Goal: Information Seeking & Learning: Compare options

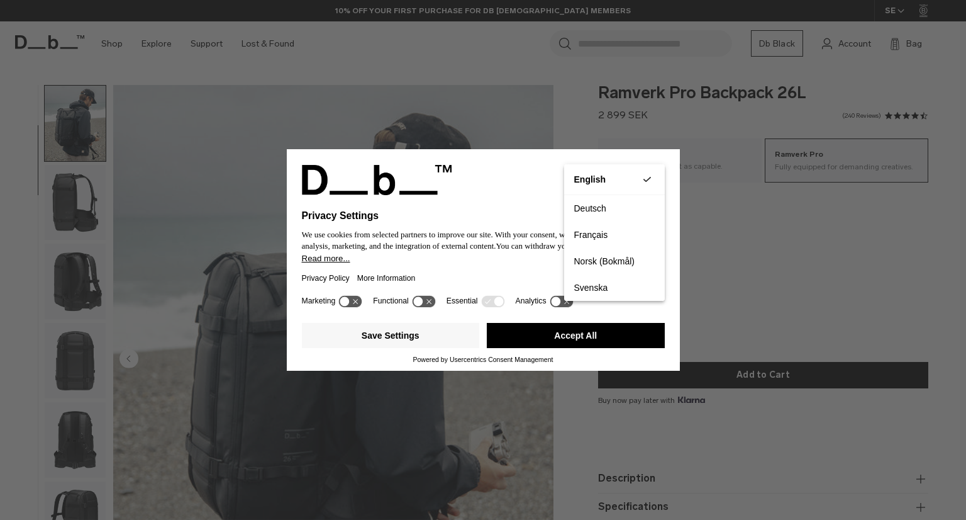
click at [725, 203] on div "Privacy Settings We use cookies from selected partners to improve our site. Wit…" at bounding box center [483, 260] width 966 height 520
click at [606, 328] on button "Accept All" at bounding box center [576, 335] width 178 height 25
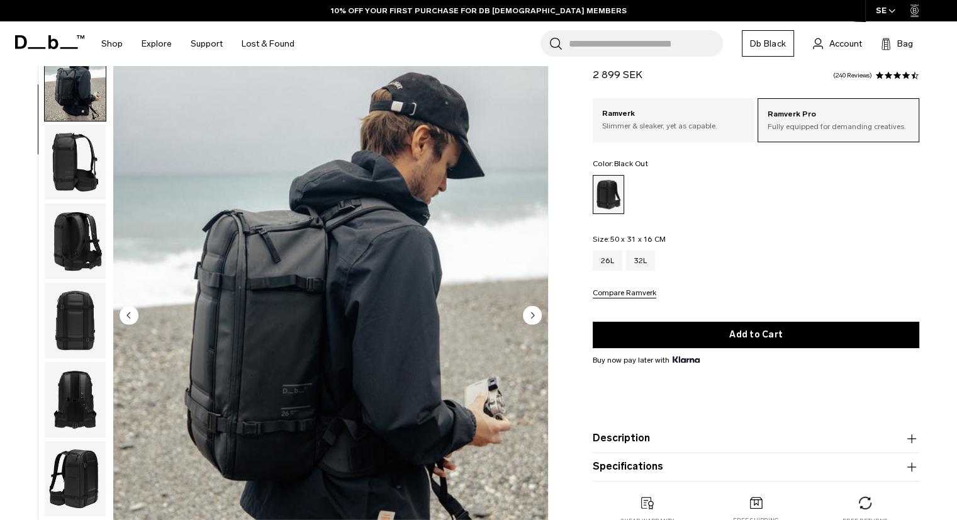
scroll to position [63, 0]
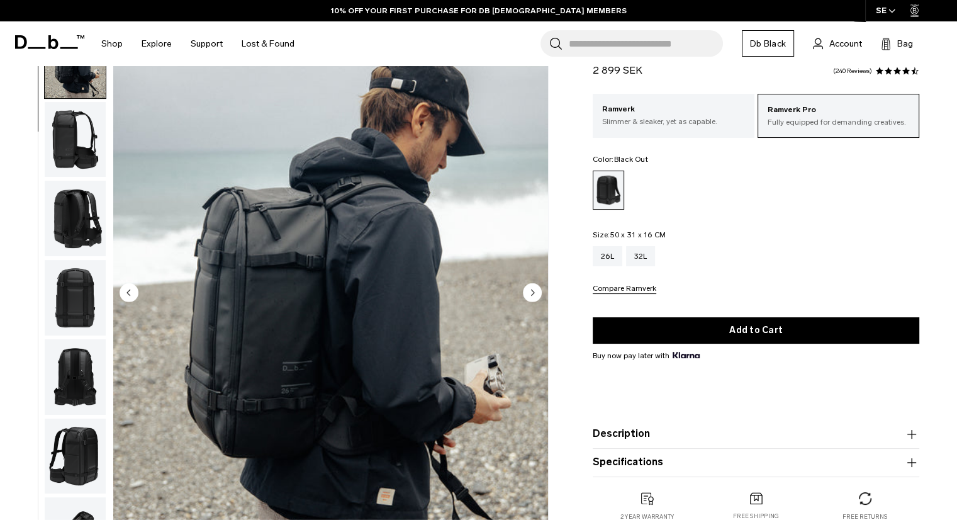
click at [530, 283] on circle "Next slide" at bounding box center [532, 291] width 19 height 19
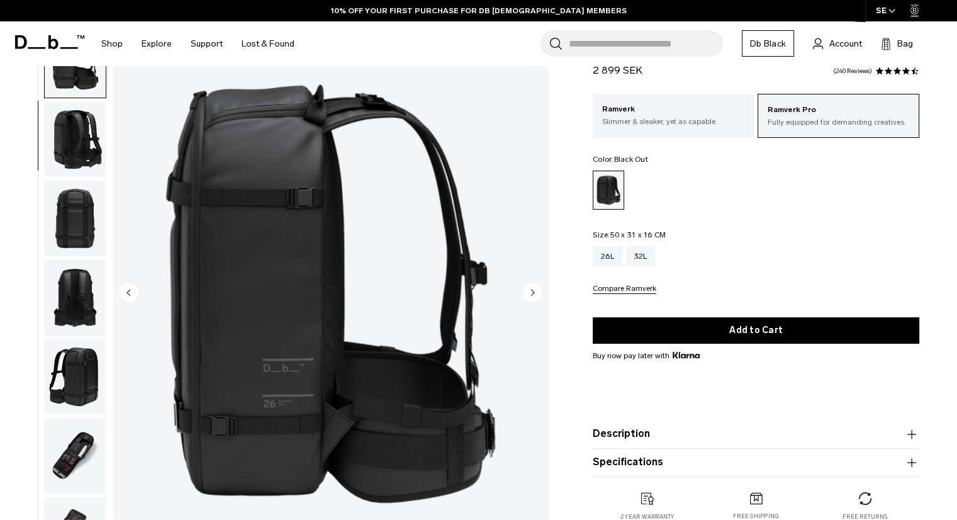
click at [530, 283] on circle "Next slide" at bounding box center [532, 291] width 19 height 19
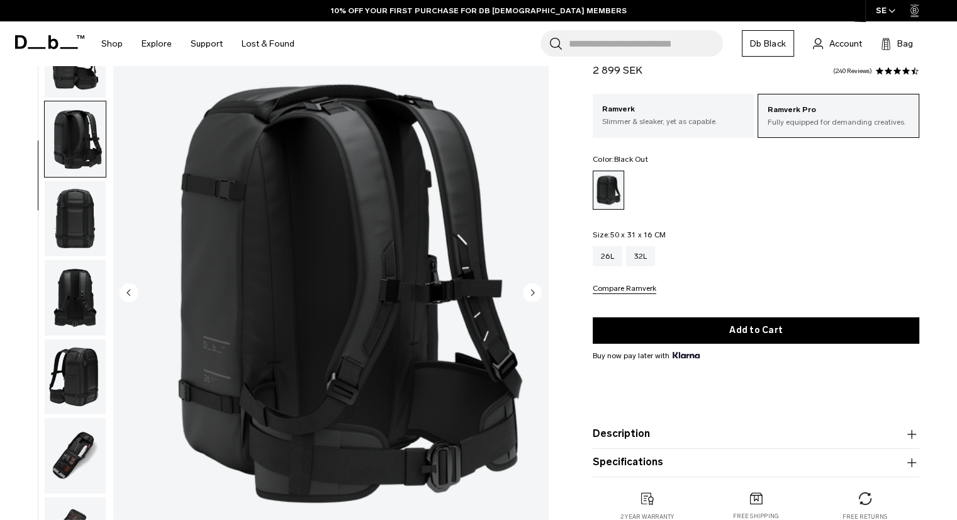
scroll to position [238, 0]
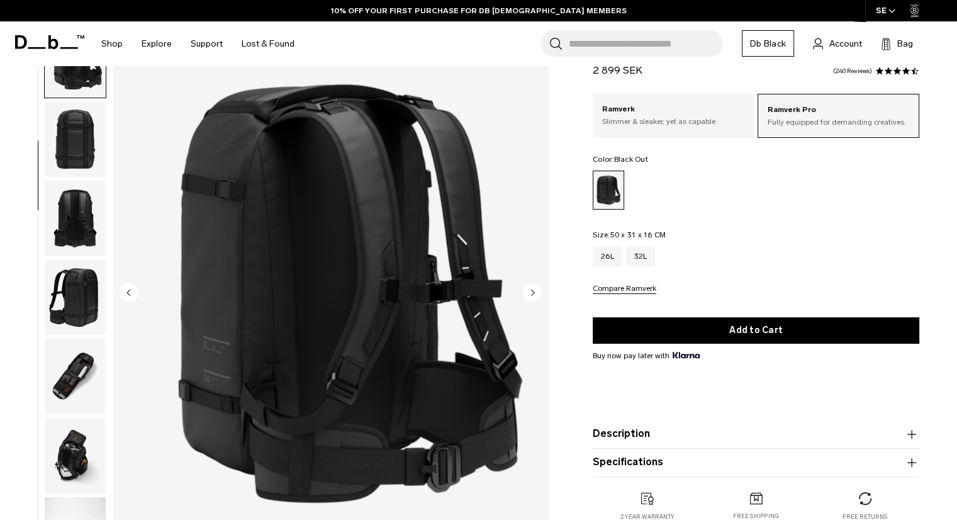
click at [530, 283] on circle "Next slide" at bounding box center [532, 291] width 19 height 19
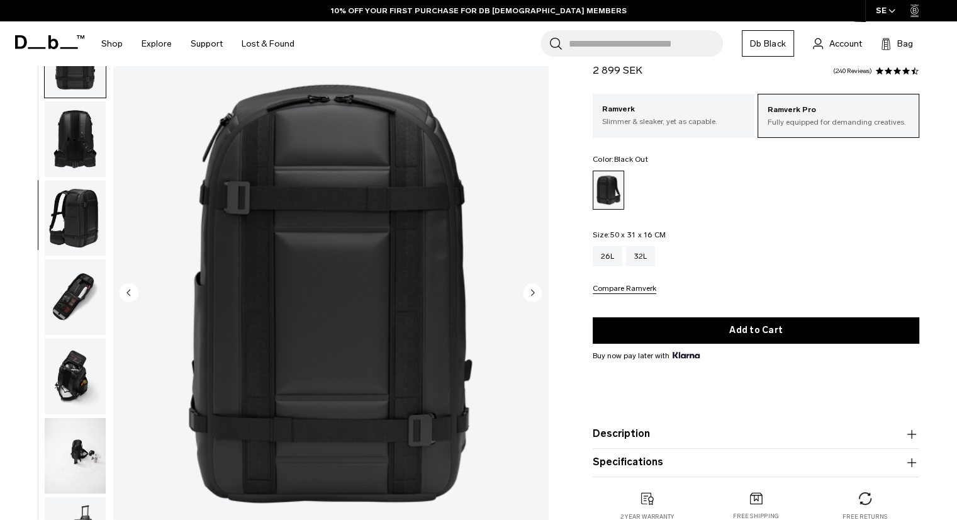
click at [530, 283] on circle "Next slide" at bounding box center [532, 291] width 19 height 19
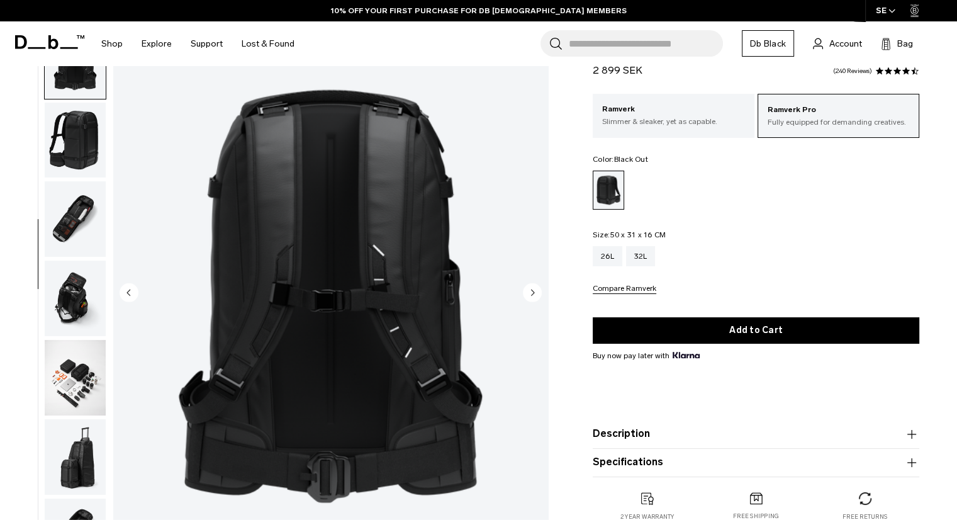
click at [530, 283] on circle "Next slide" at bounding box center [532, 291] width 19 height 19
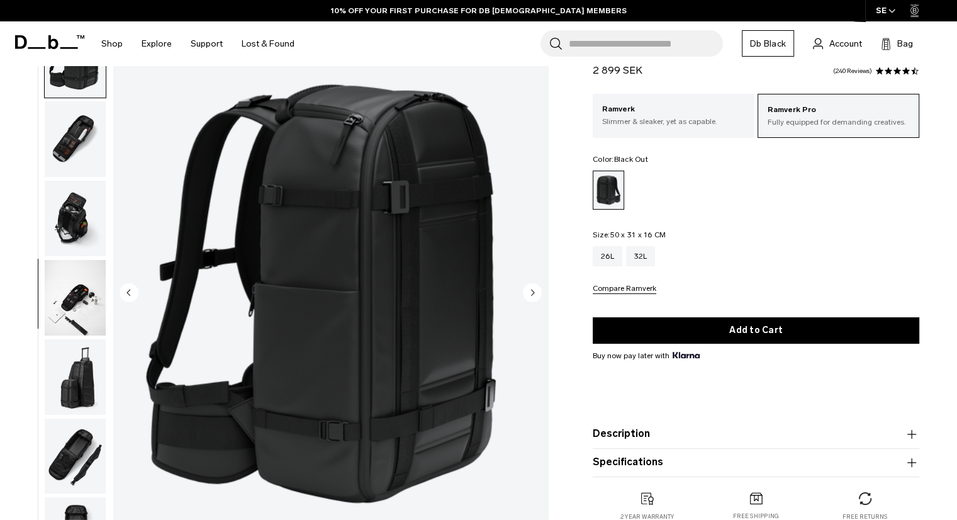
click at [530, 283] on circle "Next slide" at bounding box center [532, 291] width 19 height 19
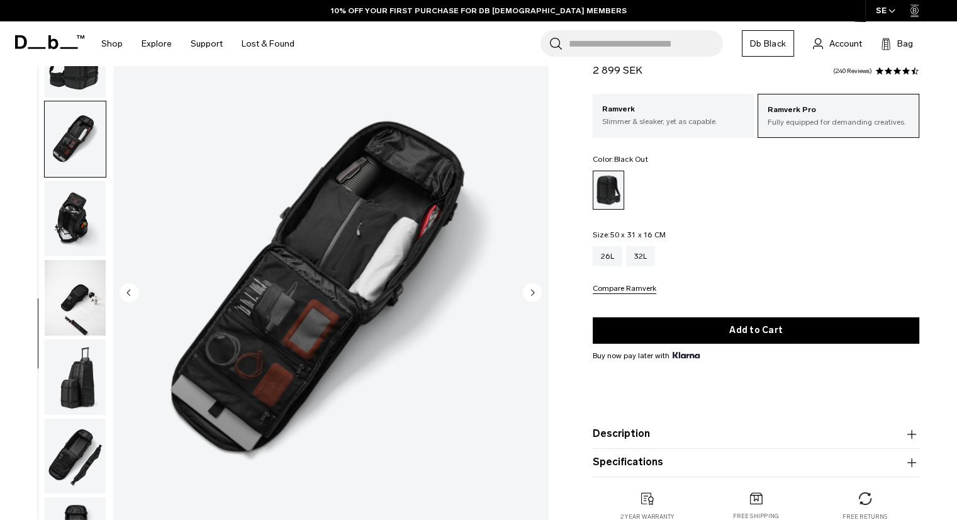
scroll to position [484, 0]
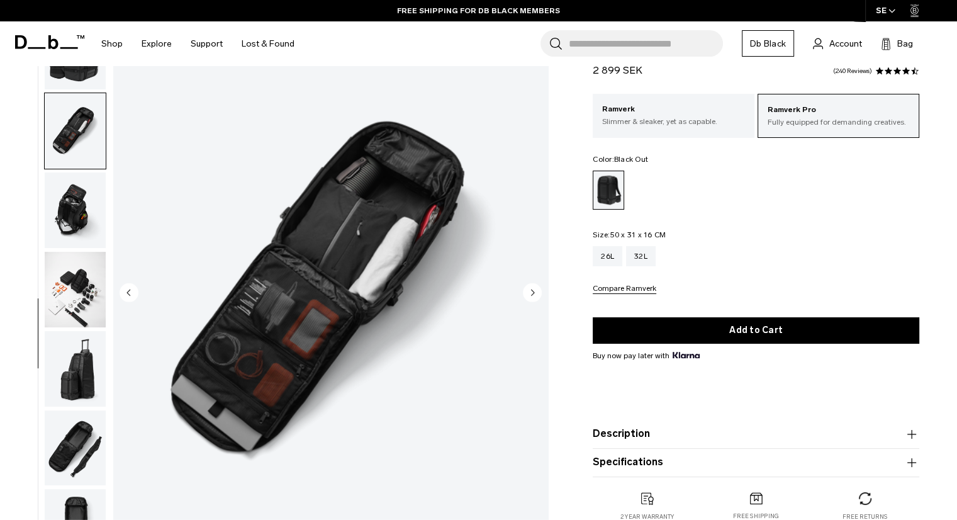
click at [532, 292] on icon "Next slide" at bounding box center [533, 292] width 3 height 6
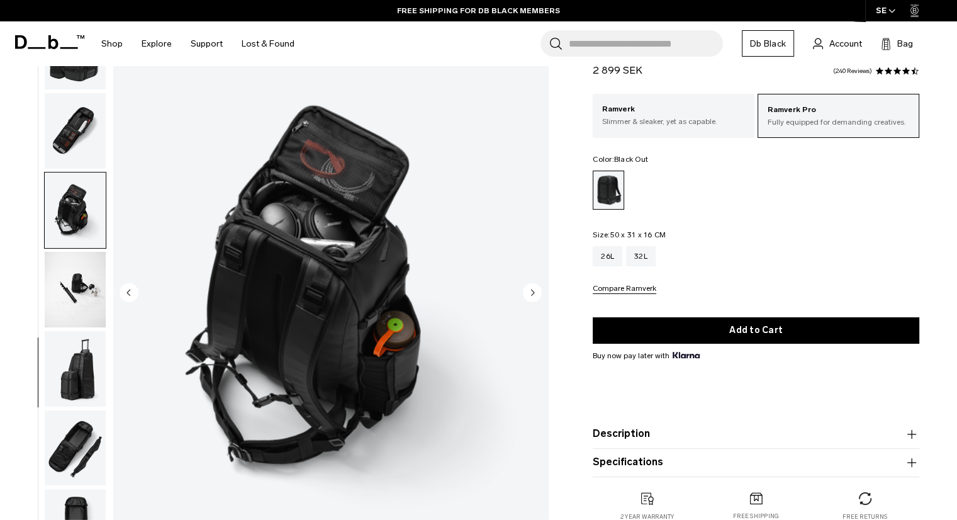
click at [532, 290] on circle "Next slide" at bounding box center [532, 291] width 19 height 19
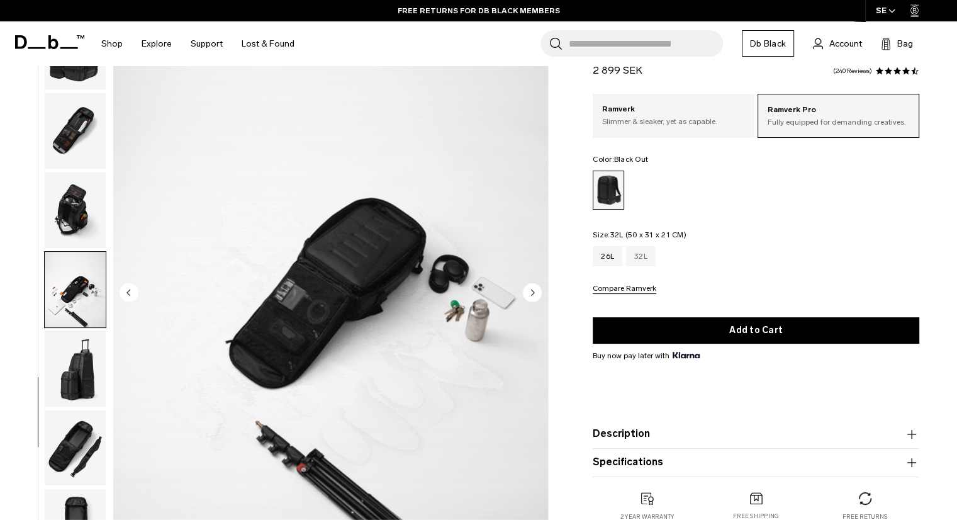
click at [634, 254] on div "32L" at bounding box center [641, 256] width 30 height 20
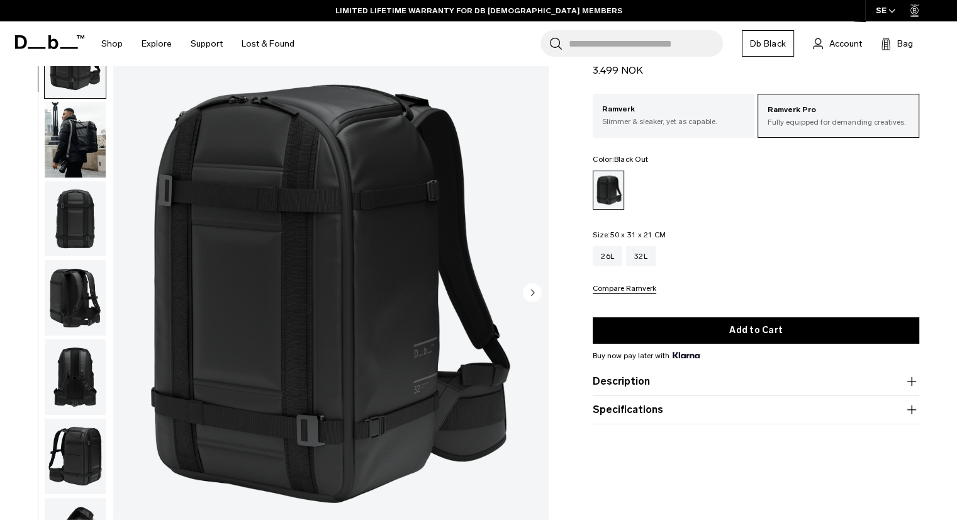
click at [85, 122] on img "button" at bounding box center [75, 139] width 61 height 75
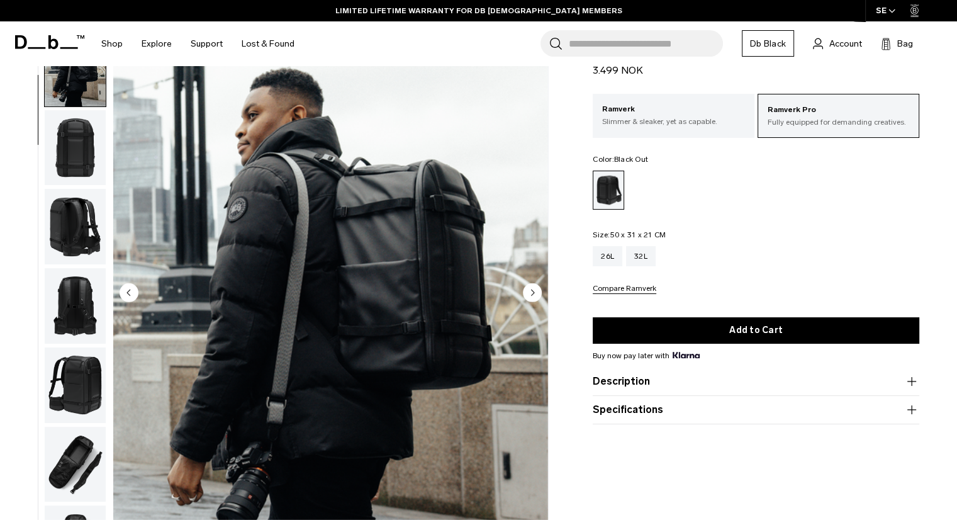
scroll to position [79, 0]
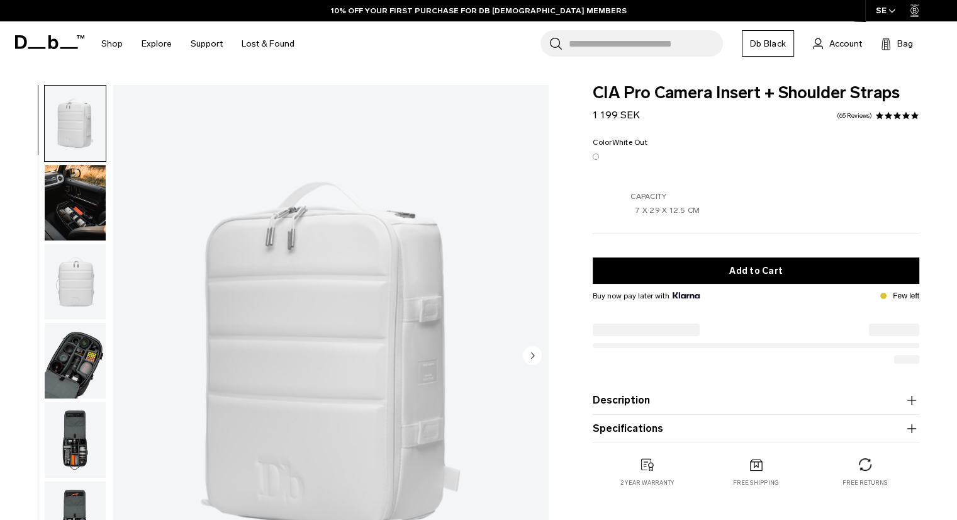
click at [532, 357] on icon "Next slide" at bounding box center [533, 355] width 3 height 6
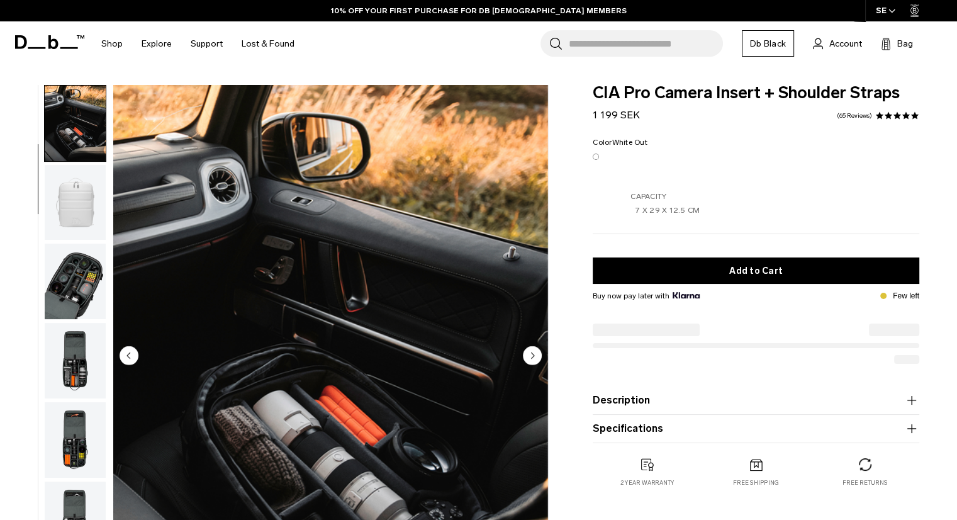
click at [532, 357] on icon "Next slide" at bounding box center [533, 355] width 3 height 6
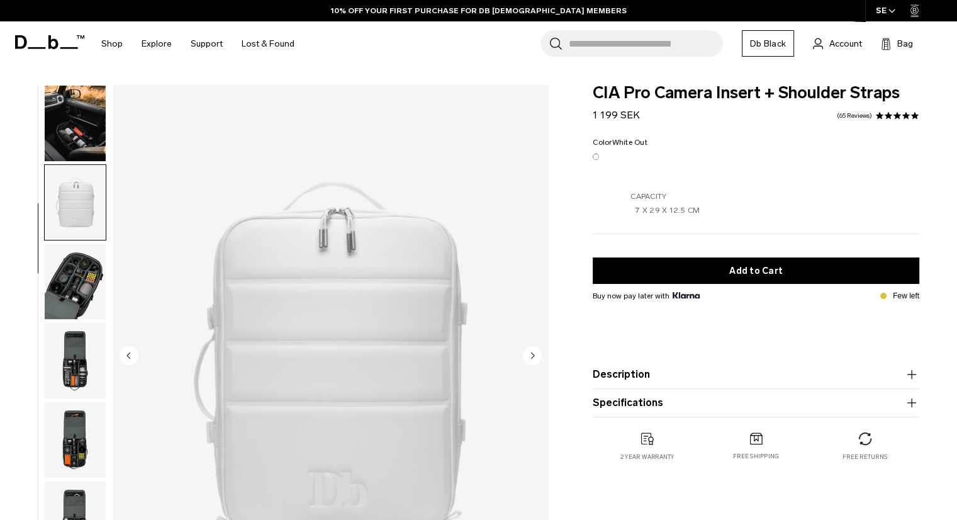
scroll to position [159, 0]
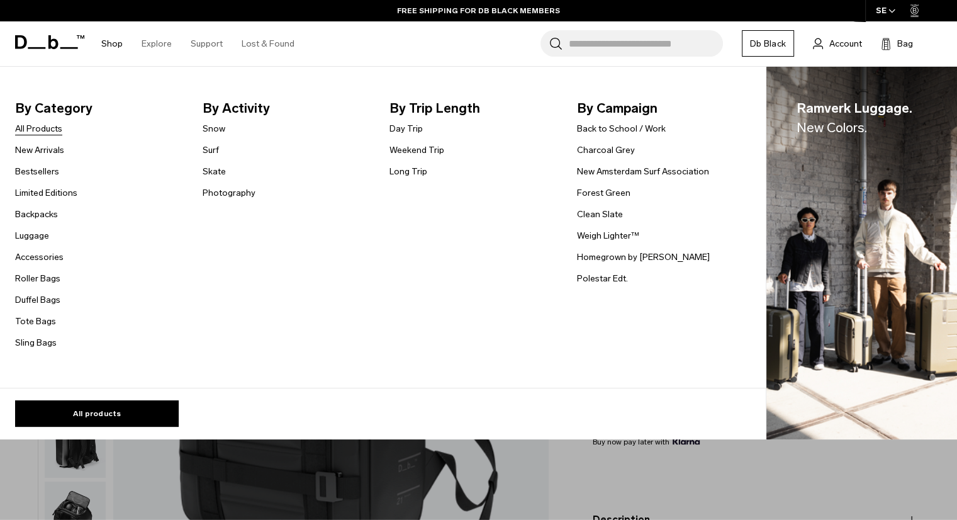
click at [48, 129] on link "All Products" at bounding box center [38, 128] width 47 height 13
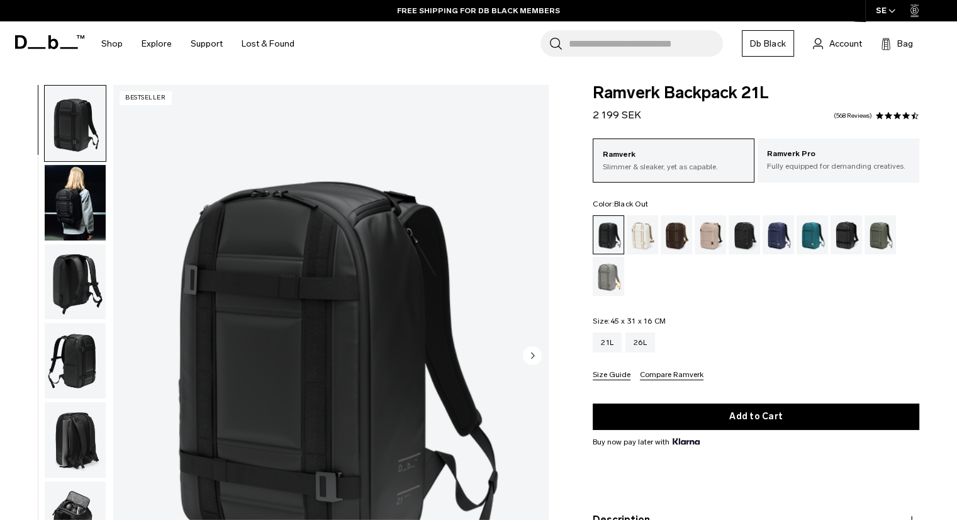
click at [58, 265] on img "button" at bounding box center [75, 281] width 61 height 75
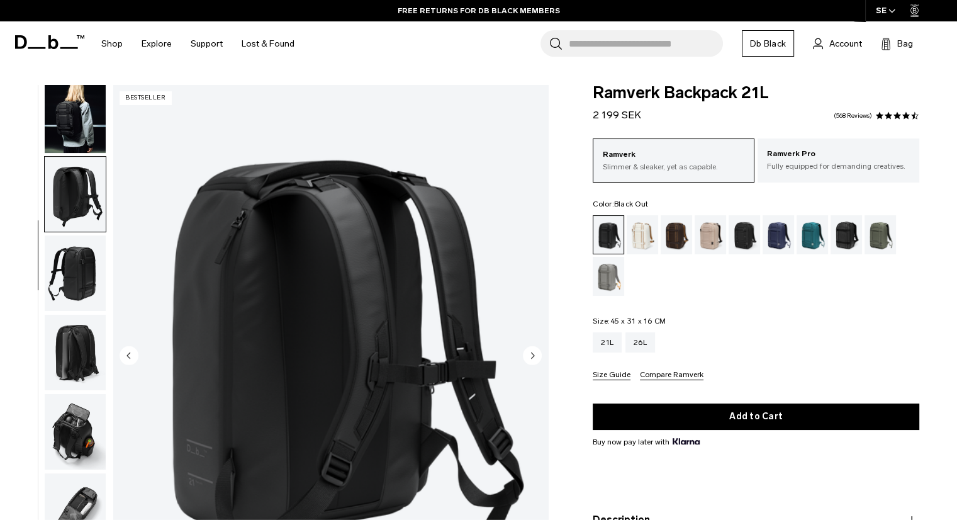
click at [106, 121] on div "03 / 08 Bestseller" at bounding box center [277, 359] width 555 height 549
click at [101, 114] on img "button" at bounding box center [75, 114] width 61 height 75
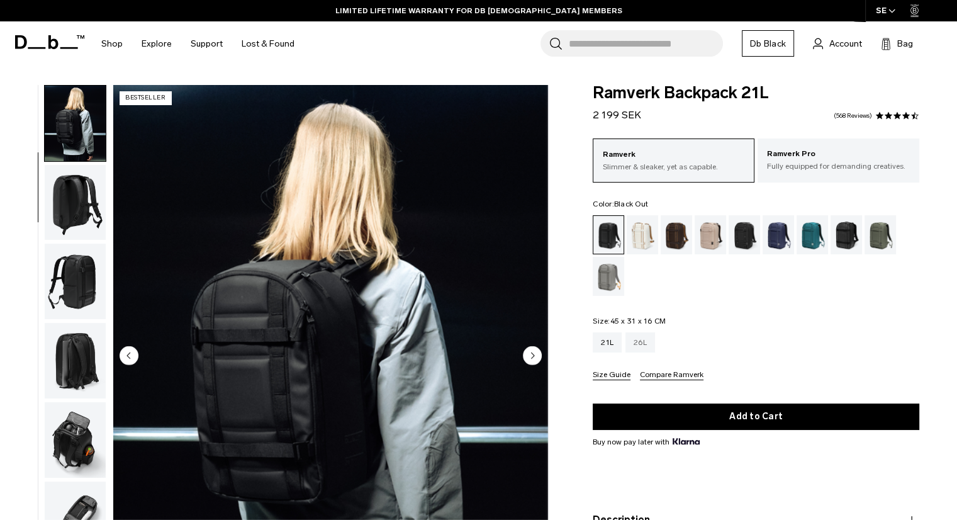
click at [637, 340] on div "26L" at bounding box center [640, 342] width 30 height 20
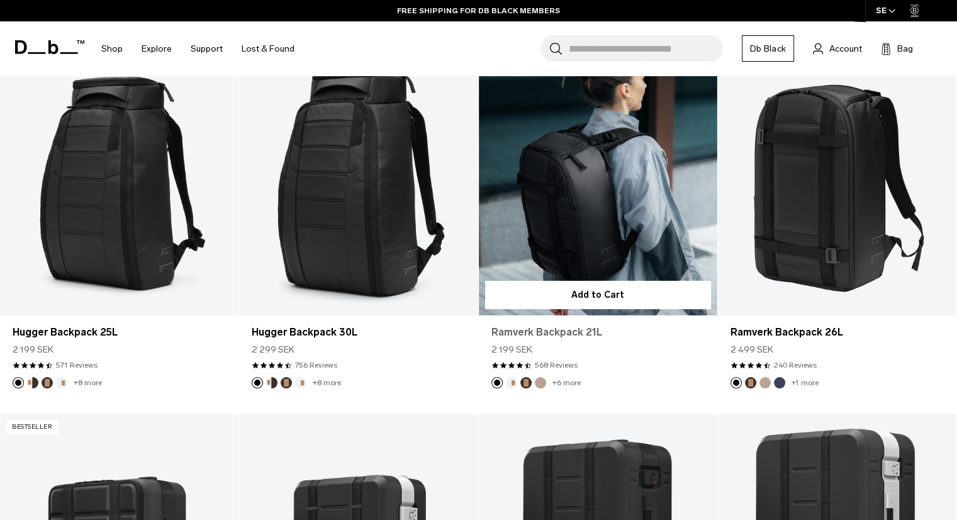
scroll to position [252, 0]
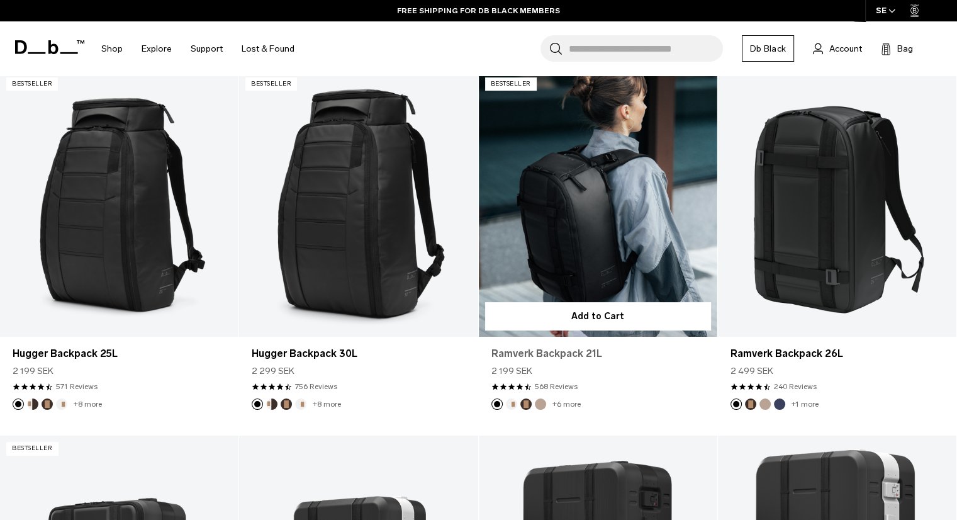
click at [567, 349] on link "Ramverk Backpack 21L" at bounding box center [597, 353] width 213 height 15
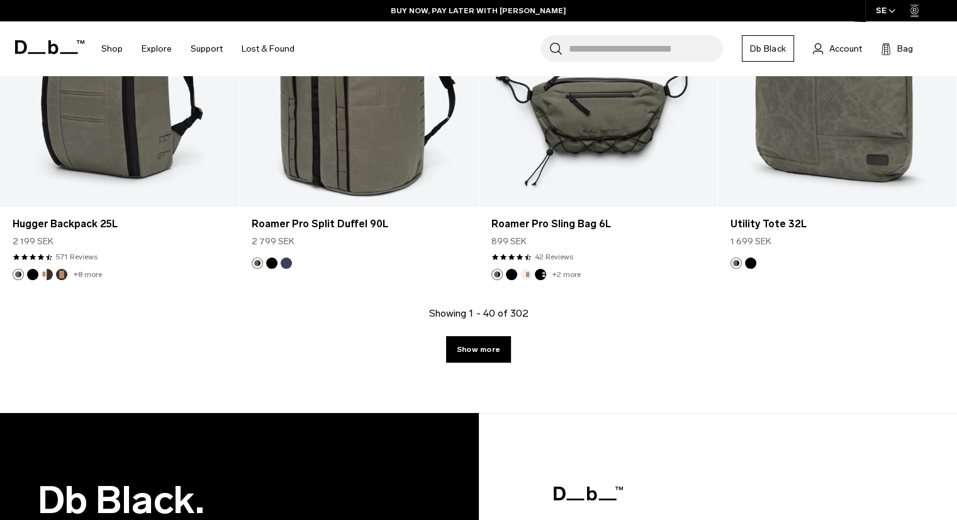
scroll to position [4026, 0]
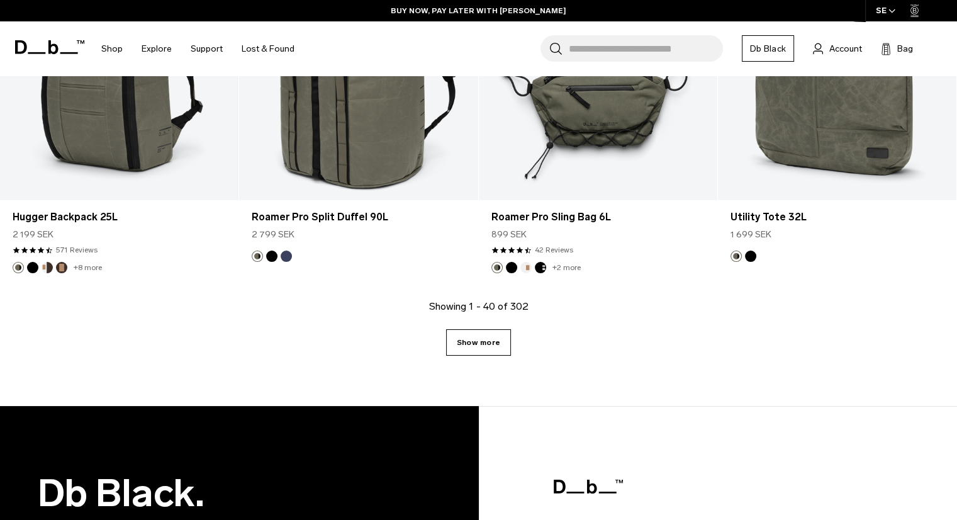
click at [495, 335] on link "Show more" at bounding box center [478, 342] width 65 height 26
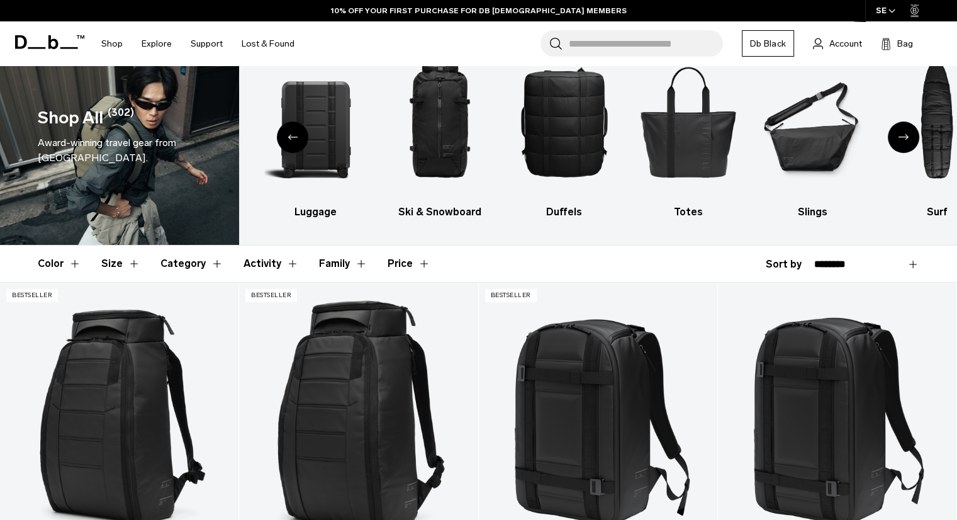
scroll to position [63, 0]
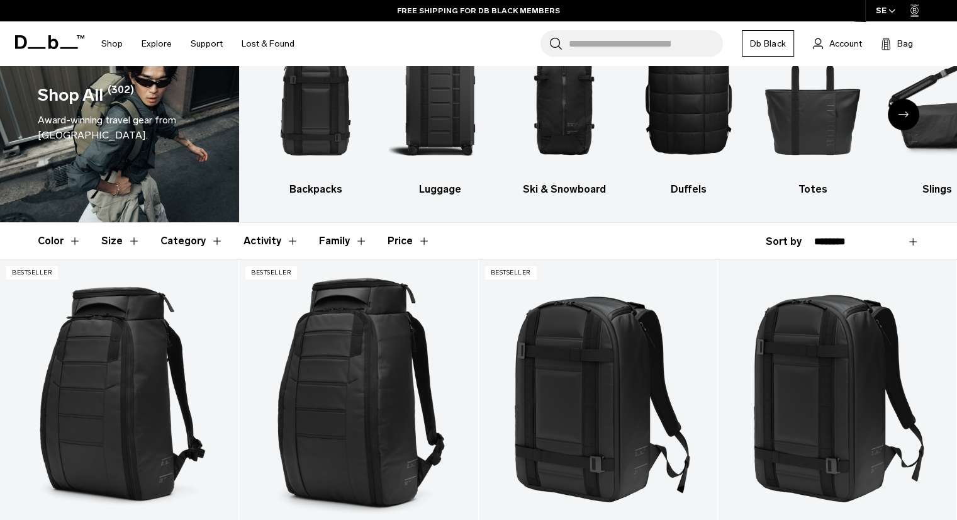
click at [164, 243] on button "Category" at bounding box center [191, 241] width 63 height 36
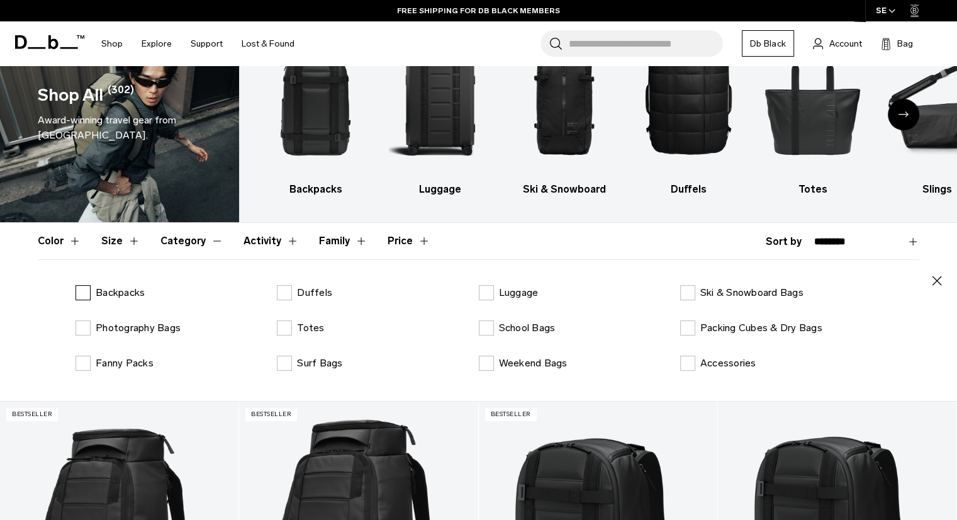
click at [97, 287] on p "Backpacks" at bounding box center [120, 292] width 49 height 15
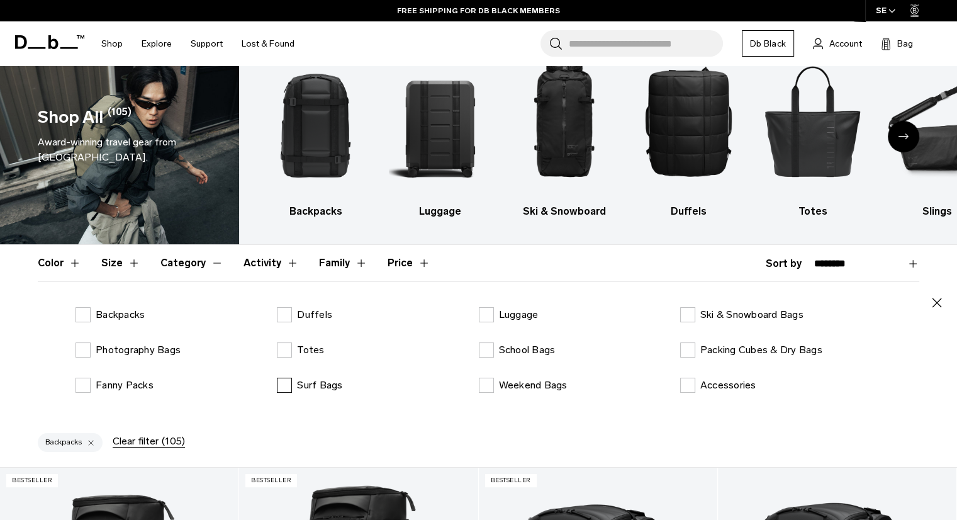
scroll to position [63, 0]
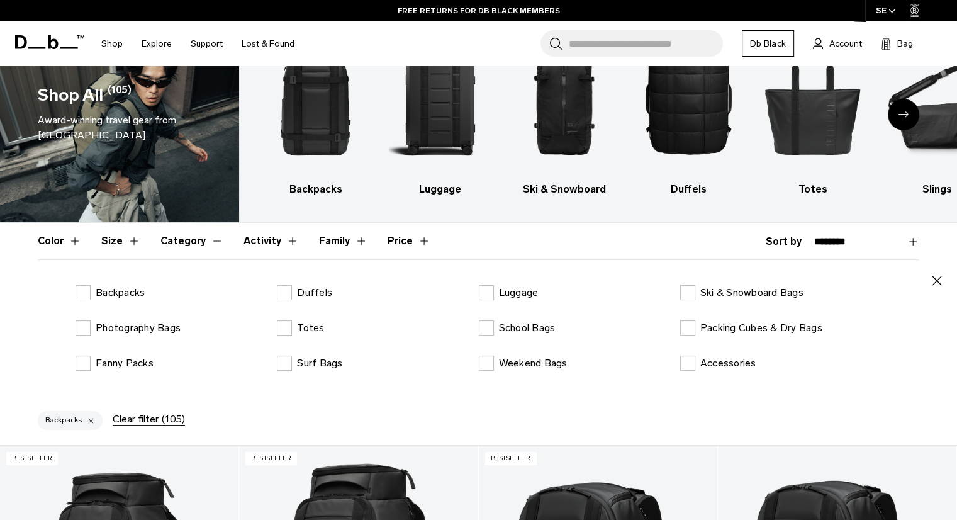
click at [53, 242] on button "Color" at bounding box center [59, 241] width 43 height 36
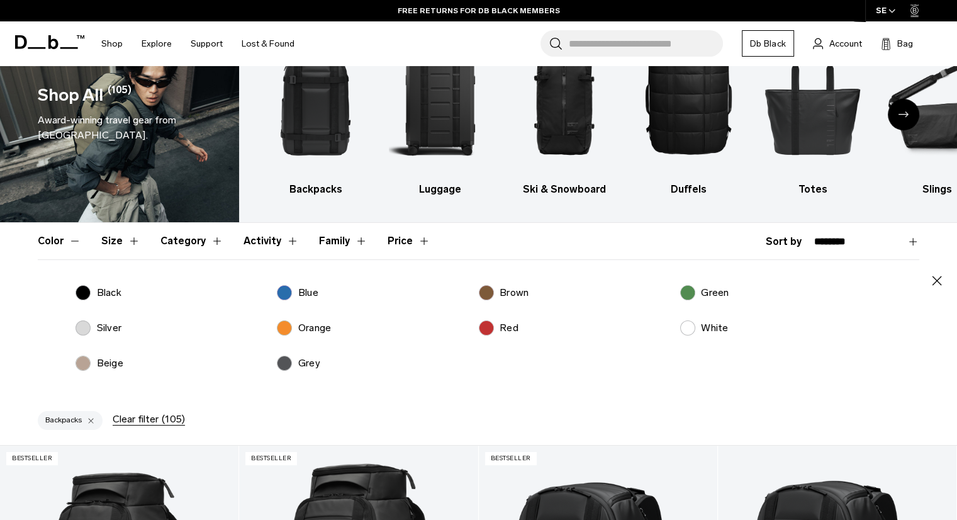
click at [117, 287] on p "Black" at bounding box center [109, 292] width 25 height 15
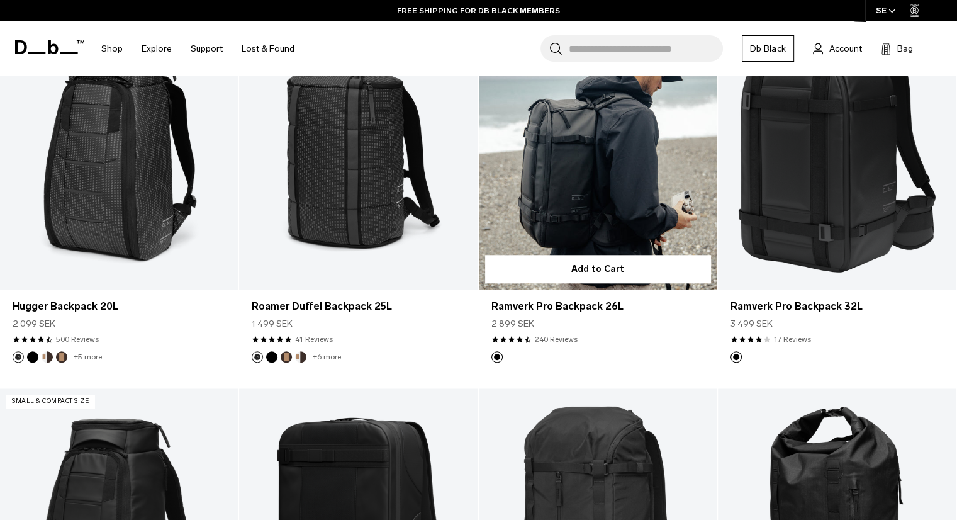
scroll to position [1447, 0]
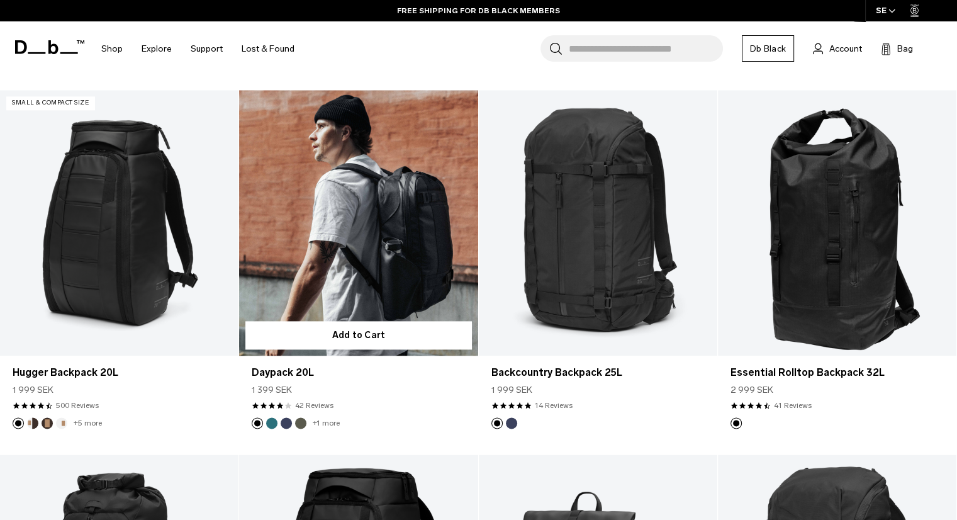
click at [351, 231] on link "Daypack 20L" at bounding box center [358, 222] width 238 height 265
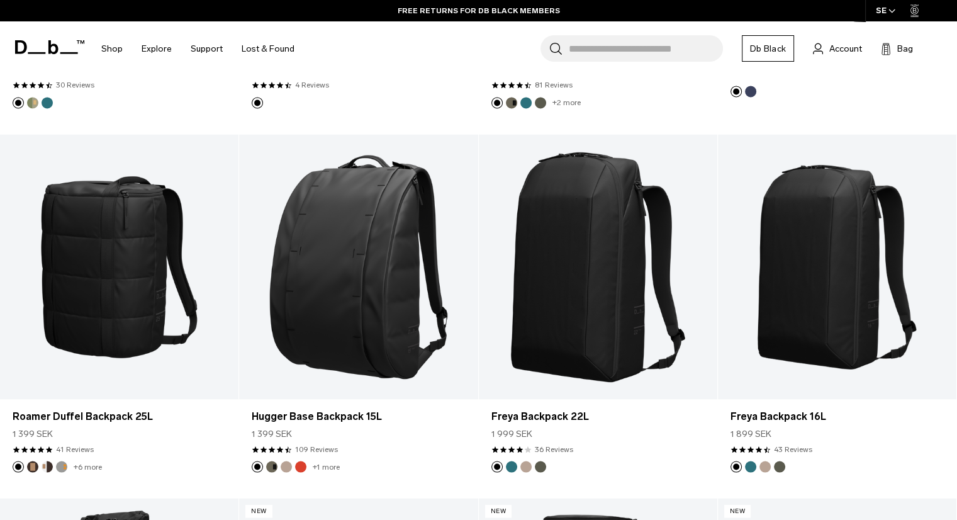
scroll to position [2060, 0]
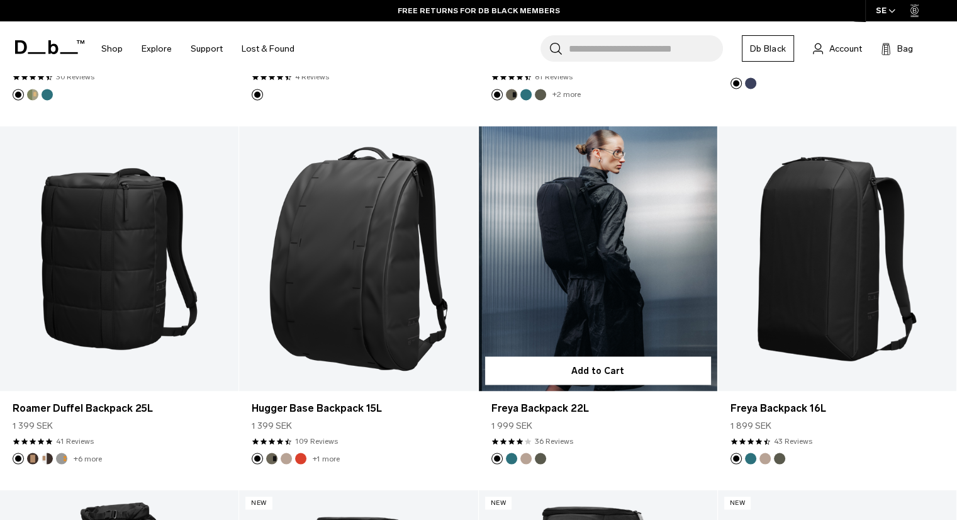
click at [559, 280] on link "Freya Backpack 22L" at bounding box center [598, 258] width 238 height 265
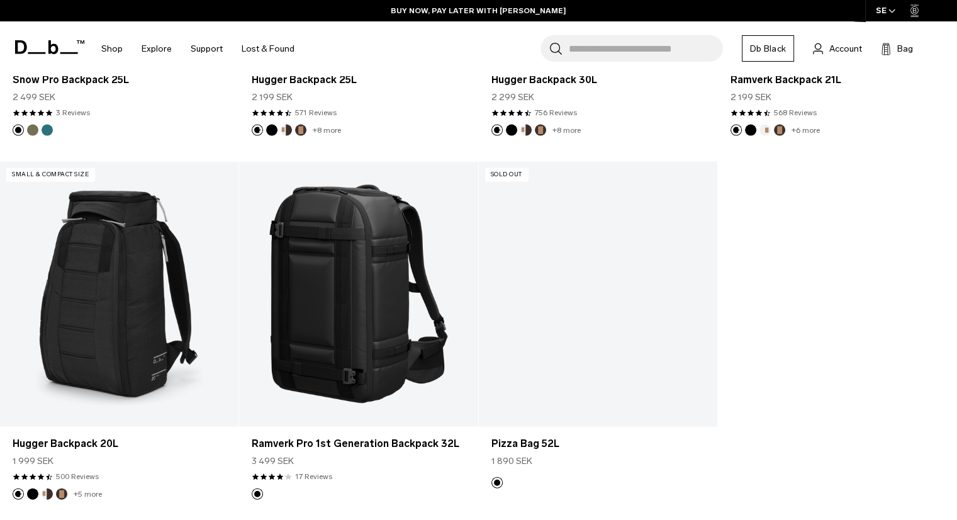
scroll to position [2815, 0]
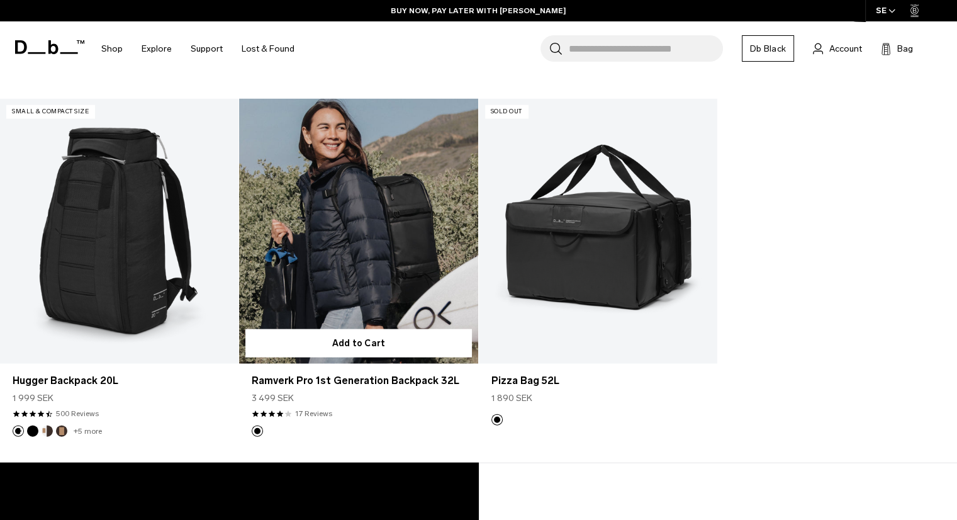
click at [370, 245] on link "Ramverk Pro 1st Generation Backpack 32L" at bounding box center [358, 231] width 238 height 265
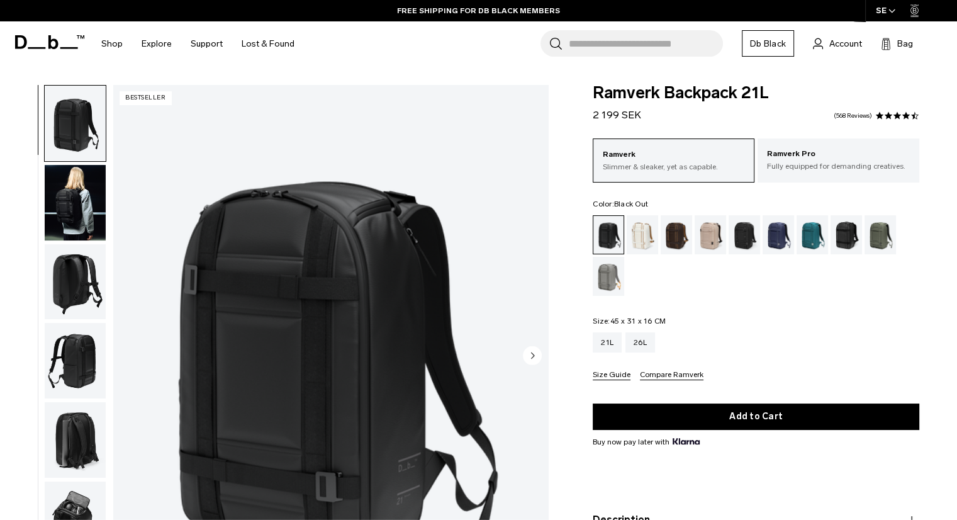
scroll to position [63, 0]
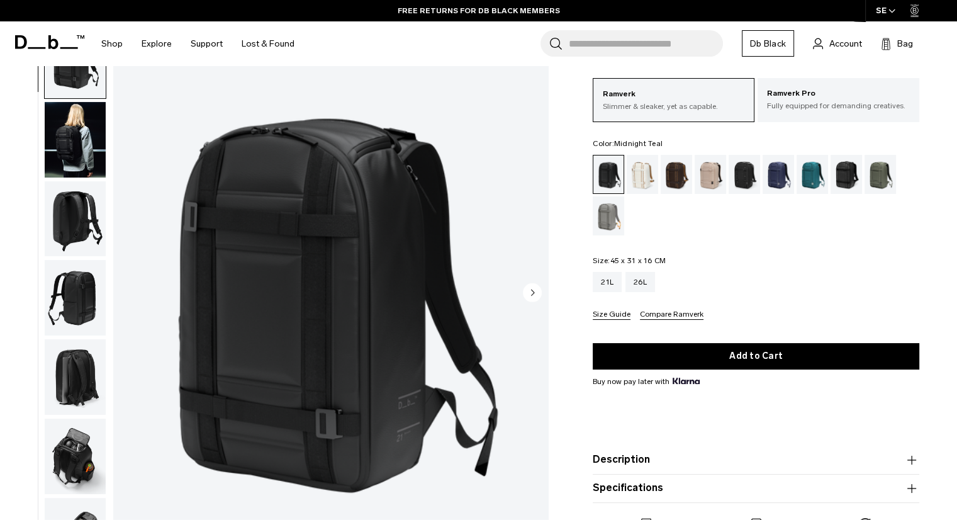
click at [805, 174] on div "Midnight Teal" at bounding box center [812, 174] width 32 height 39
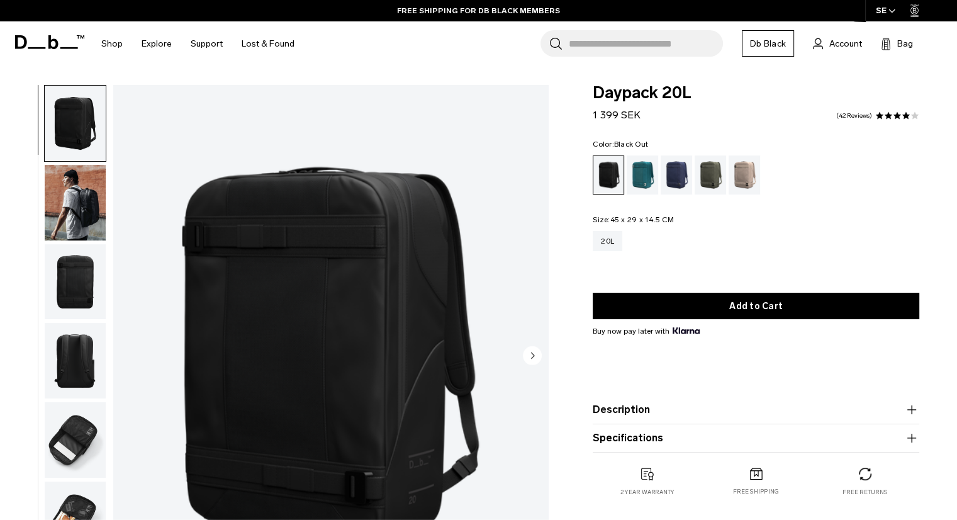
click at [55, 267] on img "button" at bounding box center [75, 281] width 61 height 75
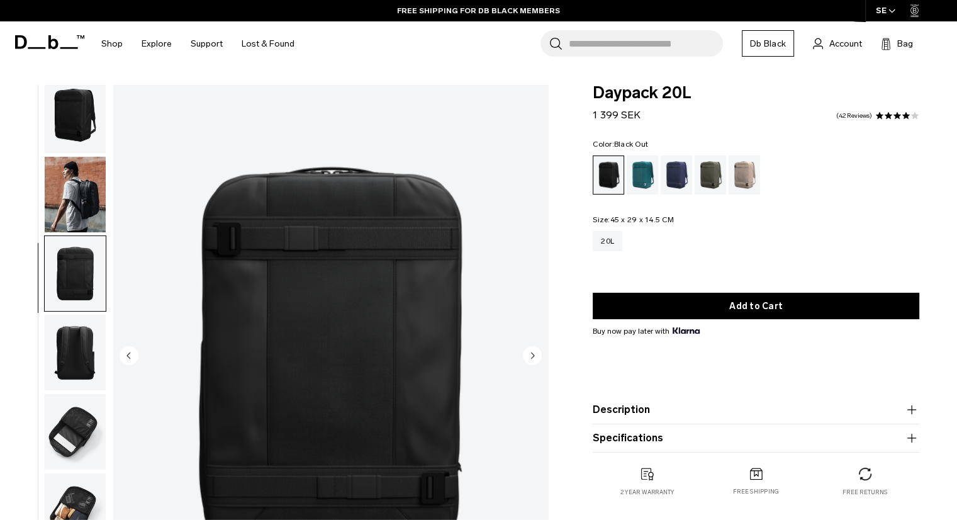
scroll to position [8, 0]
click at [69, 391] on ul at bounding box center [75, 356] width 62 height 543
click at [76, 427] on img "button" at bounding box center [75, 431] width 61 height 75
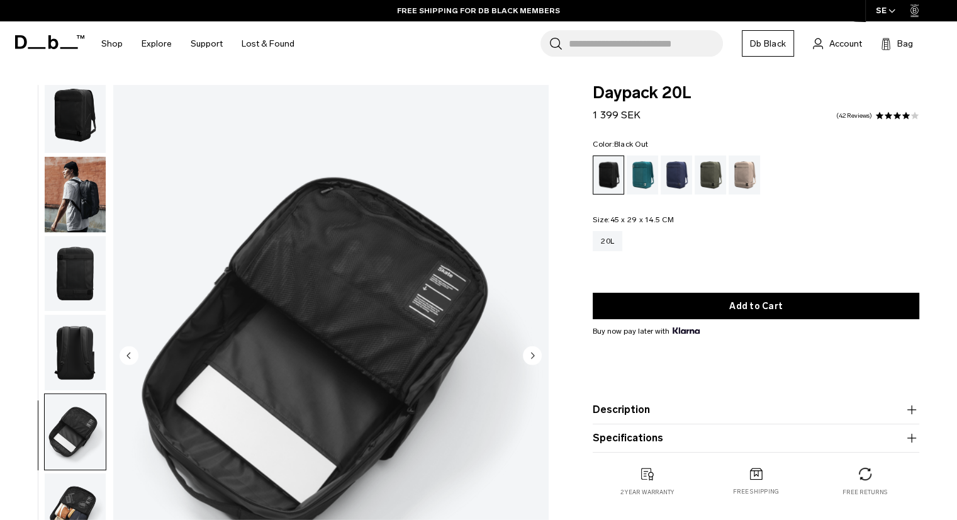
click at [72, 506] on img "button" at bounding box center [75, 510] width 61 height 75
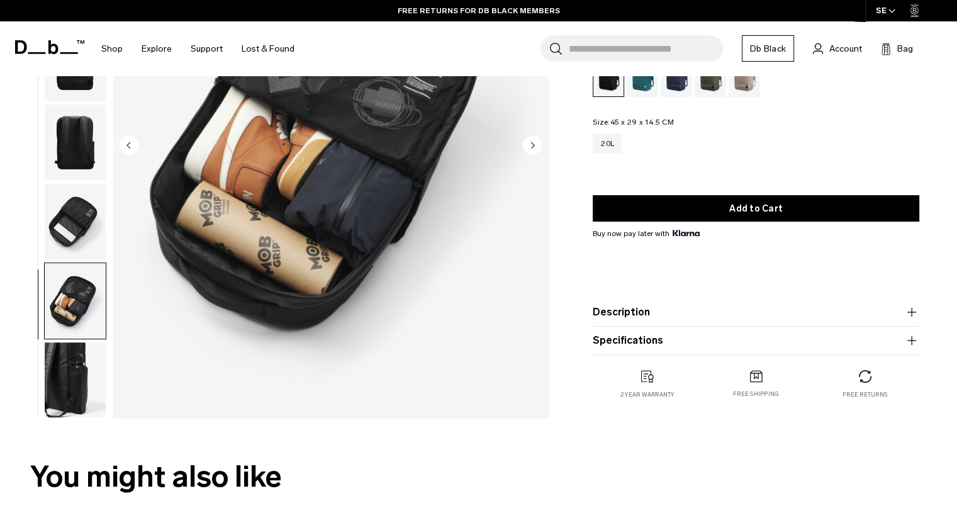
scroll to position [189, 0]
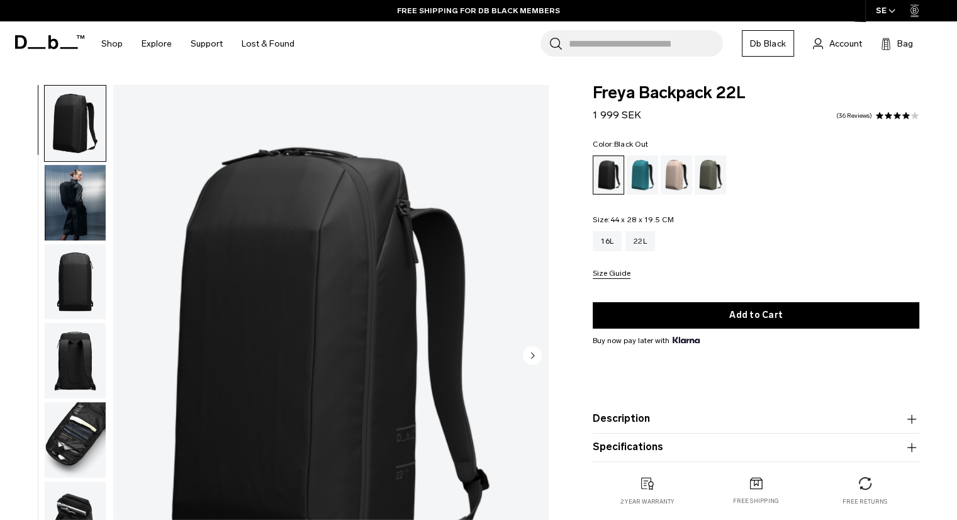
click at [82, 265] on img "button" at bounding box center [75, 281] width 61 height 75
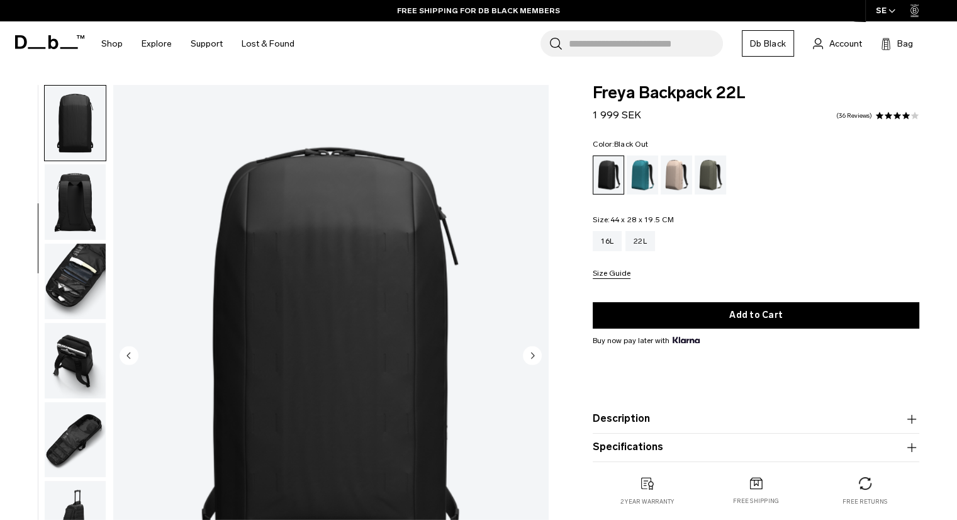
click at [86, 277] on img "button" at bounding box center [75, 280] width 61 height 75
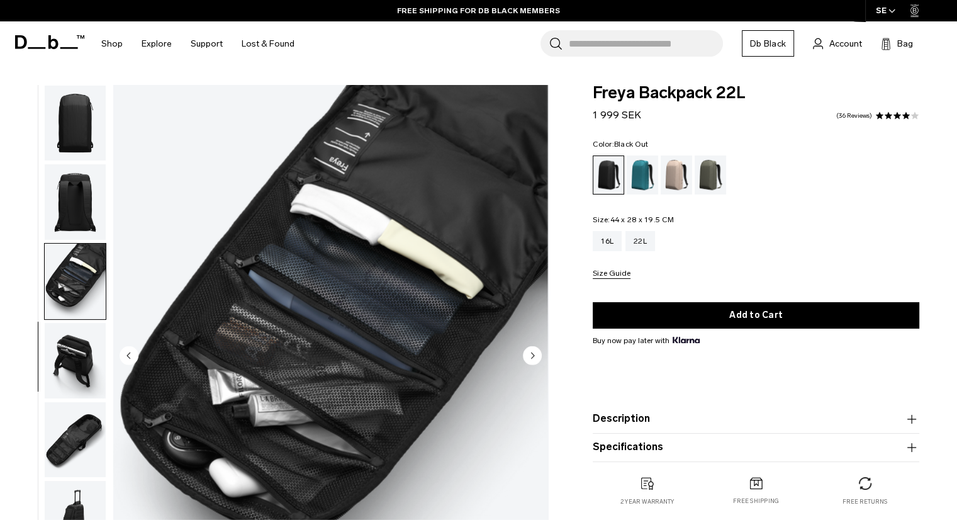
scroll to position [167, 0]
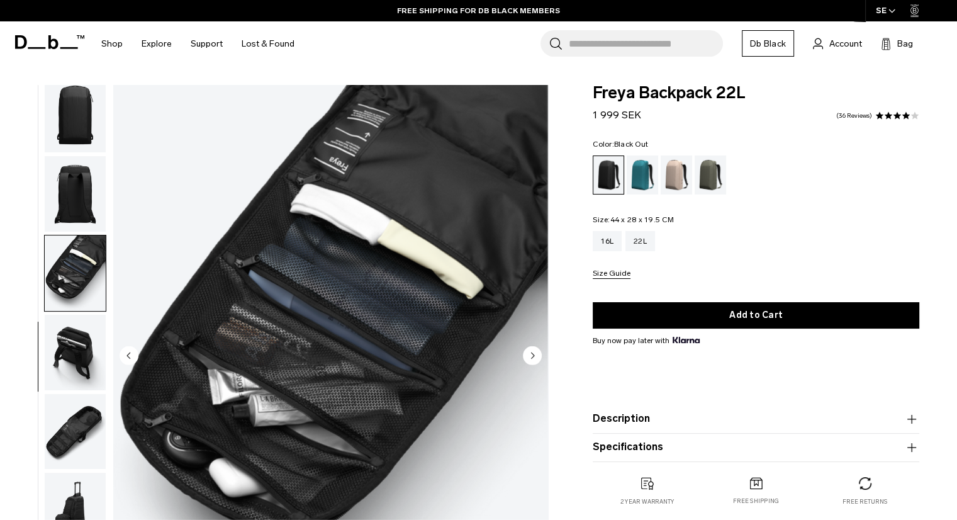
click at [70, 328] on img "button" at bounding box center [75, 352] width 61 height 75
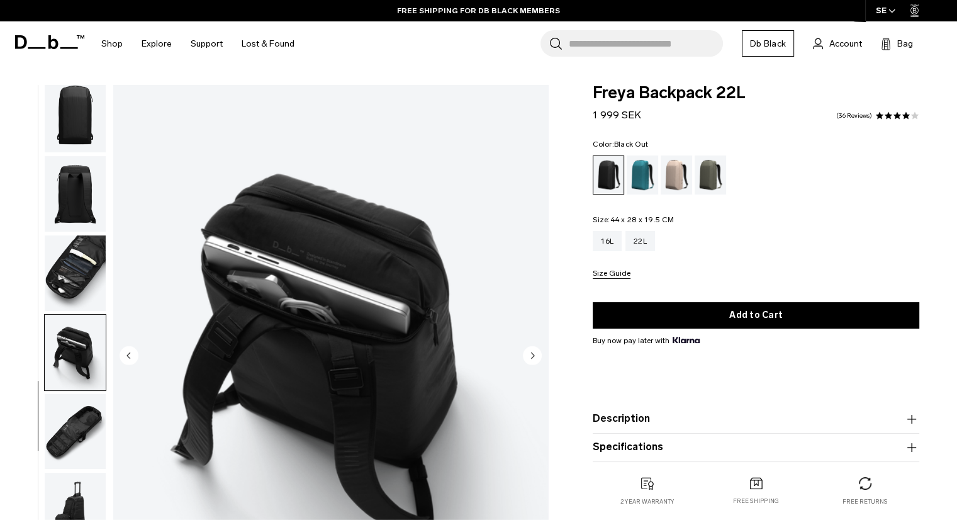
click at [70, 382] on img "button" at bounding box center [75, 352] width 61 height 75
click at [69, 416] on img "button" at bounding box center [75, 431] width 61 height 75
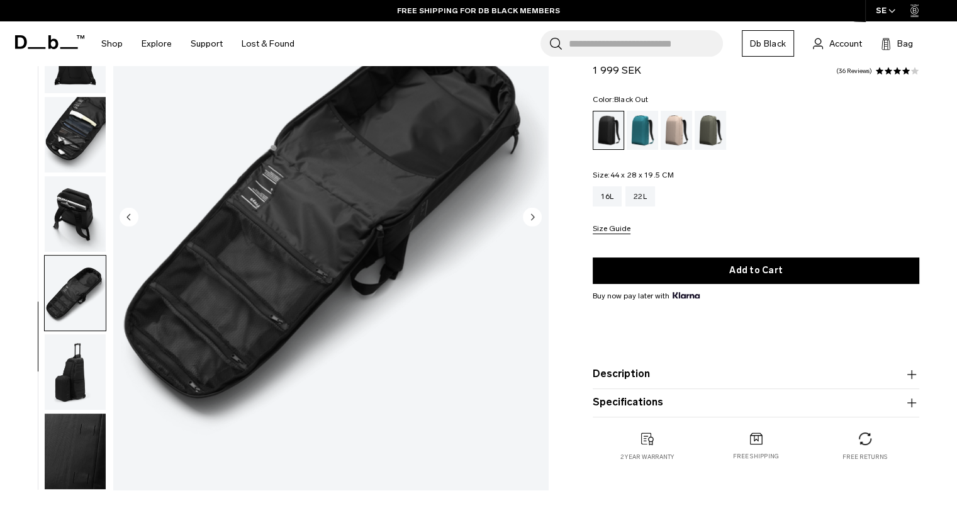
scroll to position [189, 0]
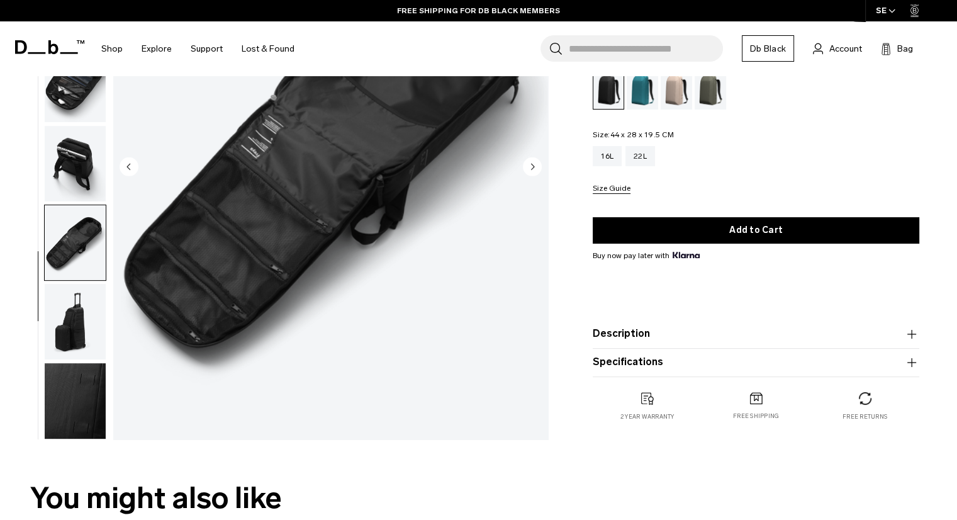
click at [80, 390] on img "button" at bounding box center [75, 400] width 61 height 75
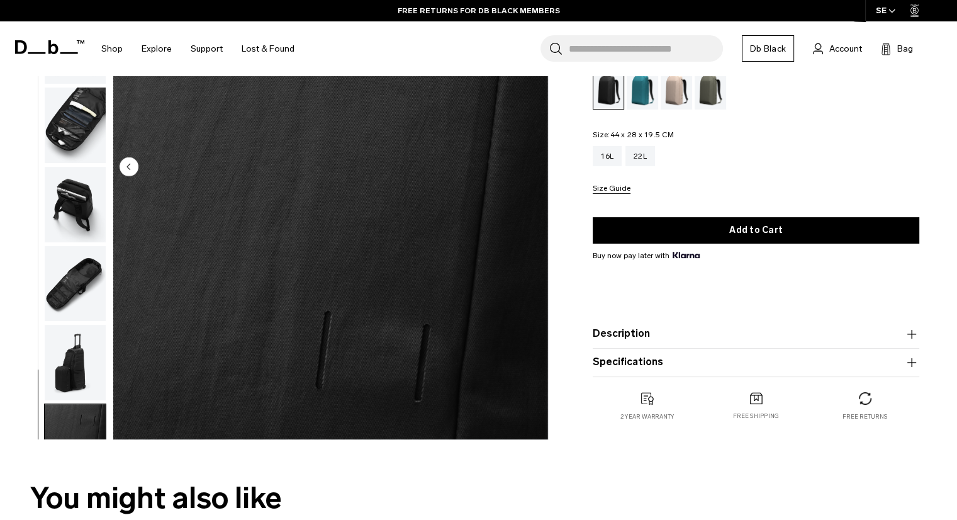
scroll to position [104, 0]
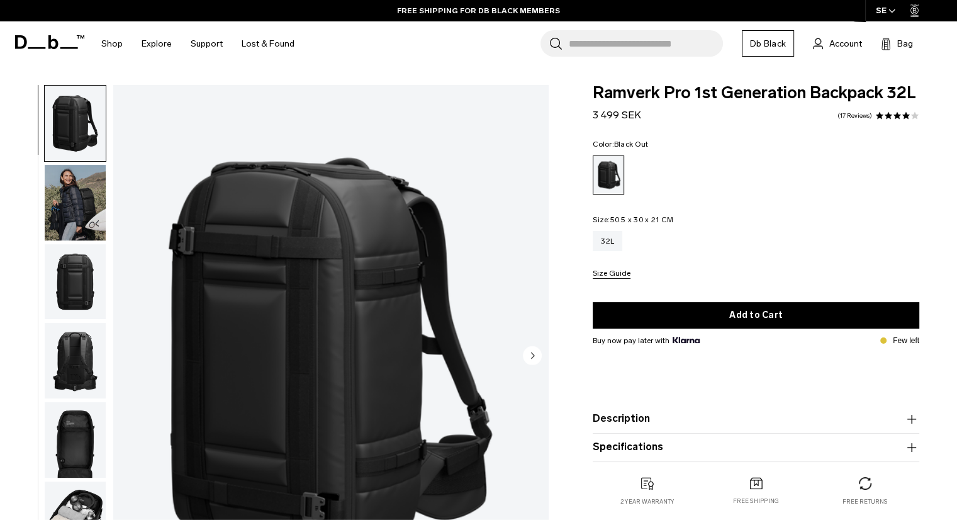
click at [75, 264] on img "button" at bounding box center [75, 281] width 61 height 75
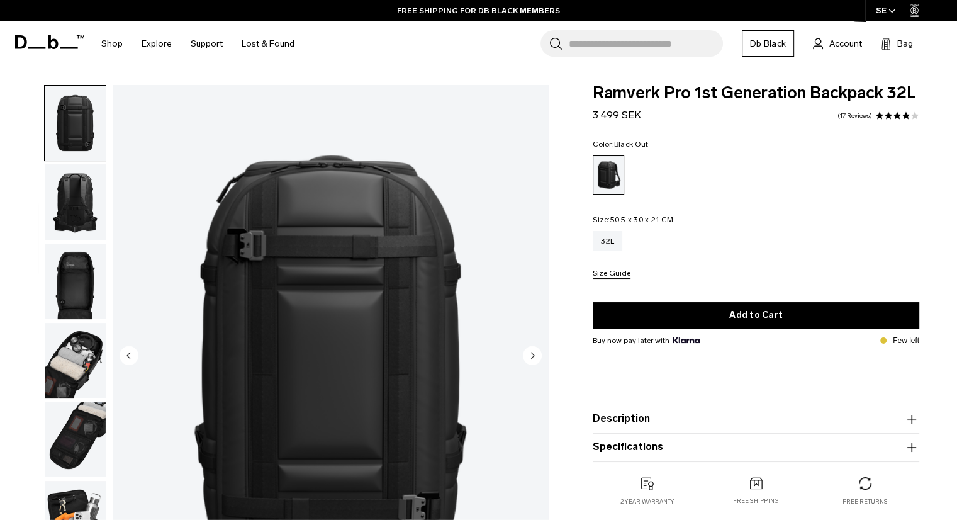
click at [65, 343] on img "button" at bounding box center [75, 360] width 61 height 75
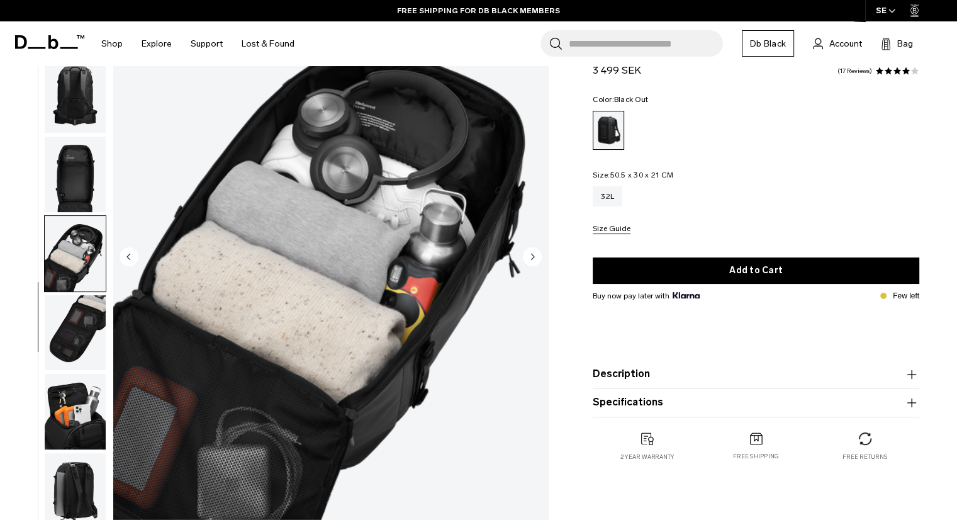
scroll to position [189, 0]
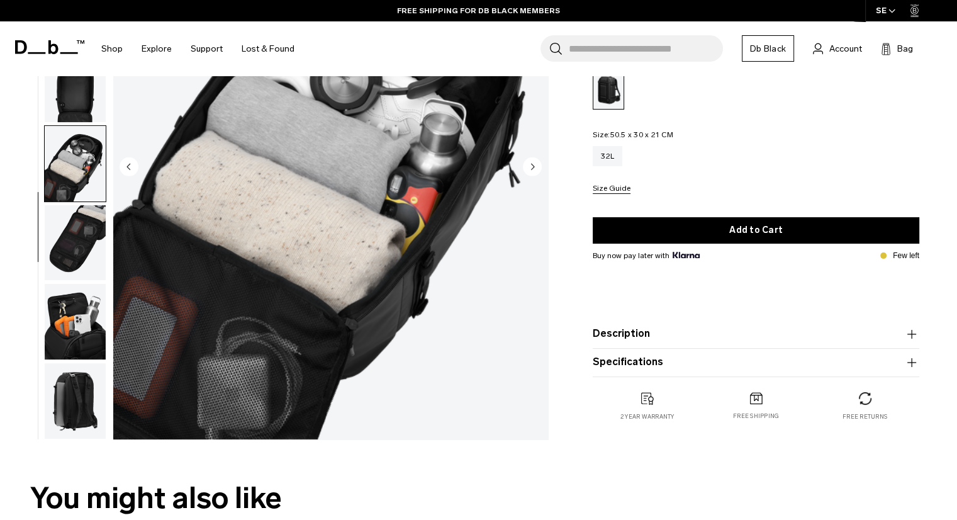
click at [75, 354] on img "button" at bounding box center [75, 321] width 61 height 75
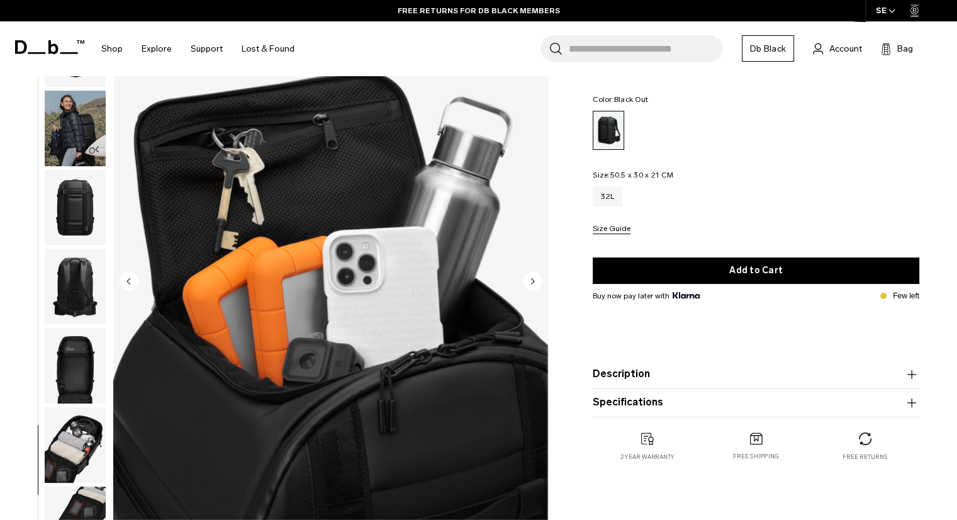
scroll to position [0, 0]
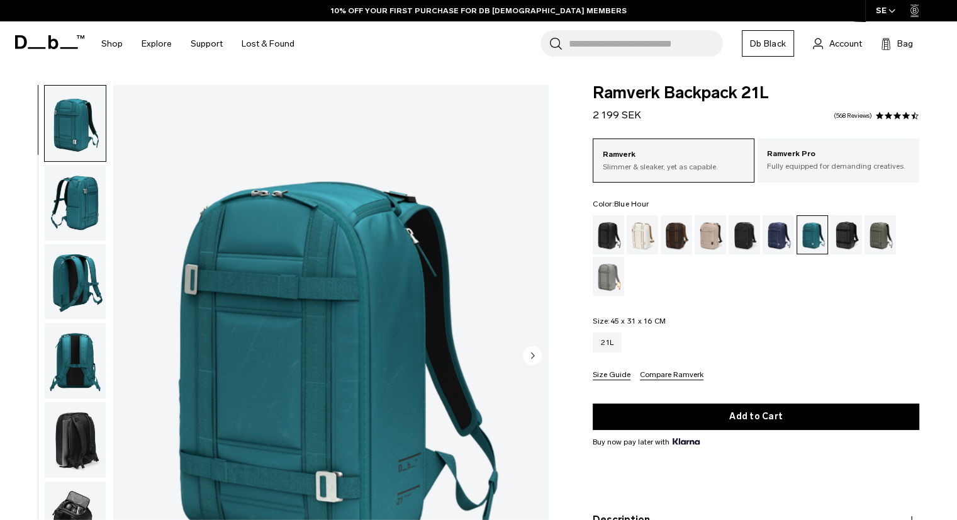
click at [771, 238] on div "Blue Hour" at bounding box center [778, 234] width 32 height 39
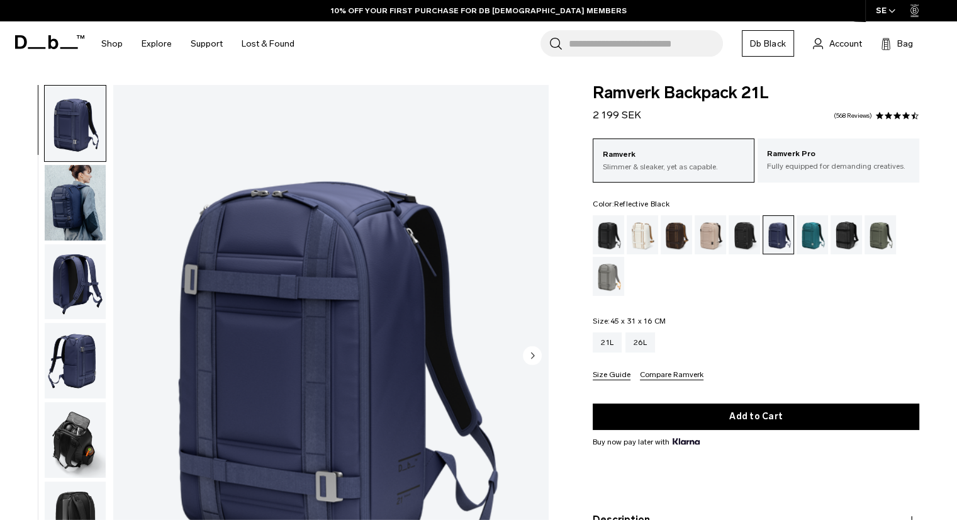
click at [838, 236] on div "Reflective Black" at bounding box center [846, 234] width 32 height 39
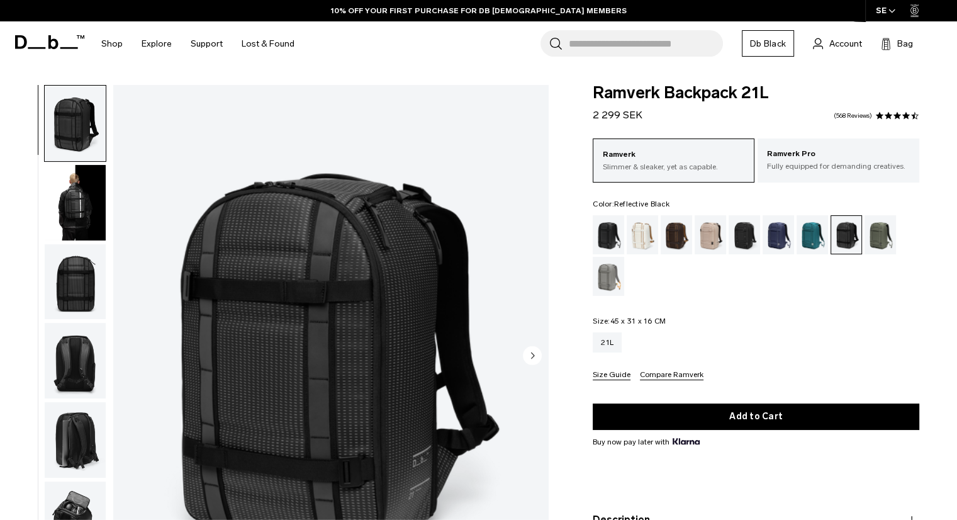
click at [53, 271] on img "button" at bounding box center [75, 281] width 61 height 75
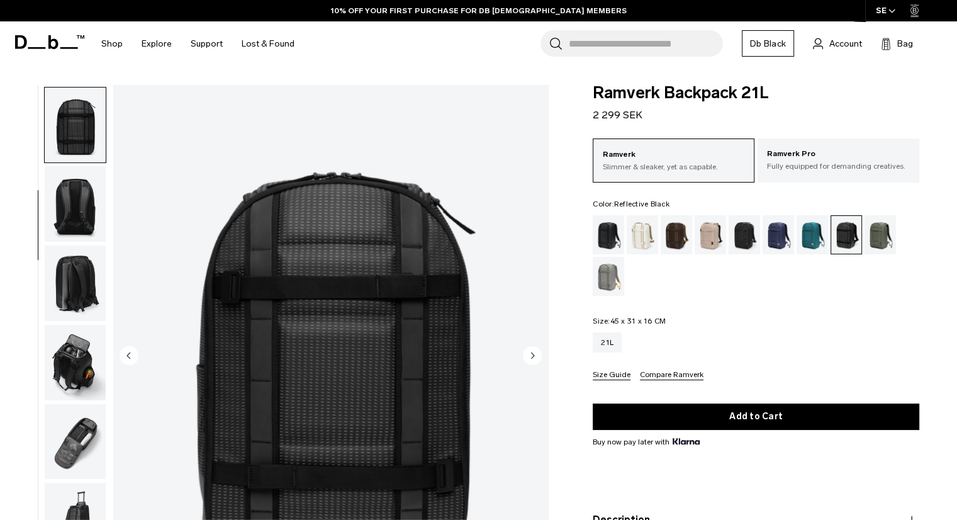
scroll to position [159, 0]
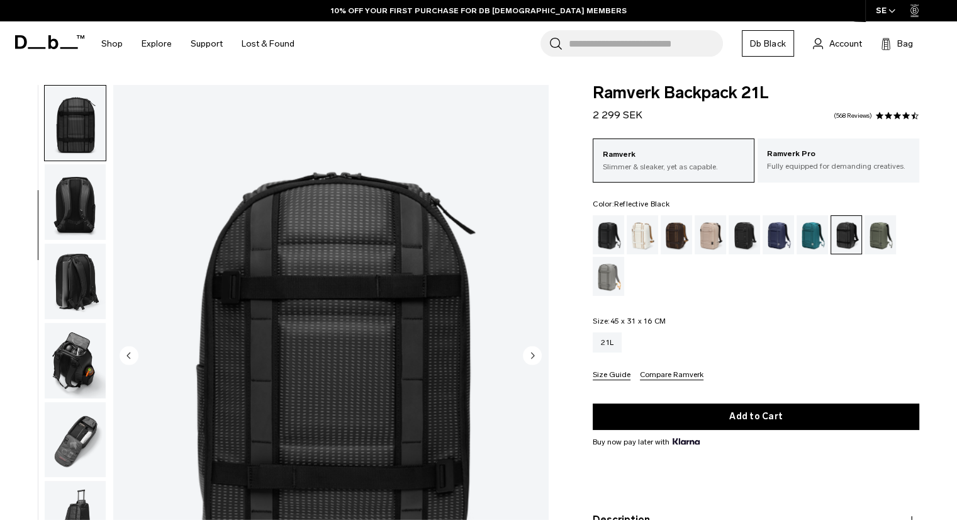
click at [69, 333] on img "button" at bounding box center [75, 360] width 61 height 75
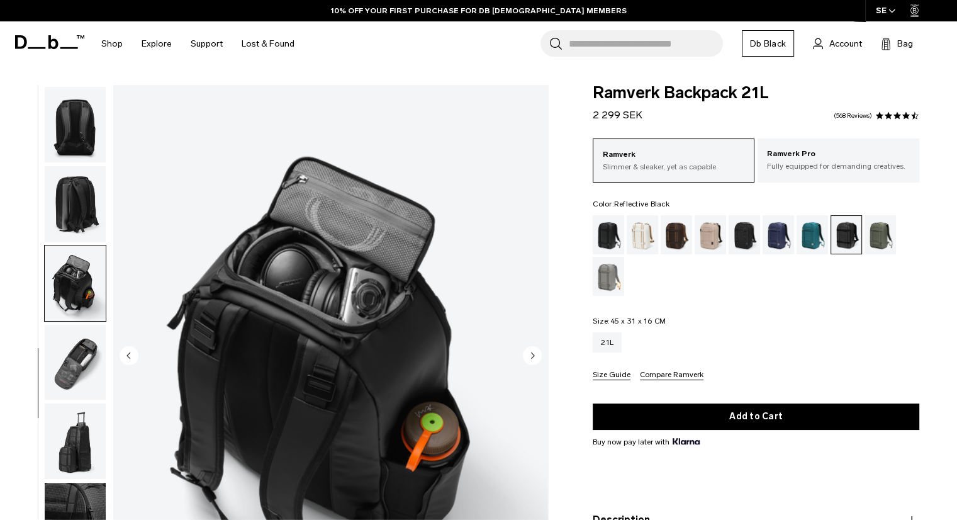
scroll to position [247, 0]
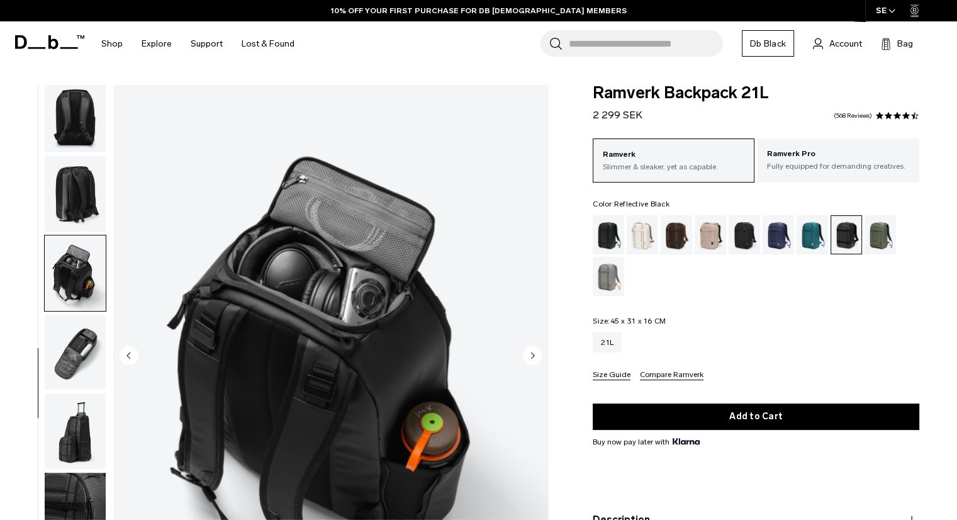
click at [68, 401] on img "button" at bounding box center [75, 430] width 61 height 75
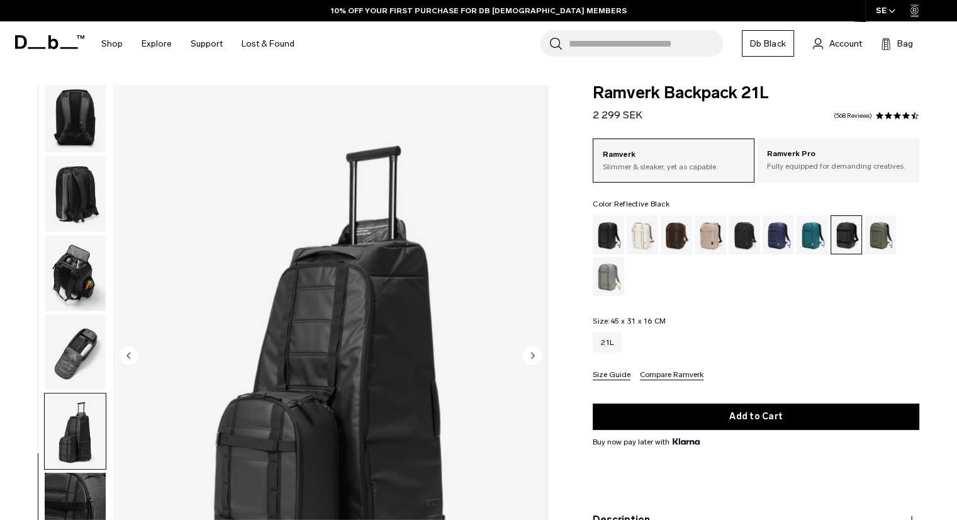
scroll to position [246, 0]
click at [97, 192] on img "button" at bounding box center [75, 193] width 61 height 75
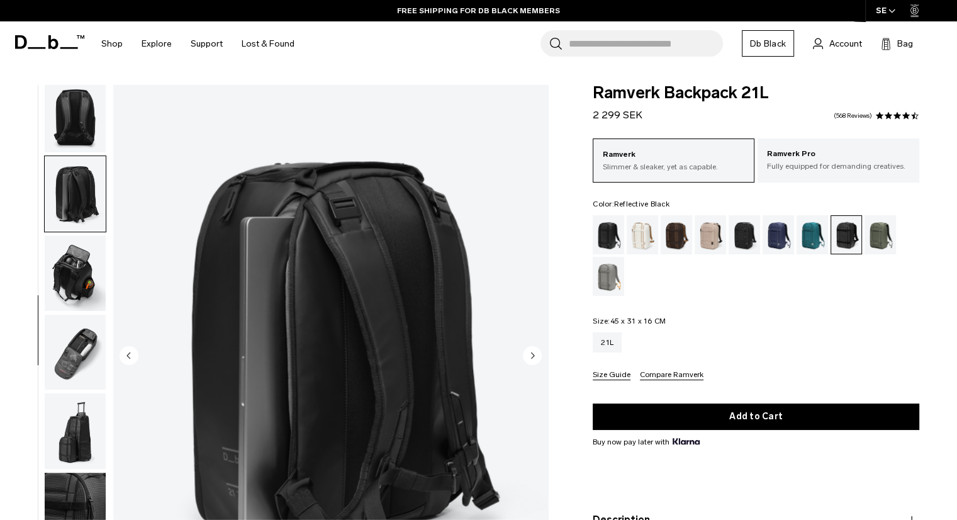
click at [77, 131] on img "button" at bounding box center [75, 114] width 61 height 75
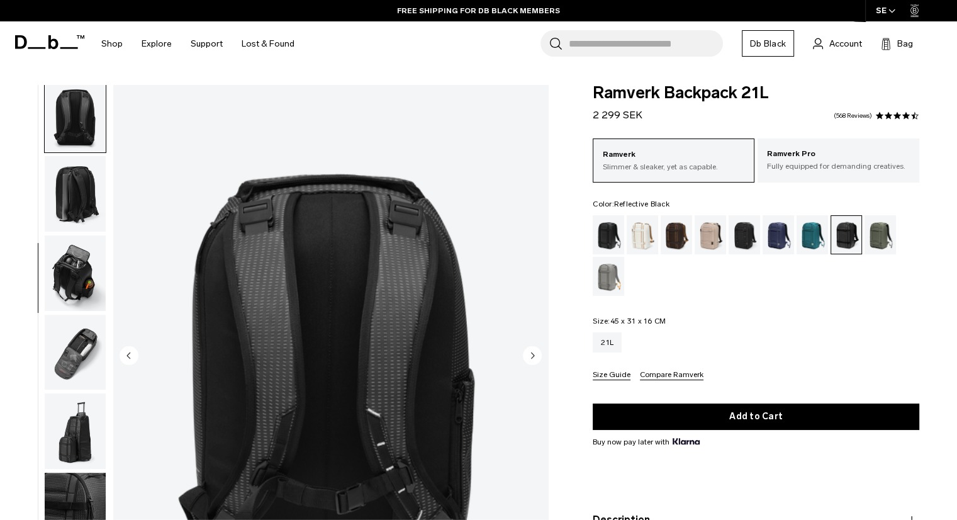
scroll to position [238, 0]
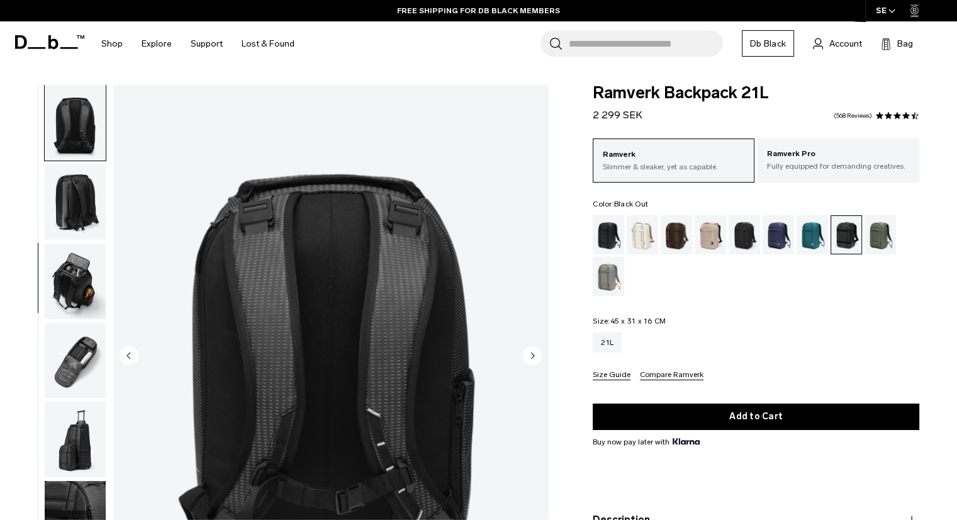
click at [605, 228] on div "Black Out" at bounding box center [609, 234] width 32 height 39
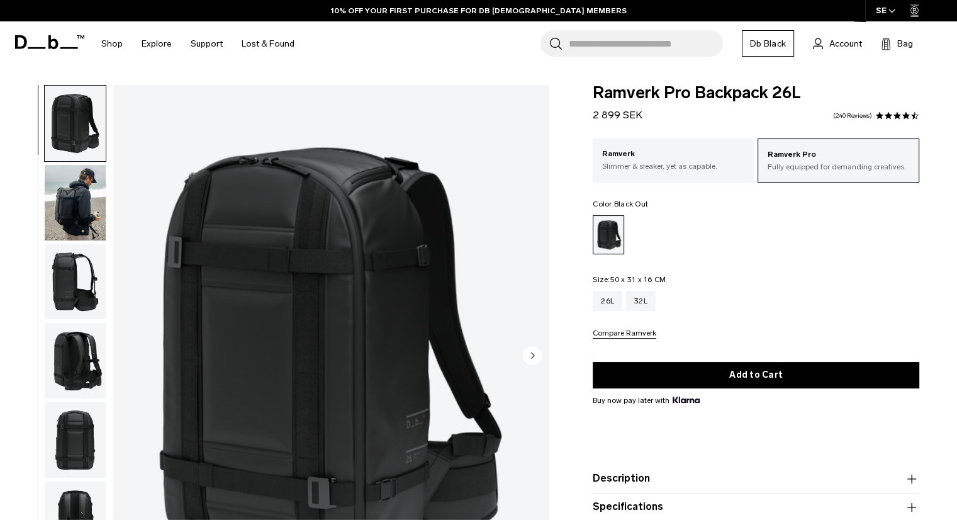
click at [727, 167] on p "Slimmer & sleaker, yet as capable." at bounding box center [673, 165] width 143 height 11
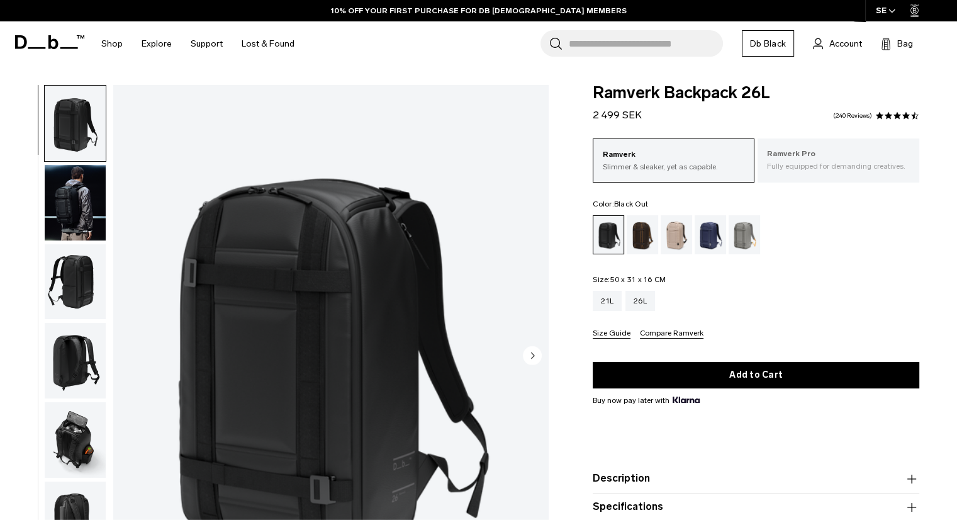
click at [799, 168] on p "Fully equipped for demanding creatives." at bounding box center [838, 165] width 143 height 11
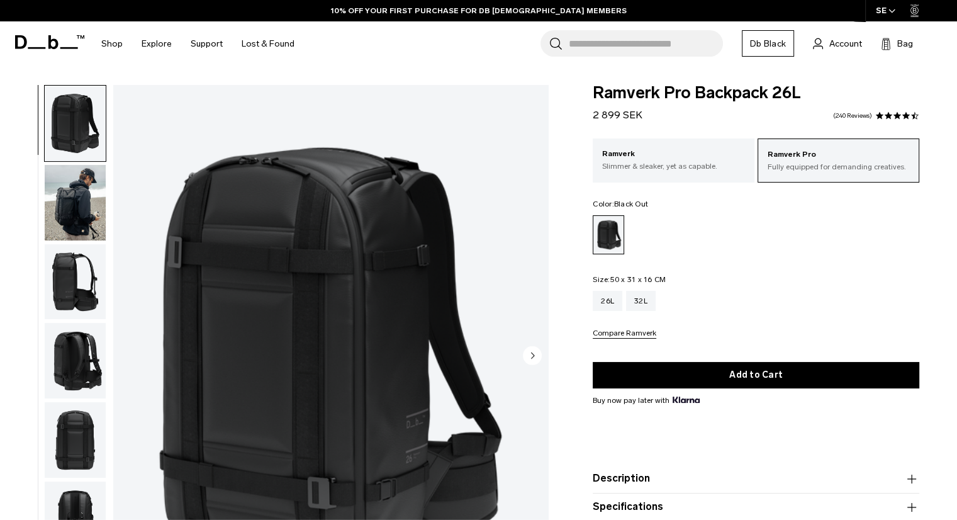
click at [79, 260] on img "button" at bounding box center [75, 281] width 61 height 75
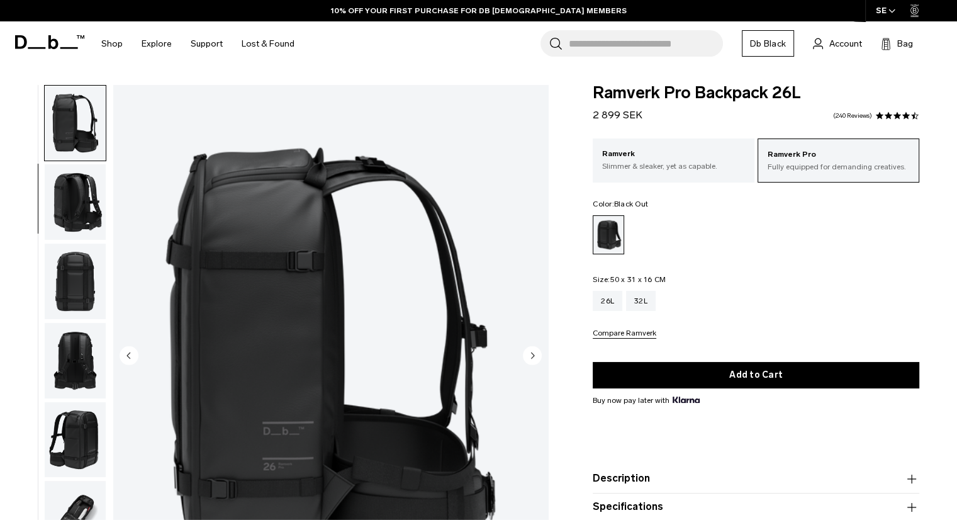
click at [86, 338] on img "button" at bounding box center [75, 360] width 61 height 75
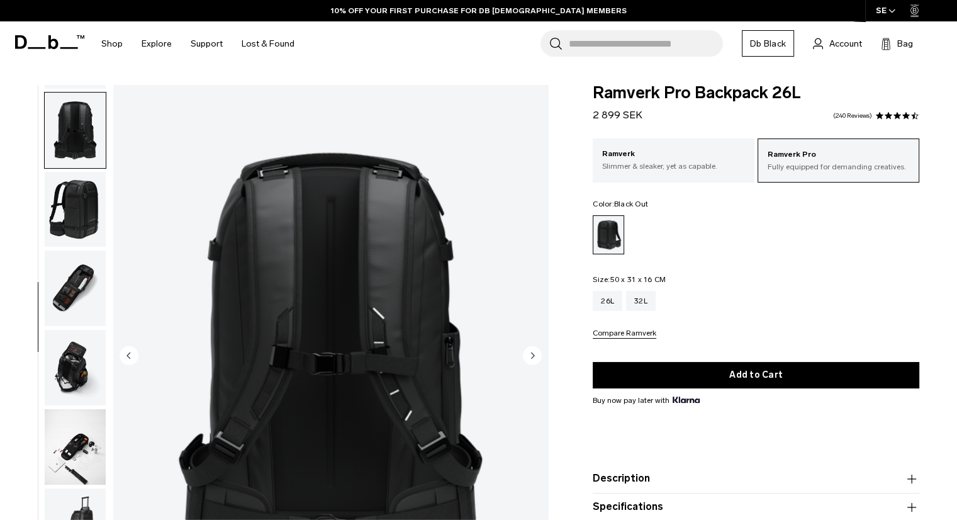
scroll to position [395, 0]
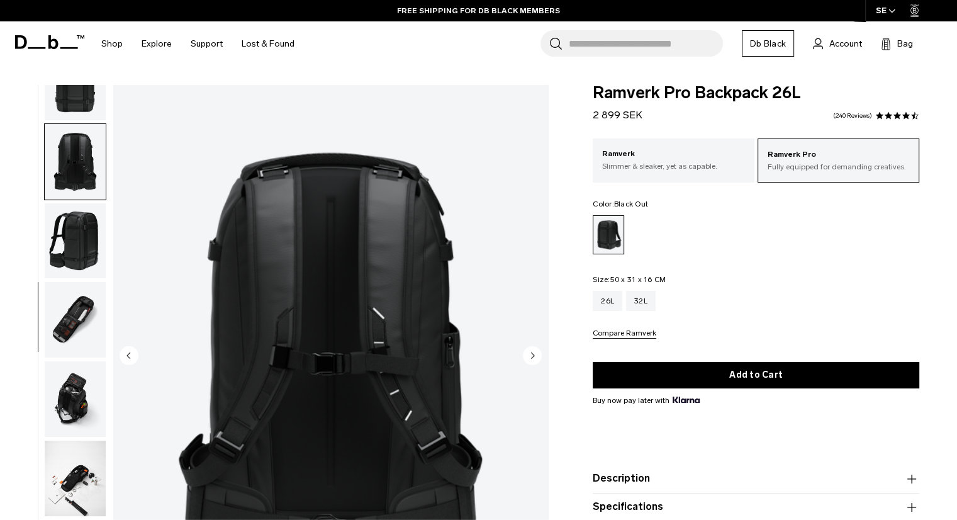
click at [79, 287] on img "button" at bounding box center [75, 319] width 61 height 75
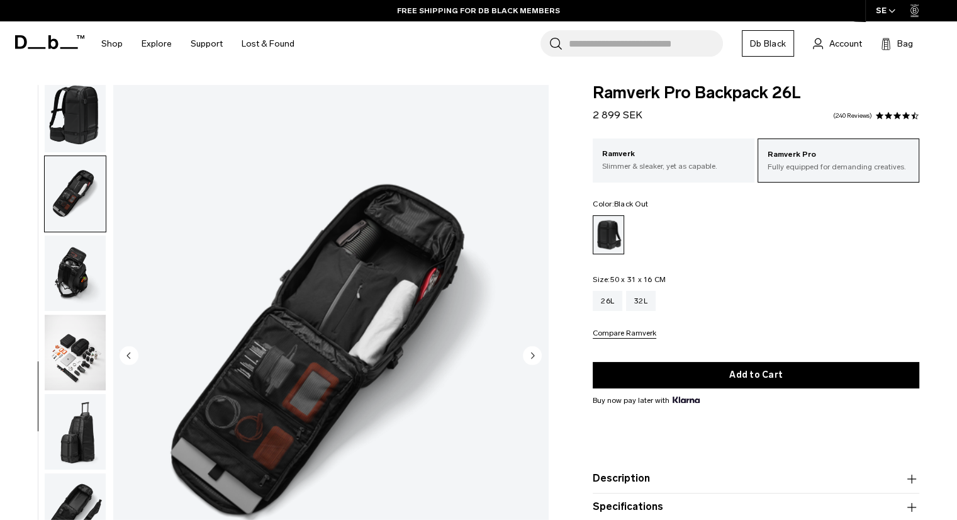
scroll to position [484, 0]
click at [667, 152] on p "Ramverk" at bounding box center [673, 154] width 143 height 13
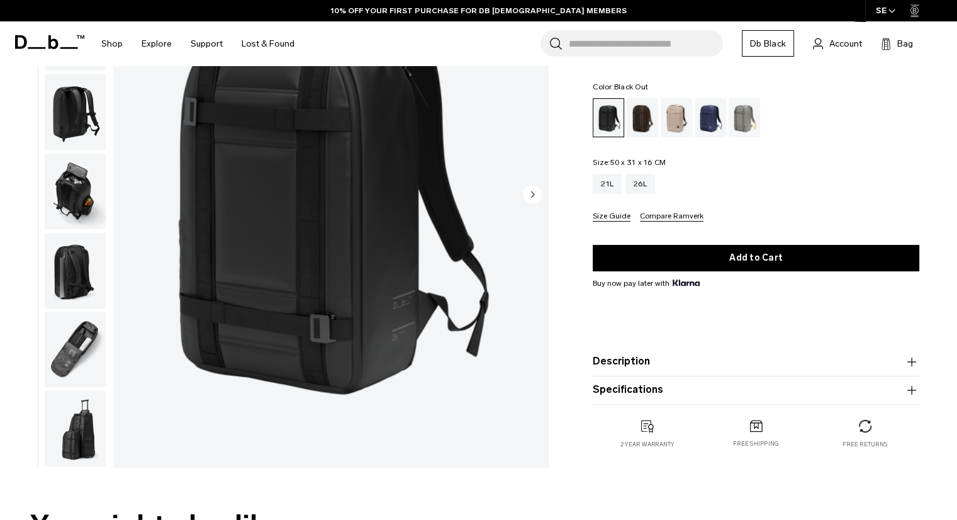
scroll to position [252, 0]
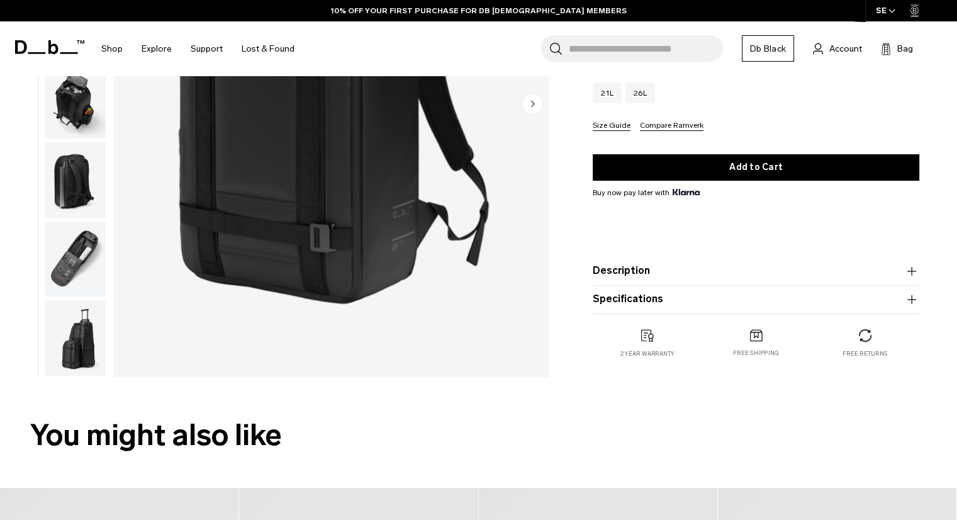
click at [75, 265] on img "button" at bounding box center [75, 258] width 61 height 75
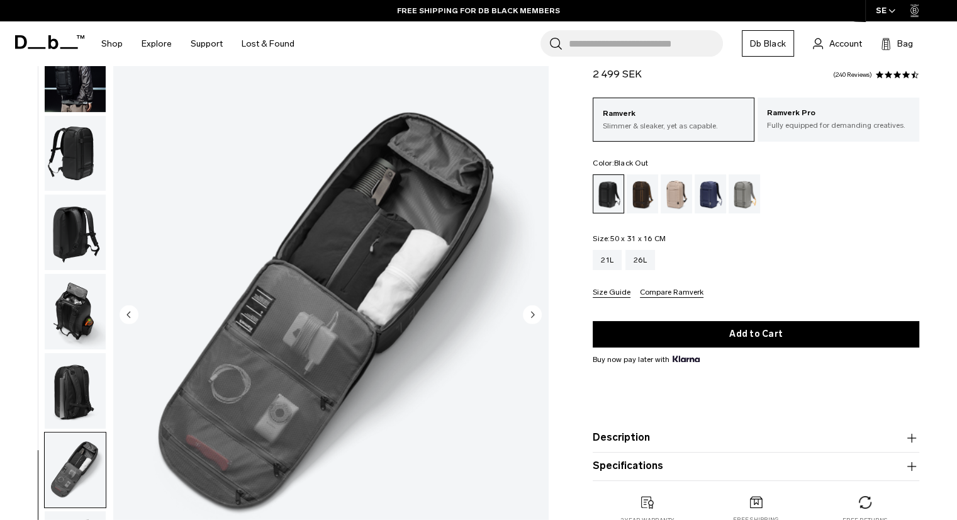
scroll to position [63, 0]
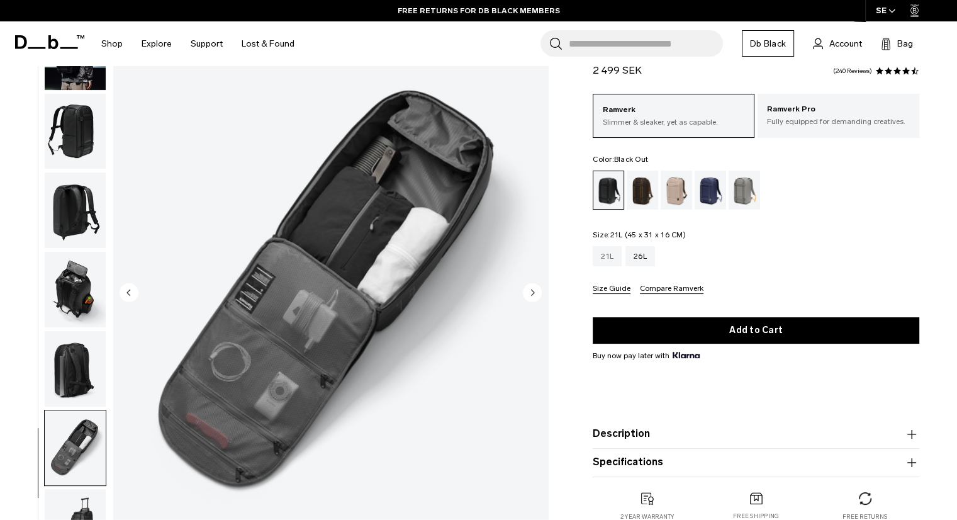
click at [611, 255] on div "21L" at bounding box center [607, 256] width 29 height 20
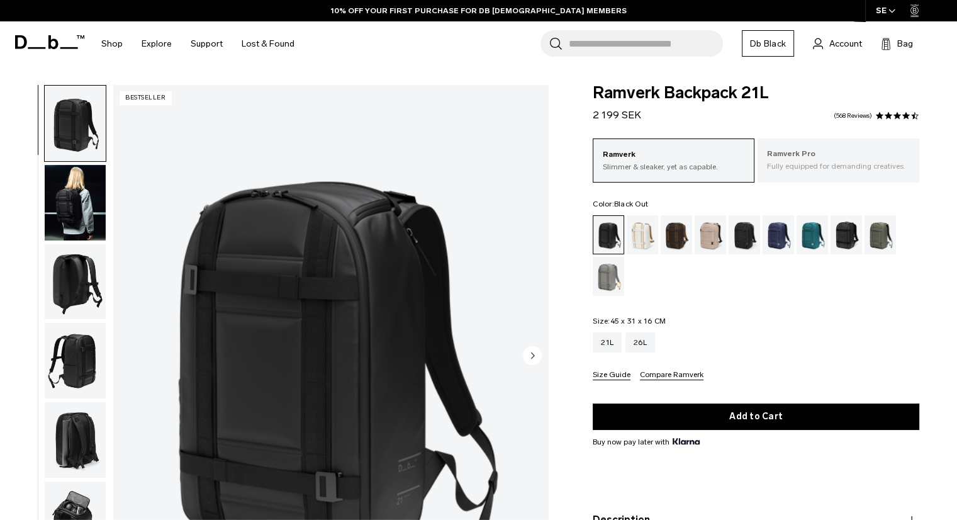
click at [811, 153] on p "Ramverk Pro" at bounding box center [838, 154] width 143 height 13
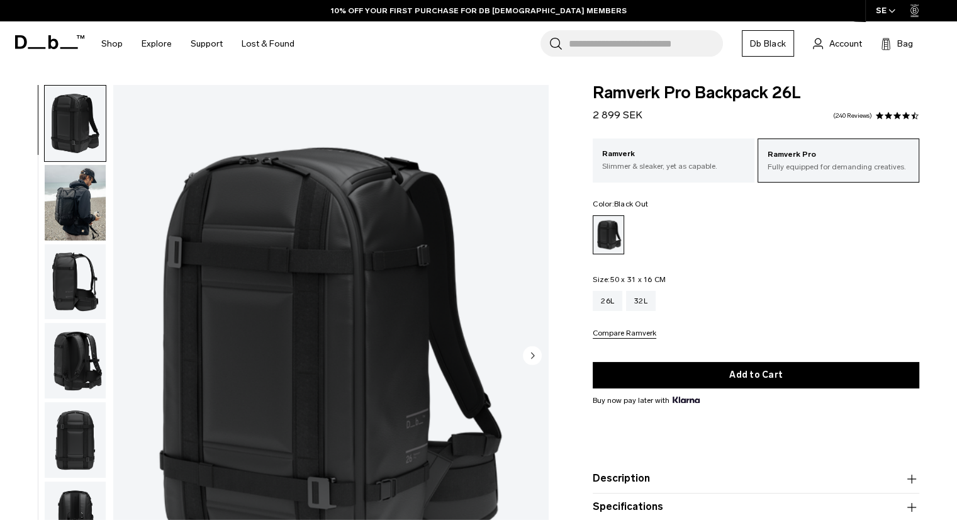
click at [78, 260] on img "button" at bounding box center [75, 281] width 61 height 75
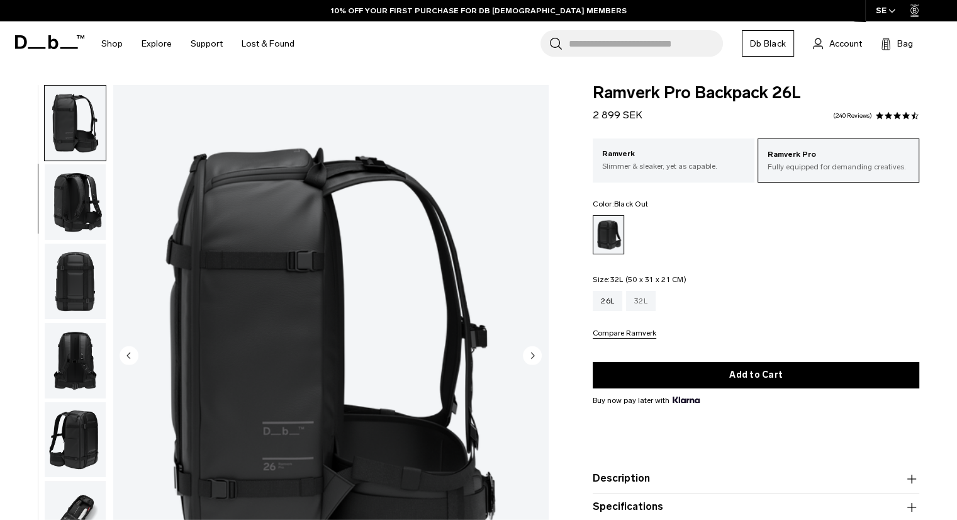
click at [644, 294] on div "32L" at bounding box center [641, 301] width 30 height 20
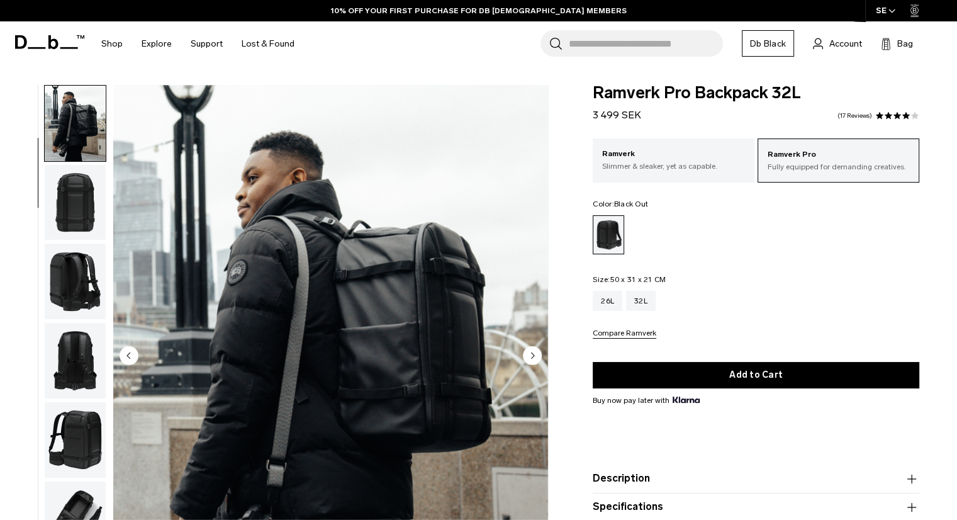
click at [77, 330] on img "button" at bounding box center [75, 360] width 61 height 75
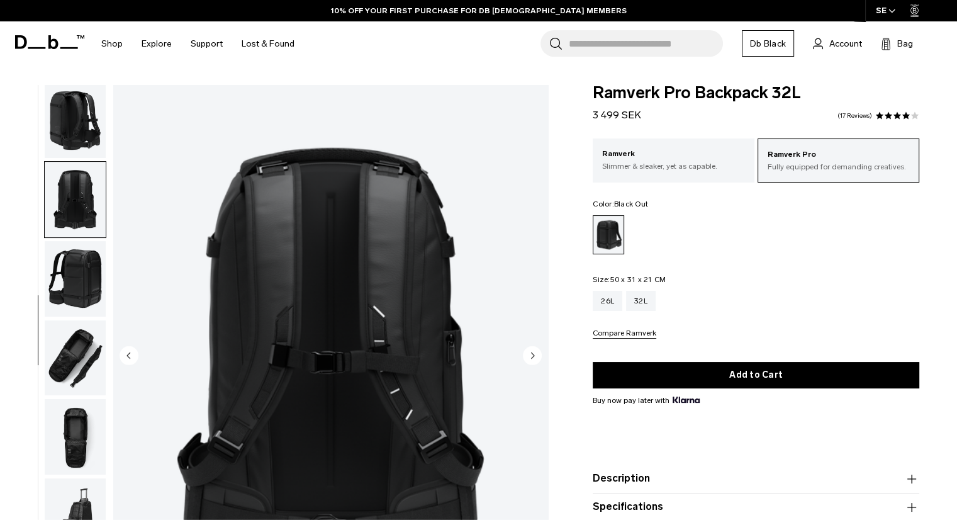
scroll to position [247, 0]
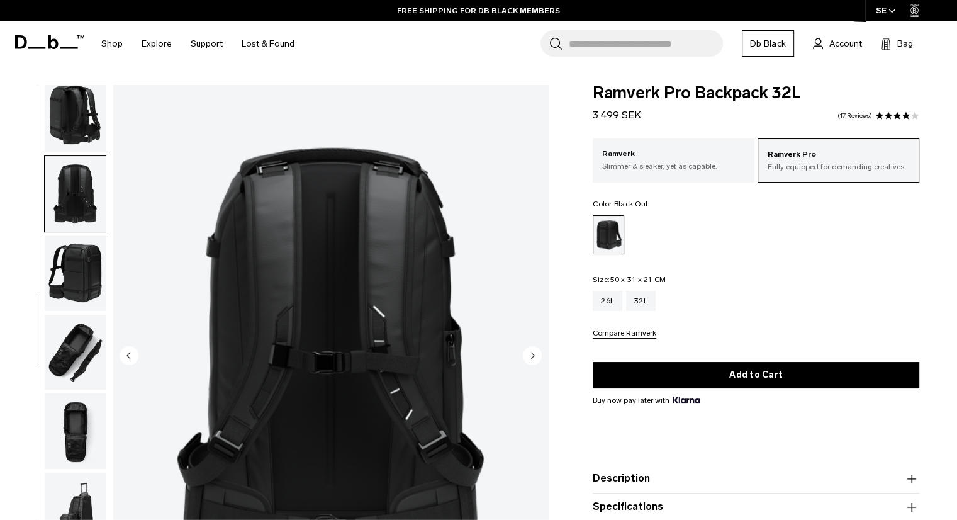
click at [93, 440] on img "button" at bounding box center [75, 430] width 61 height 75
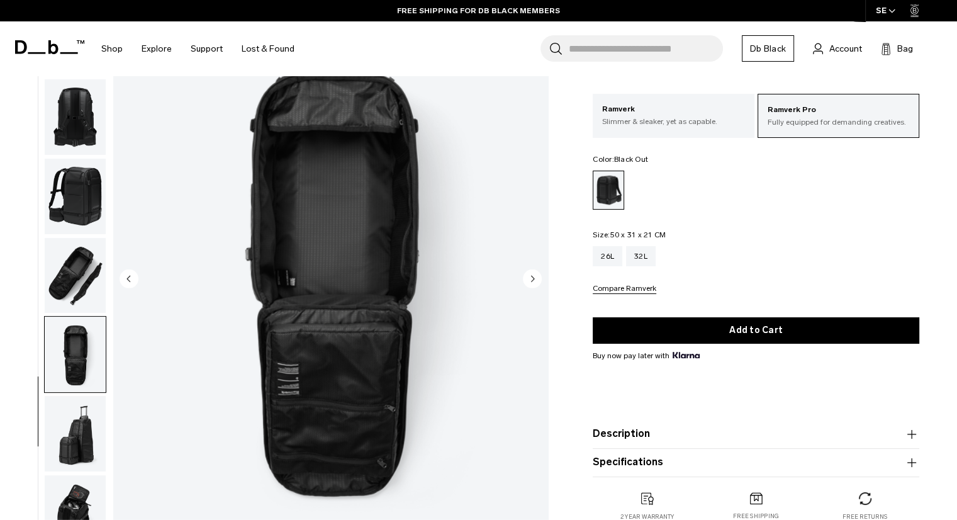
scroll to position [63, 0]
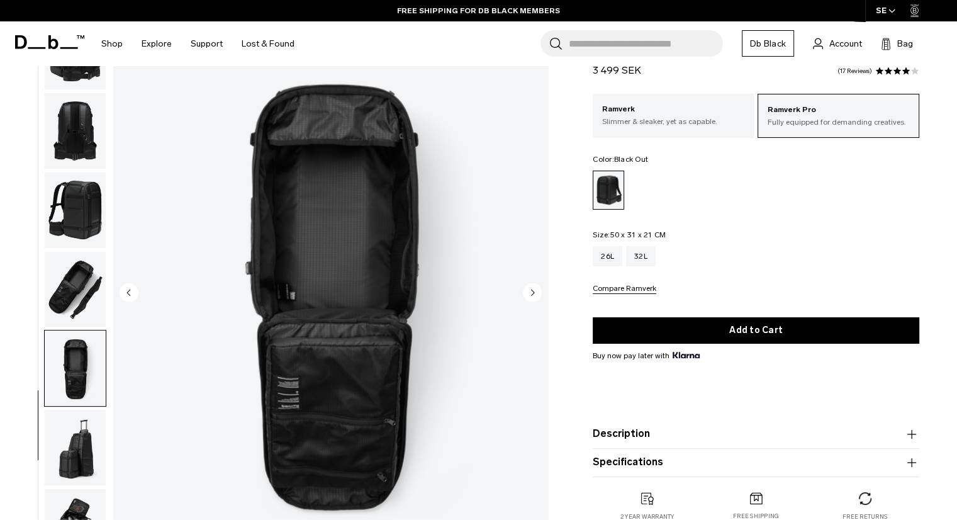
click at [90, 418] on img "button" at bounding box center [75, 446] width 61 height 75
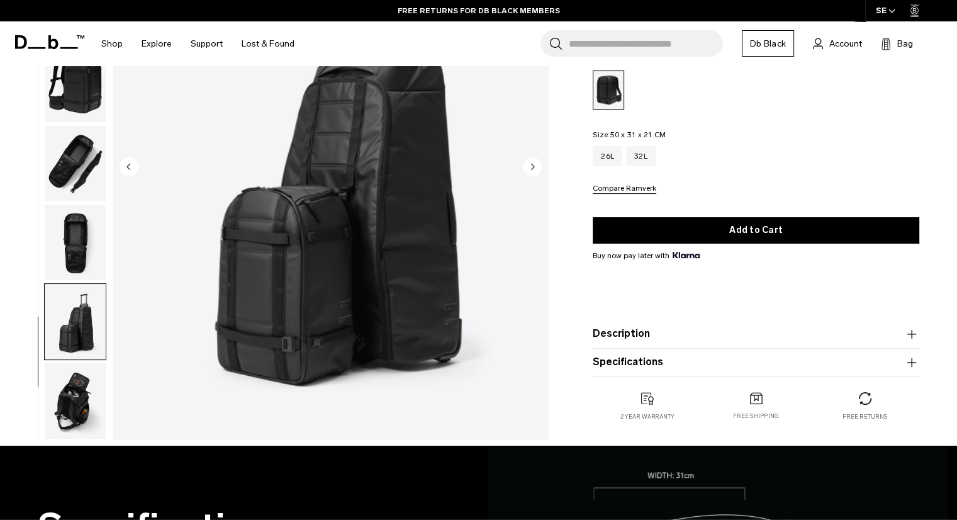
scroll to position [0, 0]
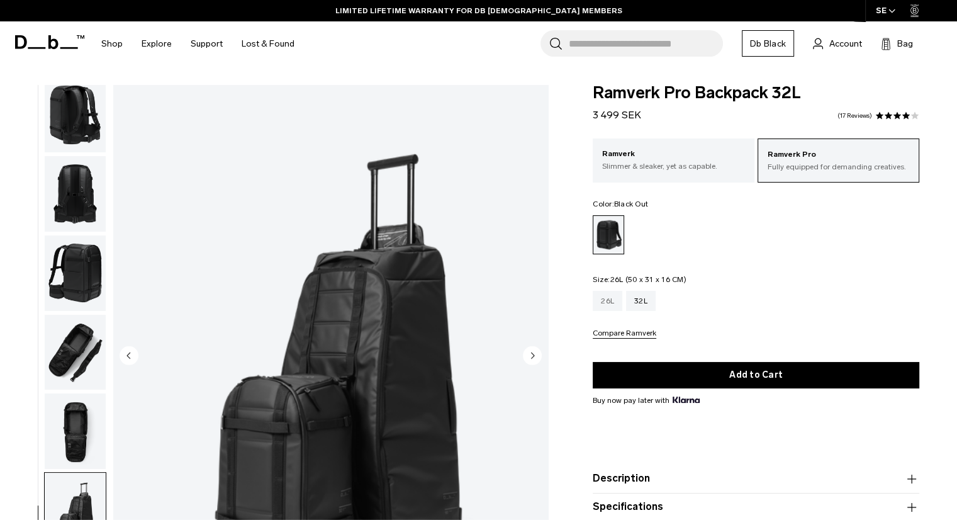
click at [610, 299] on div "26L" at bounding box center [608, 301] width 30 height 20
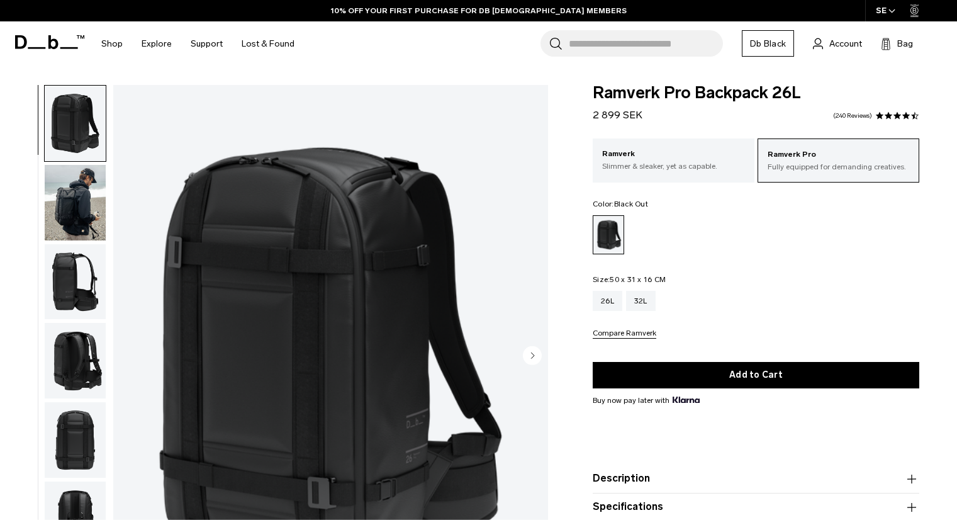
click at [64, 287] on img "button" at bounding box center [75, 281] width 61 height 75
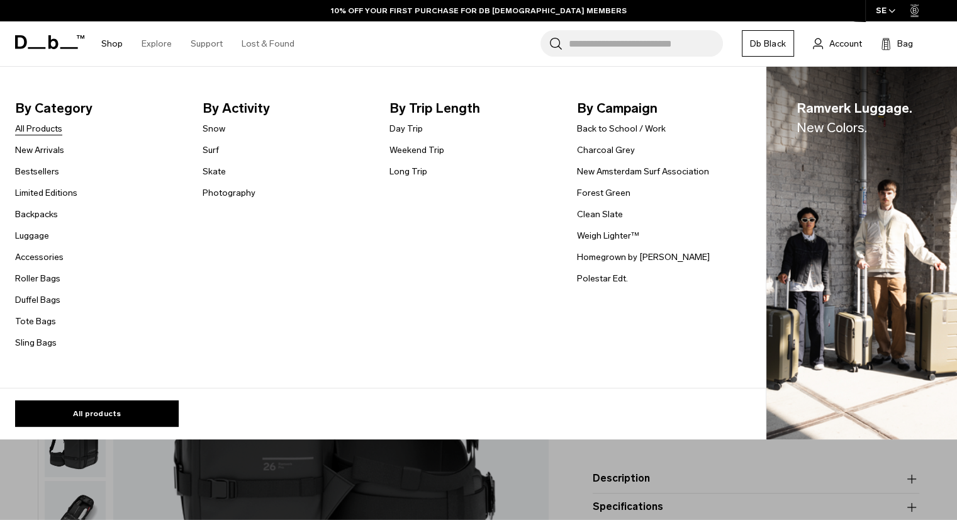
click at [38, 126] on link "All Products" at bounding box center [38, 128] width 47 height 13
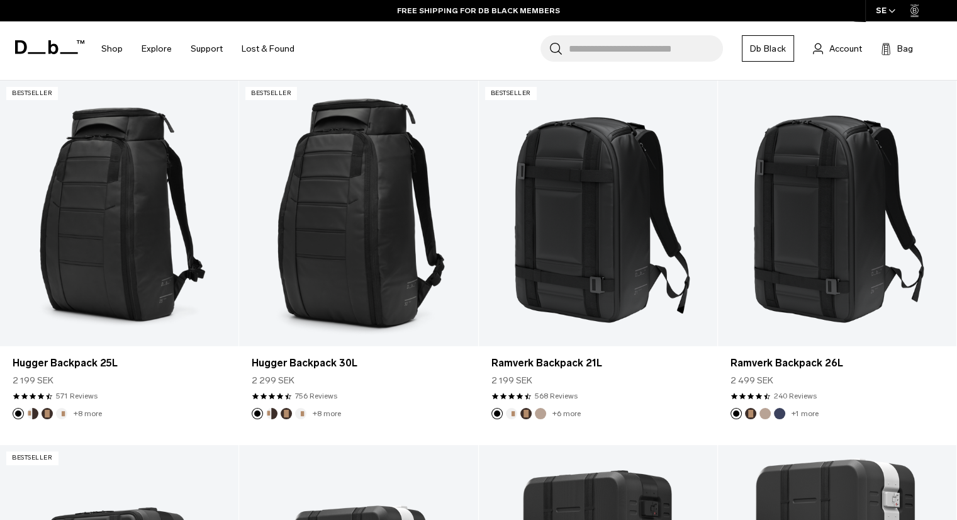
scroll to position [189, 0]
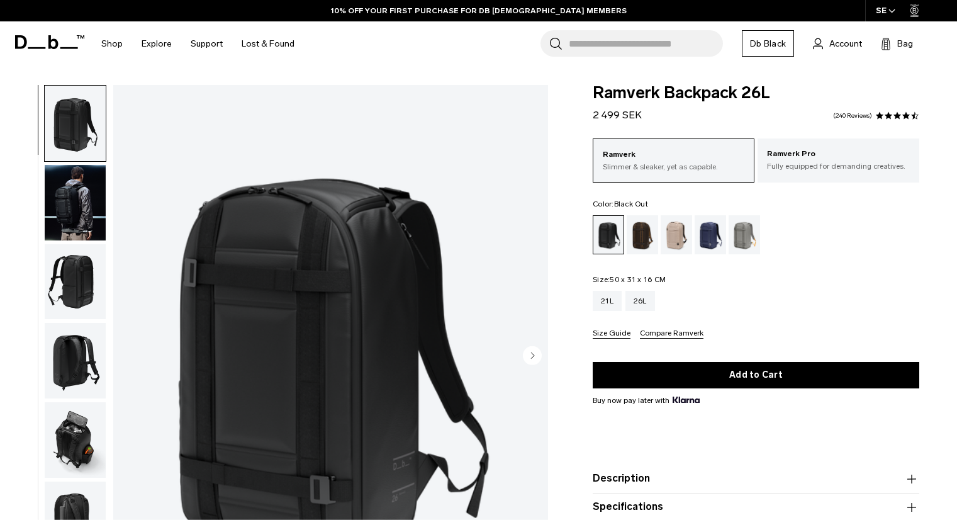
click at [75, 192] on img "button" at bounding box center [75, 202] width 61 height 75
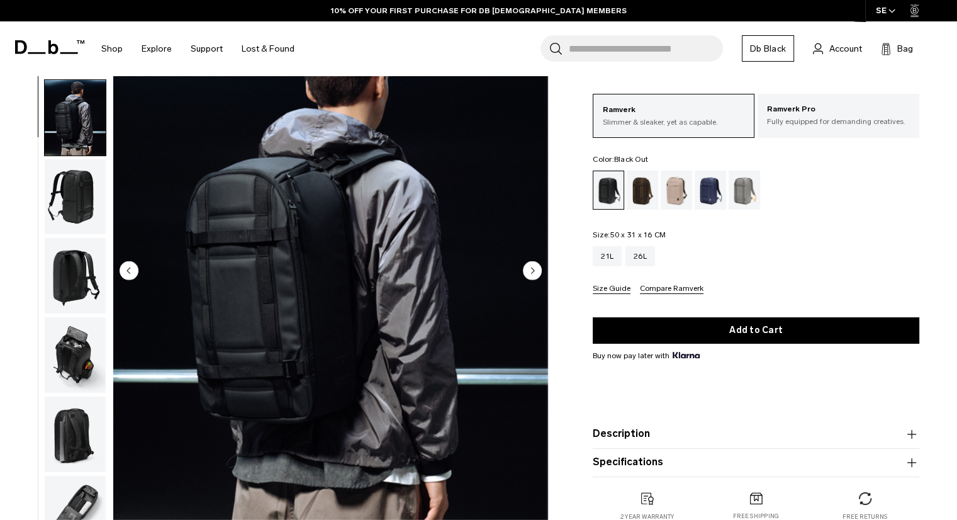
scroll to position [63, 0]
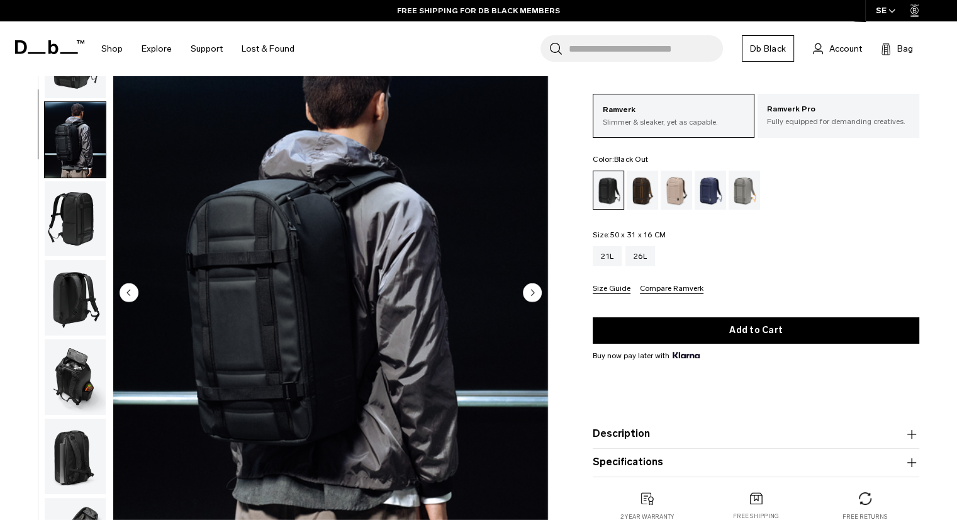
click at [72, 291] on img "button" at bounding box center [75, 297] width 61 height 75
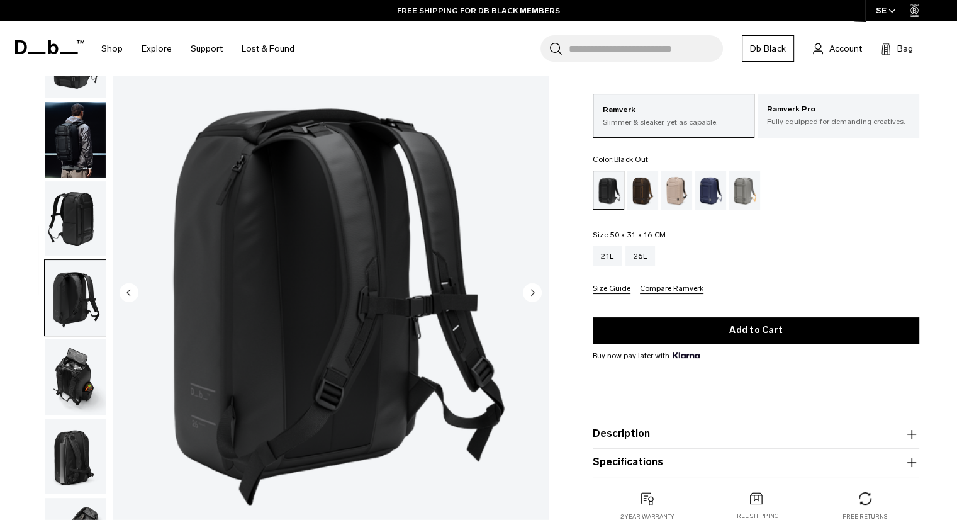
scroll to position [88, 0]
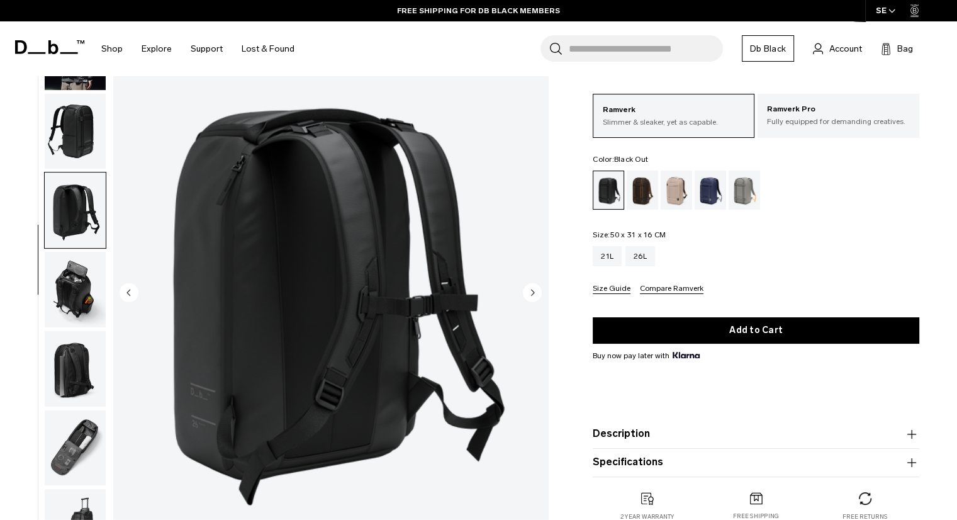
click at [60, 292] on img "button" at bounding box center [75, 289] width 61 height 75
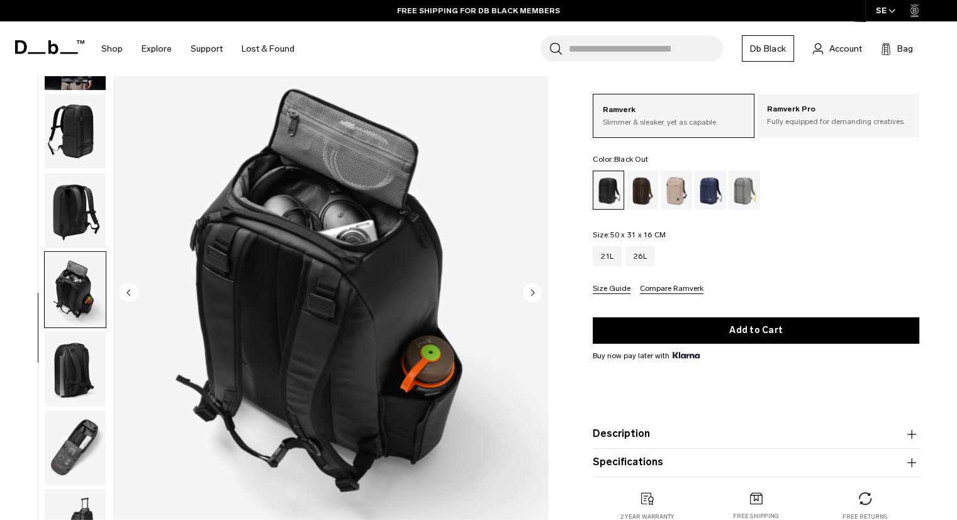
click at [70, 318] on img "button" at bounding box center [75, 289] width 61 height 75
click at [71, 333] on img "button" at bounding box center [75, 368] width 61 height 75
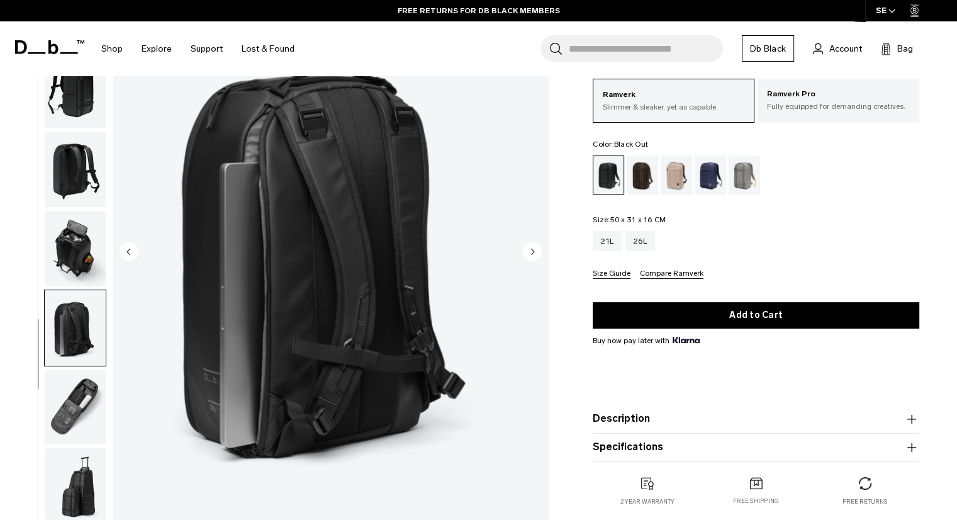
scroll to position [126, 0]
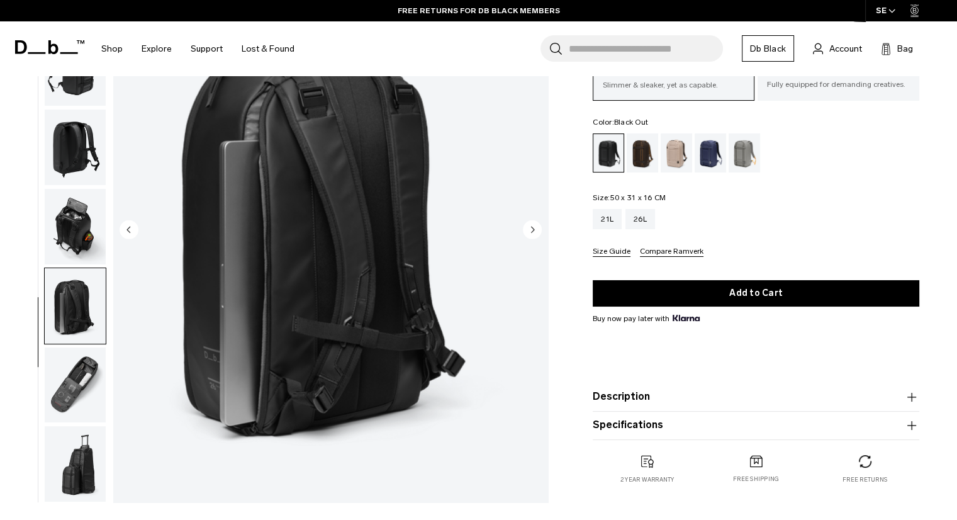
click at [88, 378] on img "button" at bounding box center [75, 384] width 61 height 75
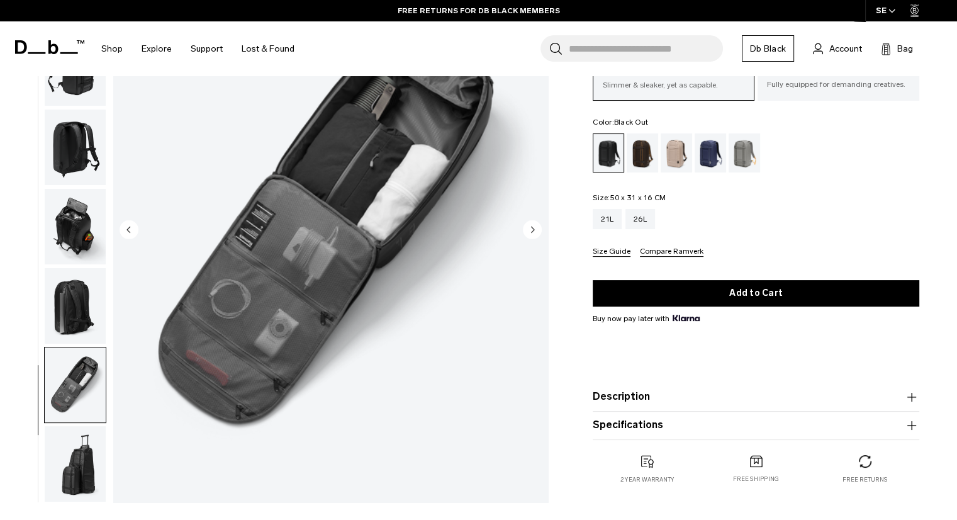
click at [78, 451] on img "button" at bounding box center [75, 463] width 61 height 75
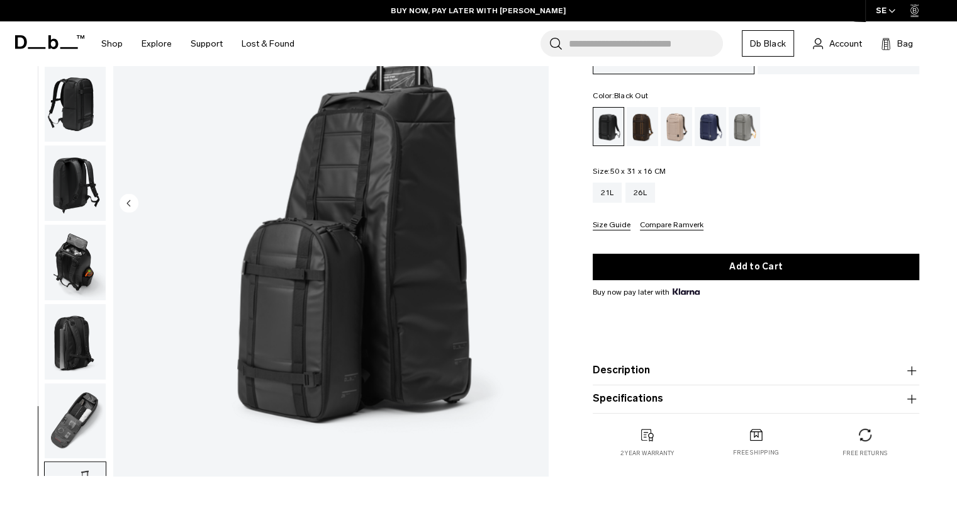
scroll to position [0, 0]
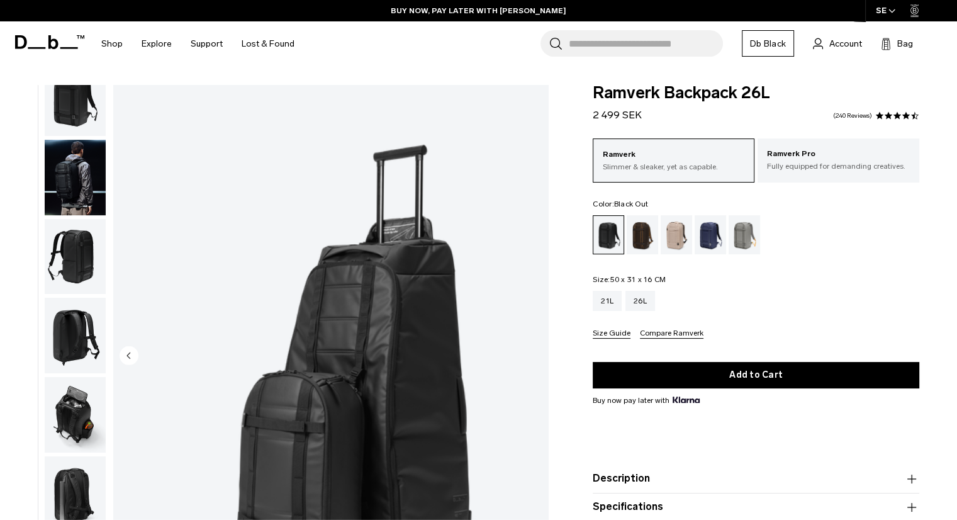
click at [72, 315] on img "button" at bounding box center [75, 335] width 61 height 75
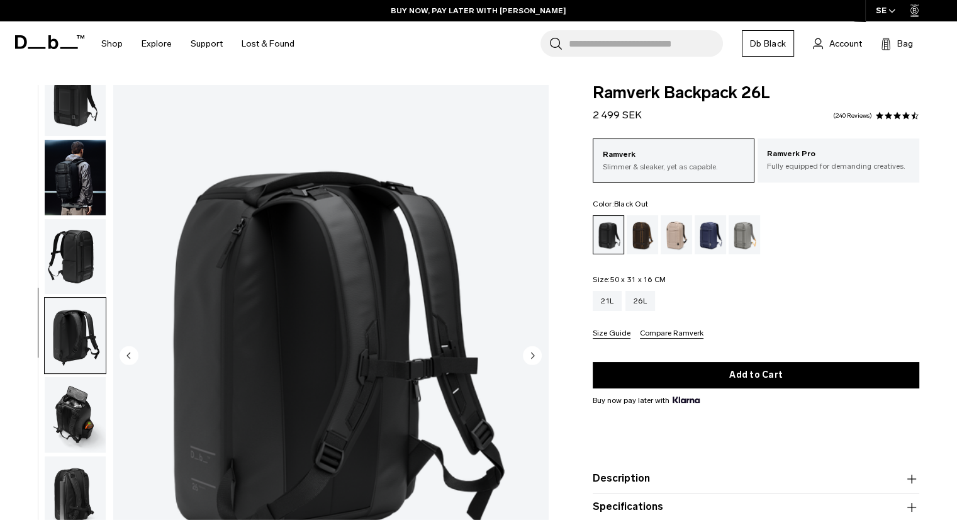
scroll to position [88, 0]
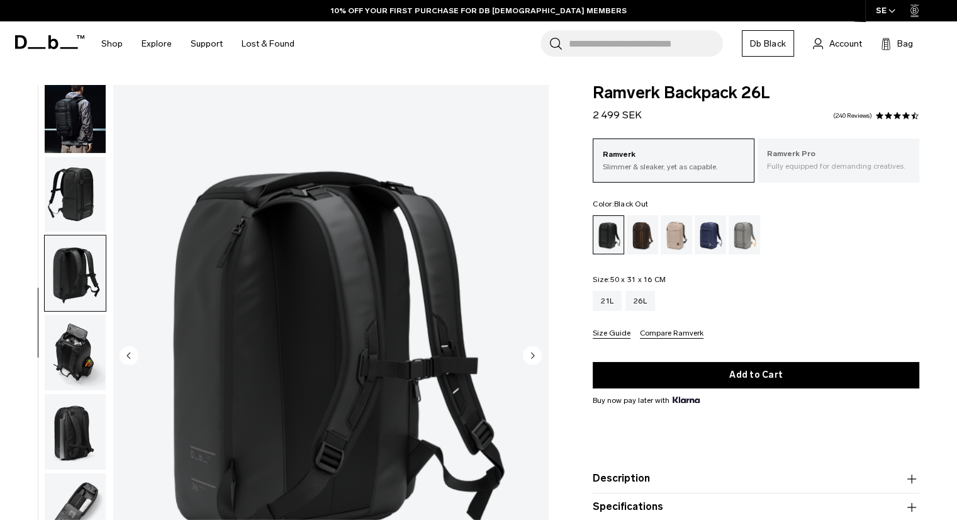
click at [815, 168] on p "Fully equipped for demanding creatives." at bounding box center [838, 165] width 143 height 11
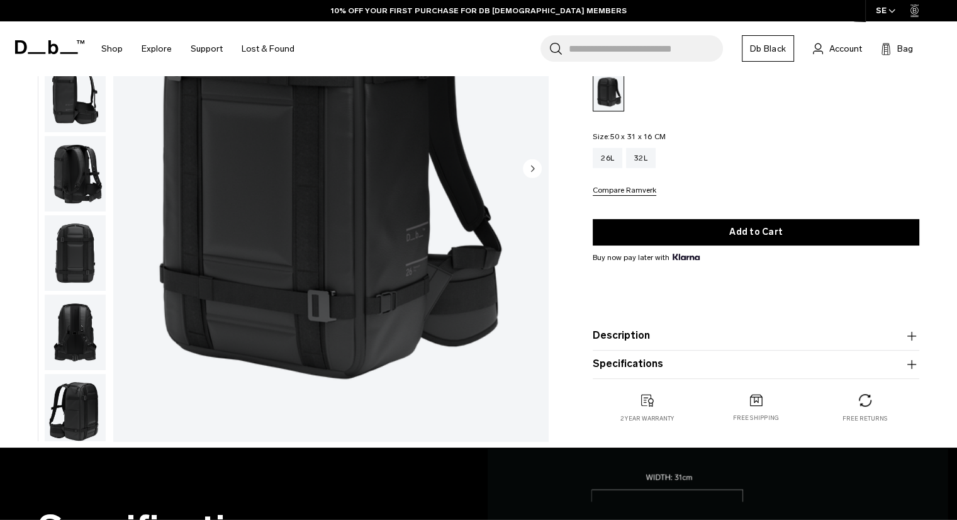
scroll to position [189, 0]
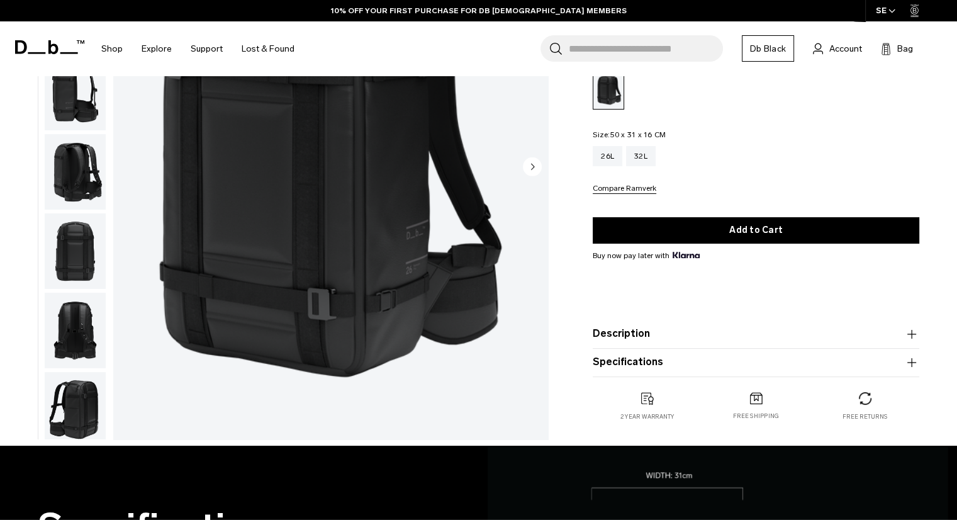
click at [707, 330] on button "Description" at bounding box center [756, 333] width 326 height 15
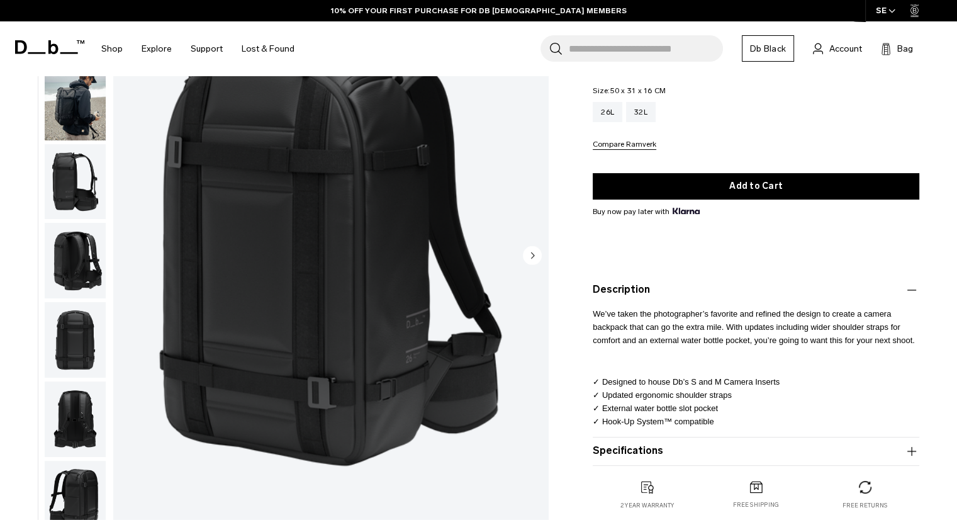
click at [687, 444] on button "Specifications" at bounding box center [756, 450] width 326 height 15
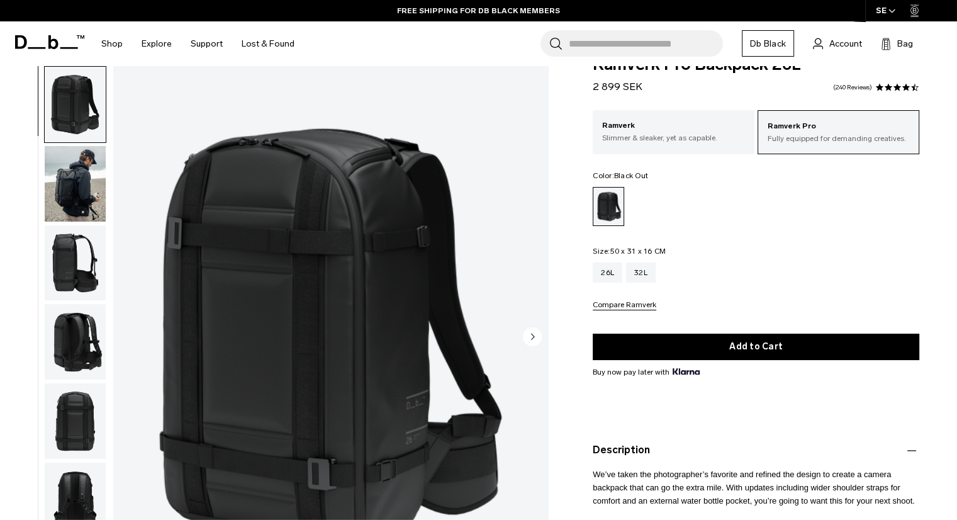
scroll to position [0, 0]
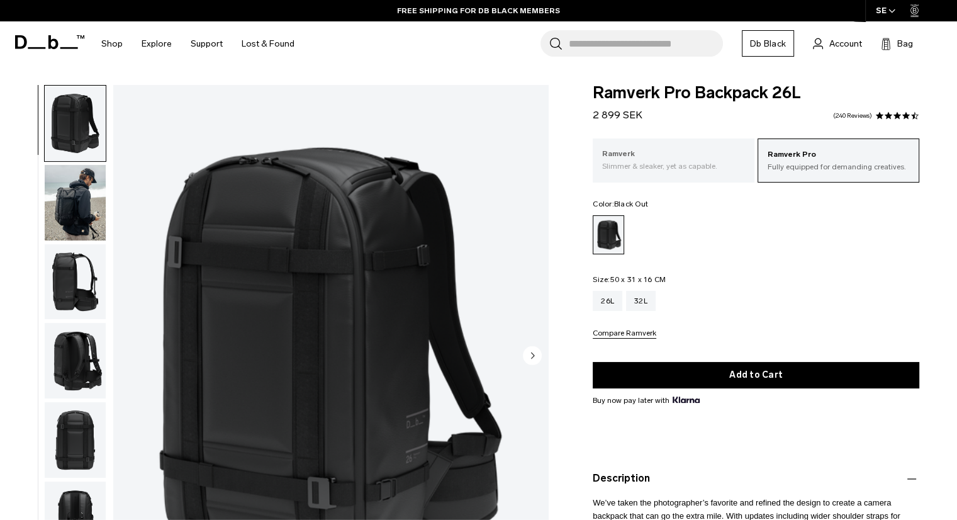
click at [664, 176] on div "Ramverk Slimmer & sleaker, yet as capable." at bounding box center [674, 159] width 162 height 43
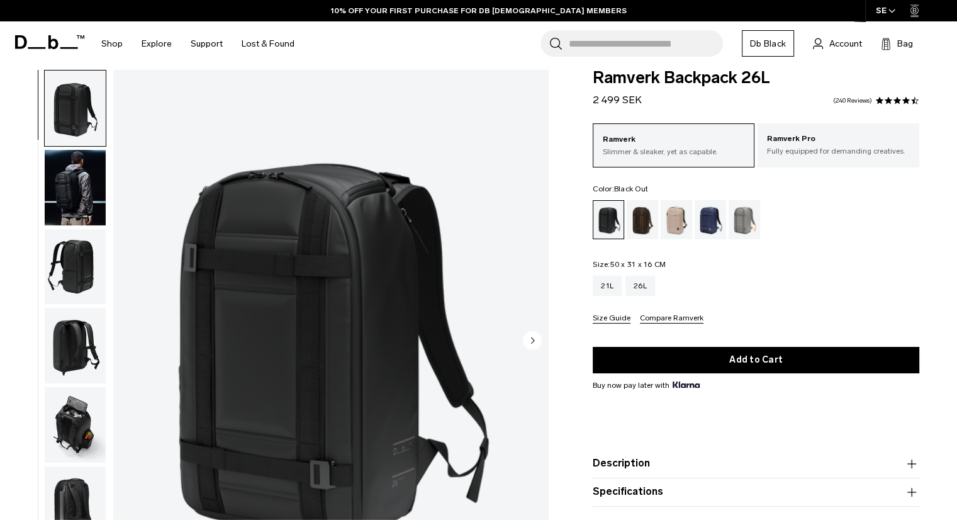
scroll to position [252, 0]
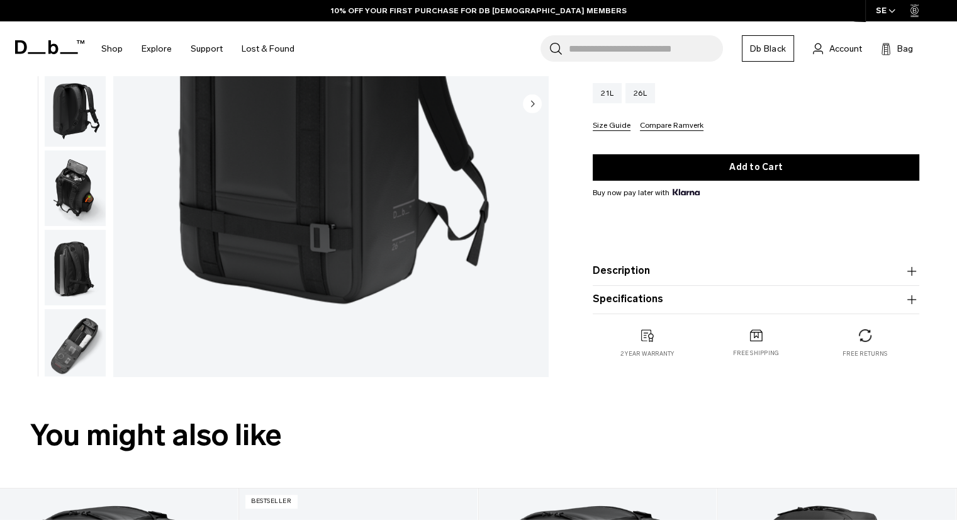
click at [687, 298] on button "Specifications" at bounding box center [756, 298] width 326 height 15
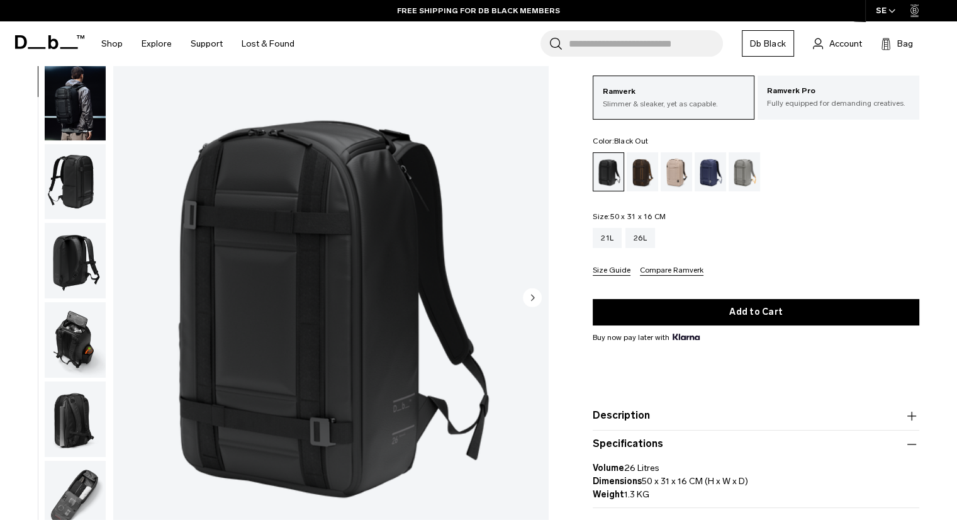
scroll to position [88, 0]
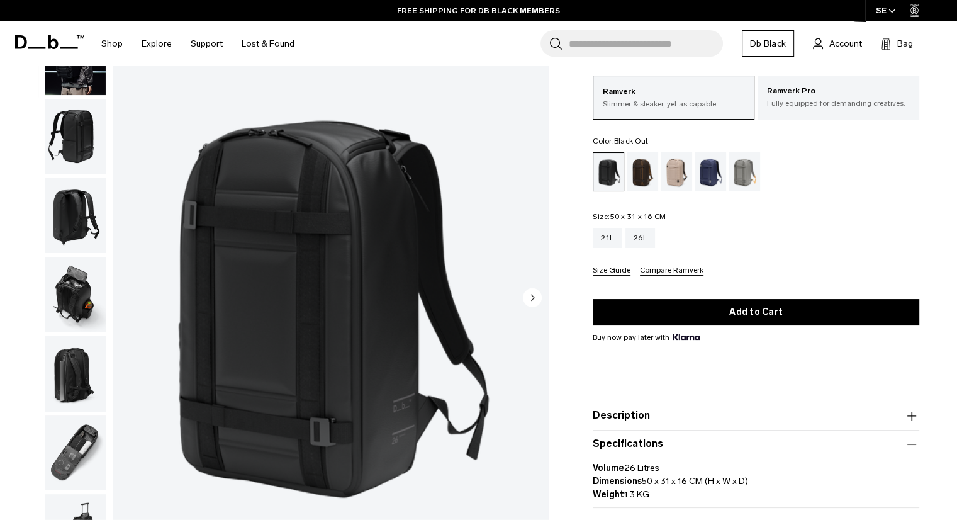
click at [72, 460] on img "button" at bounding box center [75, 452] width 61 height 75
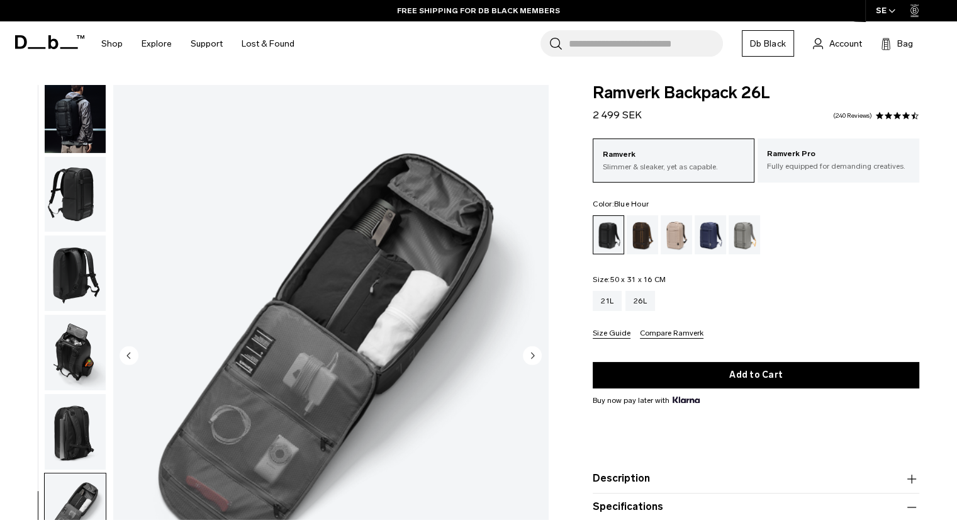
scroll to position [0, 0]
click at [816, 162] on p "Fully equipped for demanding creatives." at bounding box center [838, 165] width 143 height 11
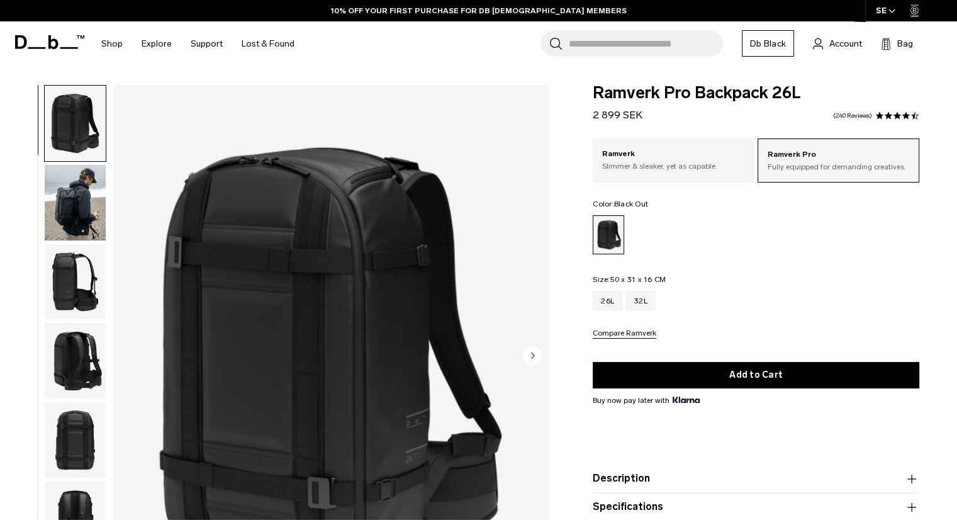
scroll to position [377, 0]
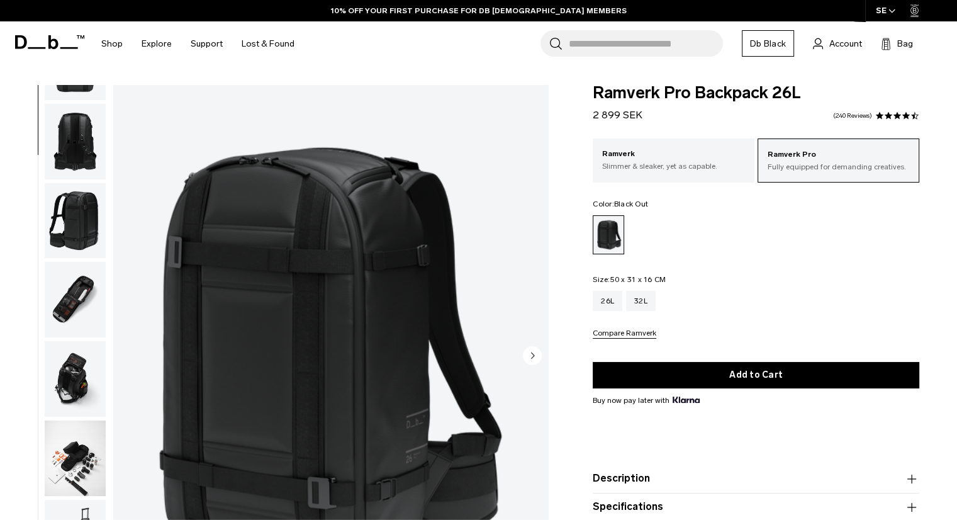
click at [55, 277] on img "button" at bounding box center [75, 299] width 61 height 75
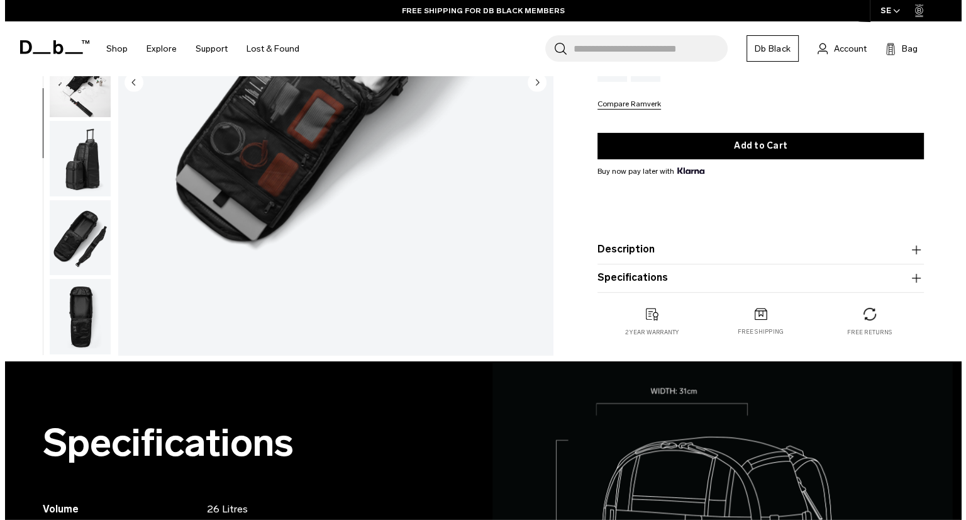
scroll to position [252, 0]
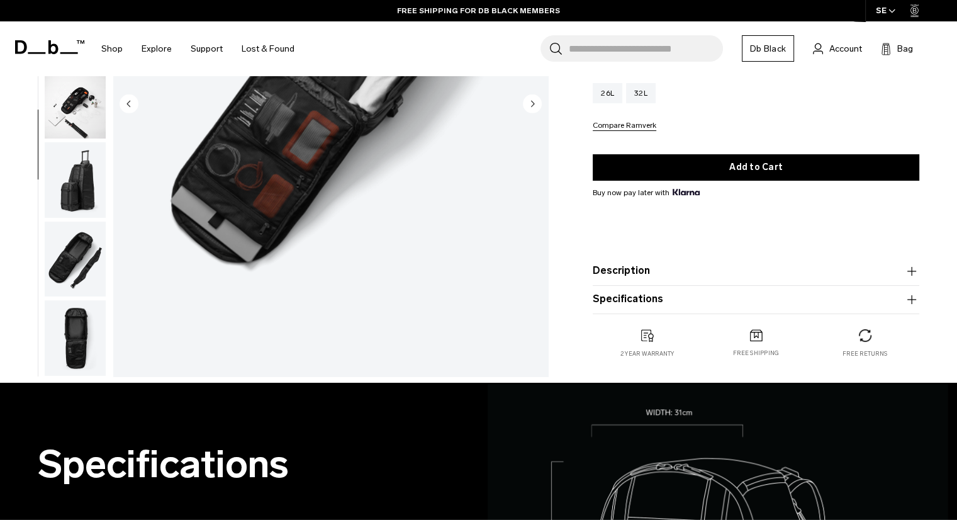
click at [623, 125] on button "Compare Ramverk" at bounding box center [625, 125] width 64 height 9
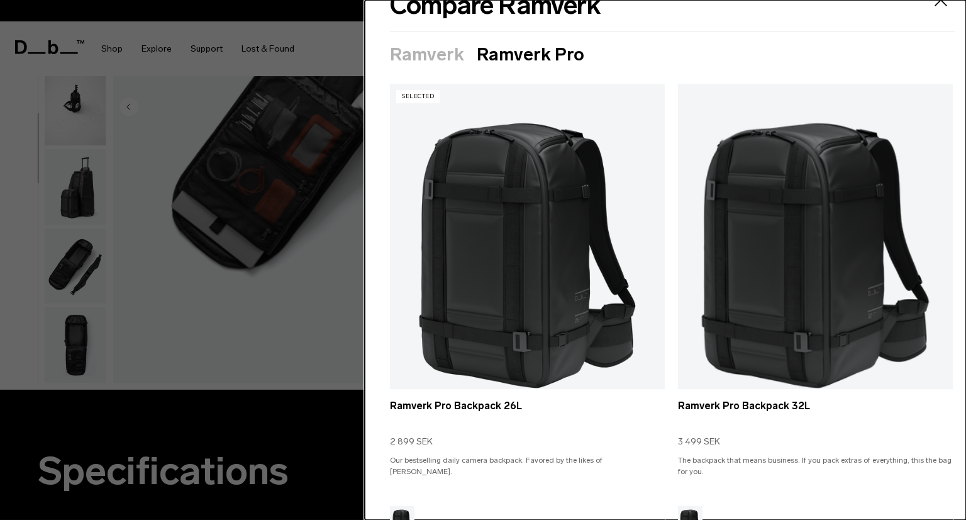
scroll to position [63, 0]
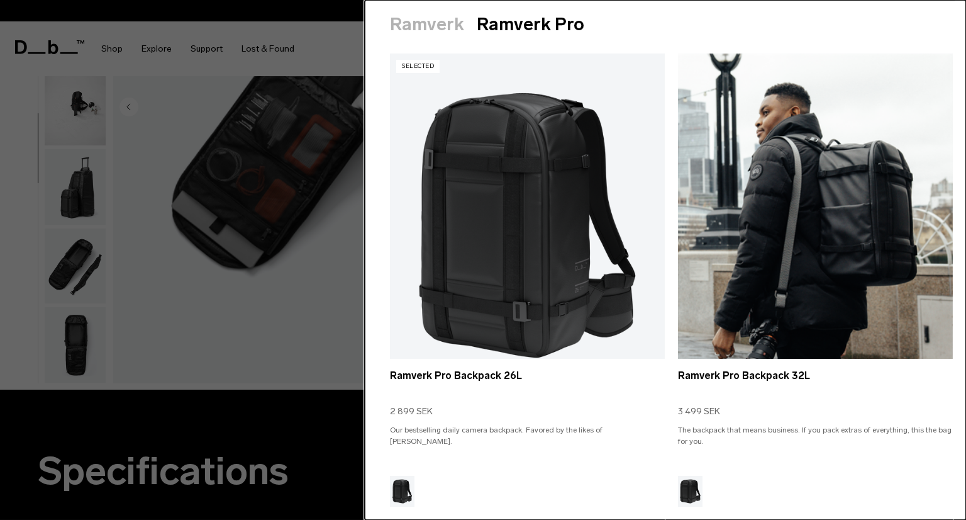
click at [776, 215] on link "Ramverk Pro Backpack 32L" at bounding box center [815, 224] width 275 height 343
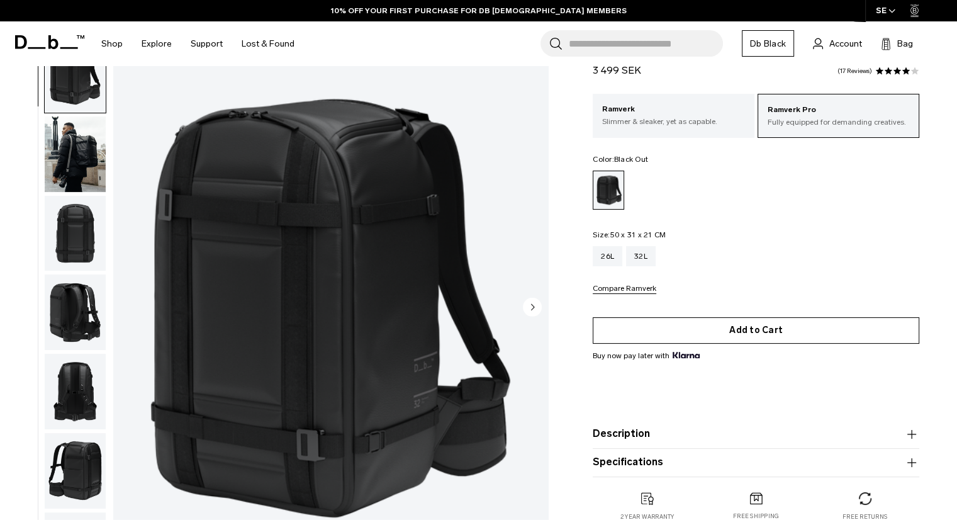
scroll to position [63, 0]
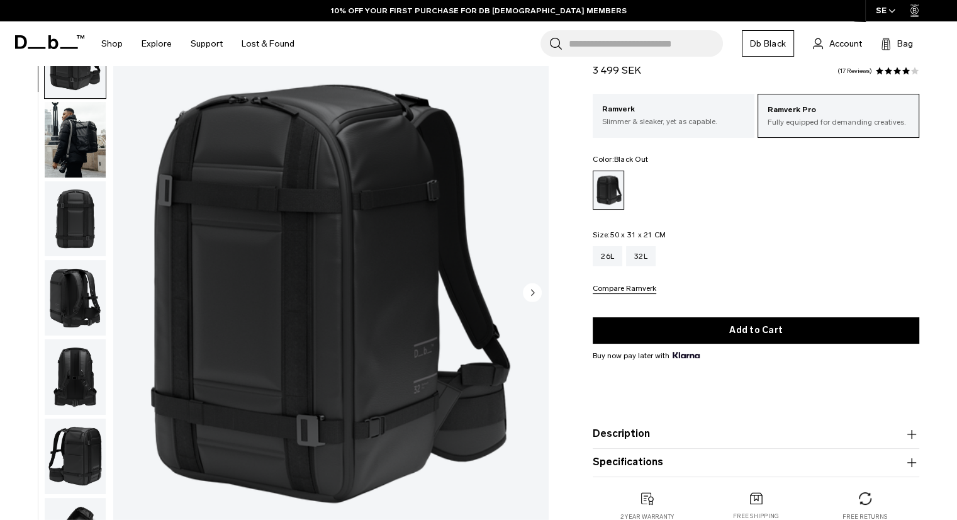
click at [642, 292] on button "Compare Ramverk" at bounding box center [625, 288] width 64 height 9
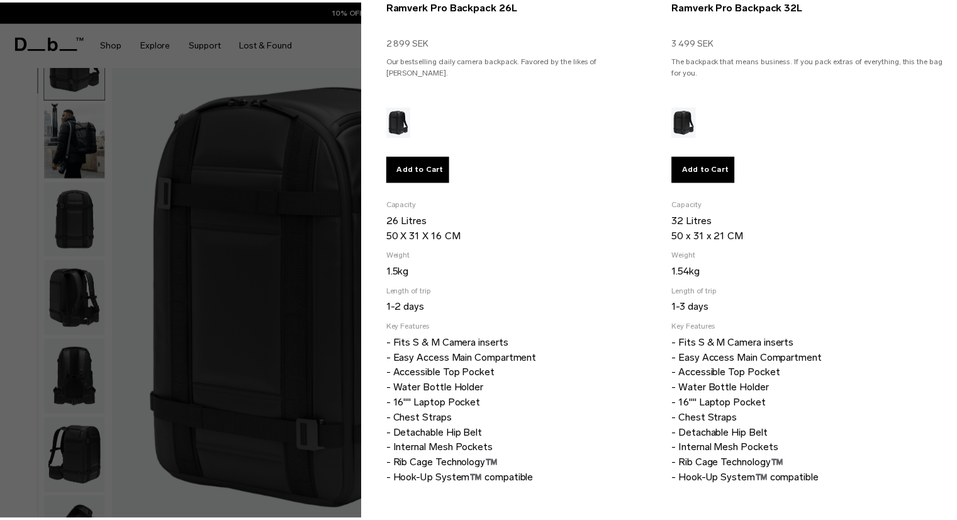
scroll to position [0, 0]
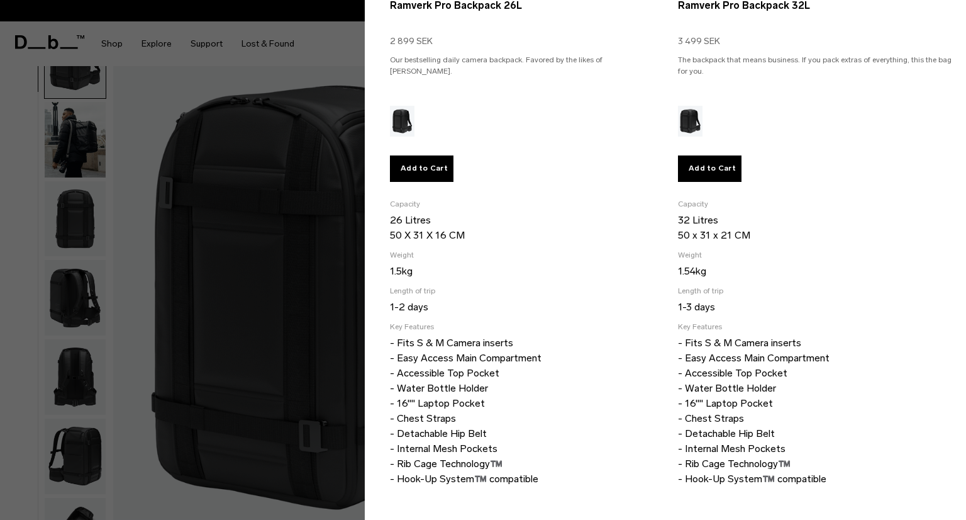
click at [299, 289] on div at bounding box center [483, 260] width 966 height 520
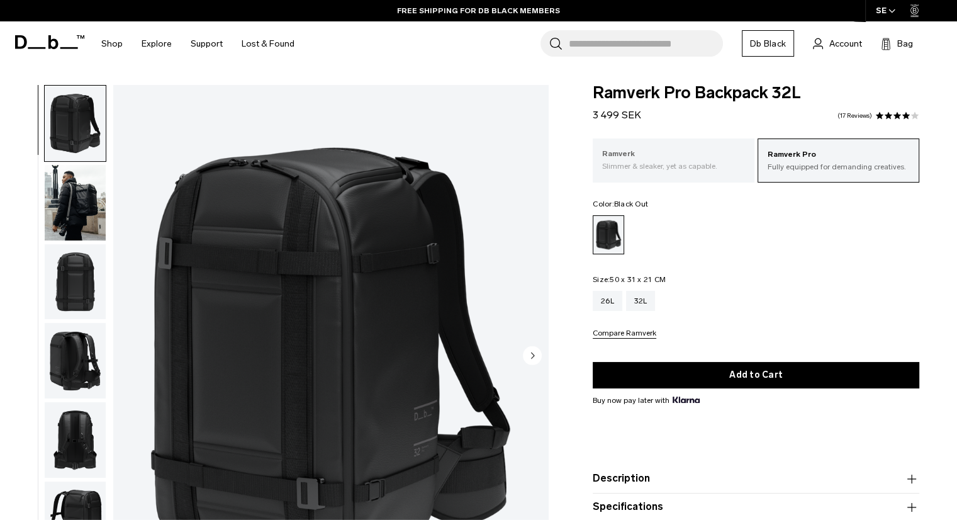
click at [694, 165] on p "Slimmer & sleaker, yet as capable." at bounding box center [673, 165] width 143 height 11
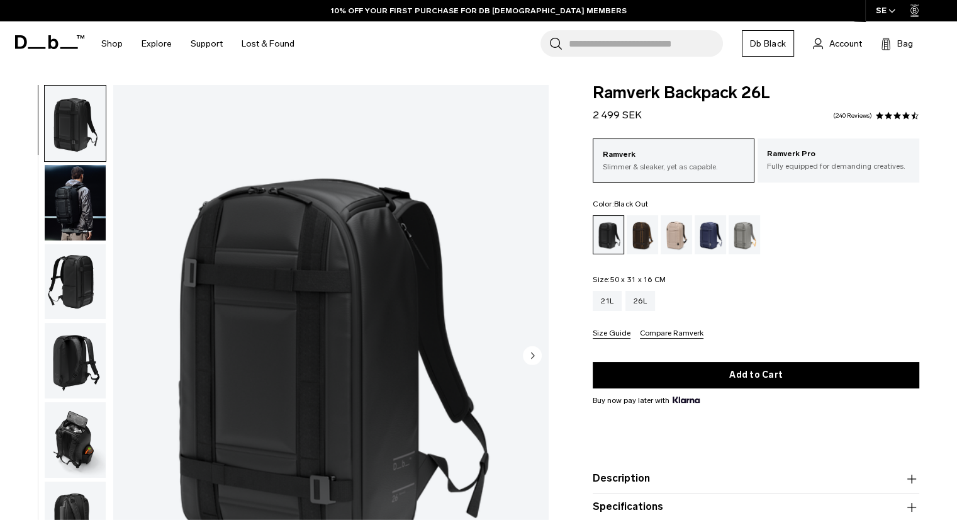
click at [668, 333] on button "Compare Ramverk" at bounding box center [672, 333] width 64 height 9
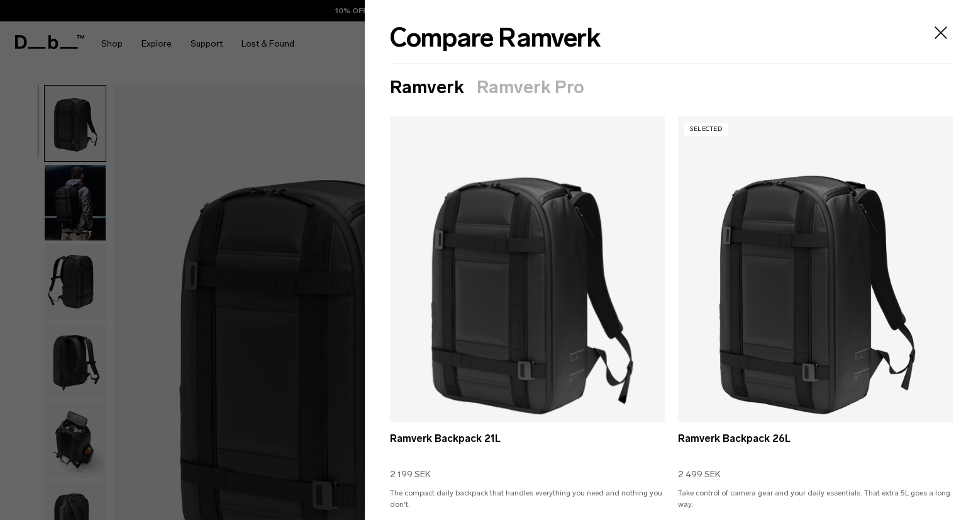
click at [518, 89] on button "Ramverk Pro" at bounding box center [531, 87] width 108 height 20
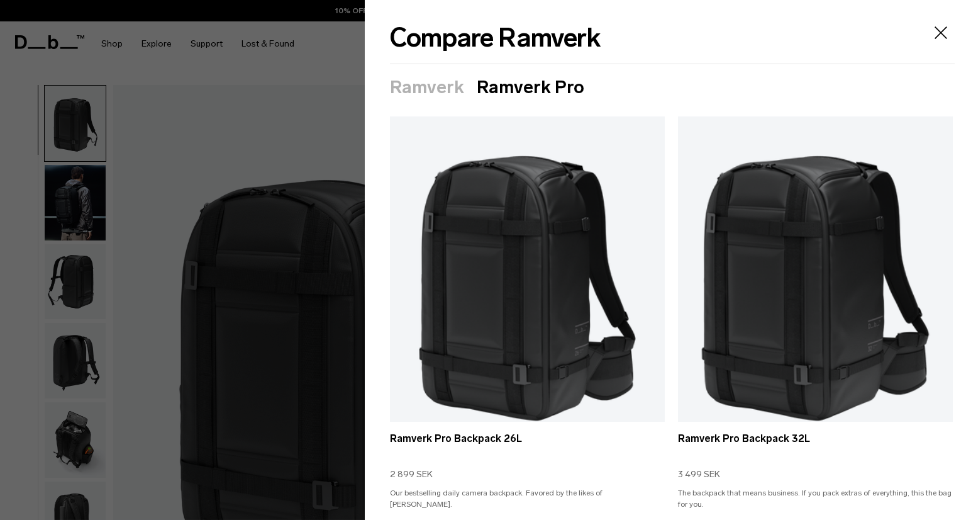
click at [432, 79] on button "Ramverk" at bounding box center [427, 87] width 74 height 20
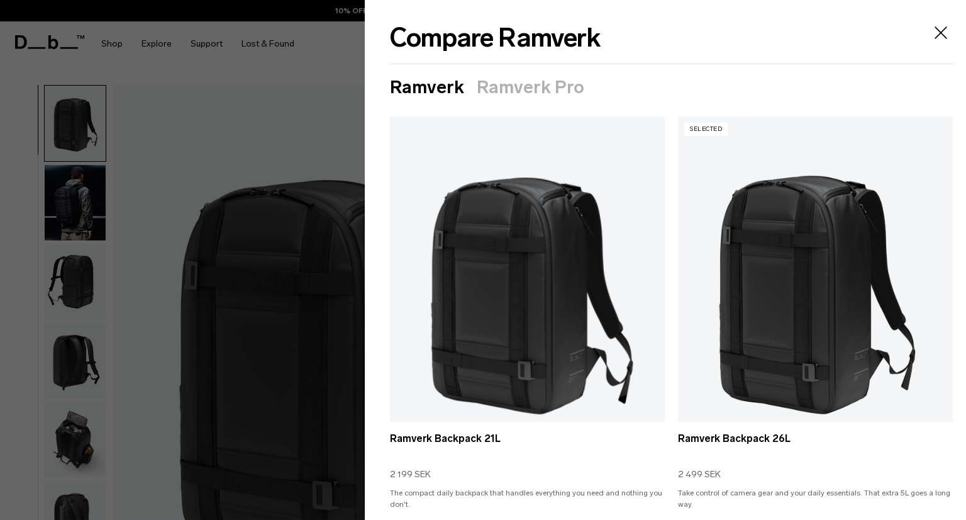
click at [528, 86] on button "Ramverk Pro" at bounding box center [531, 87] width 108 height 20
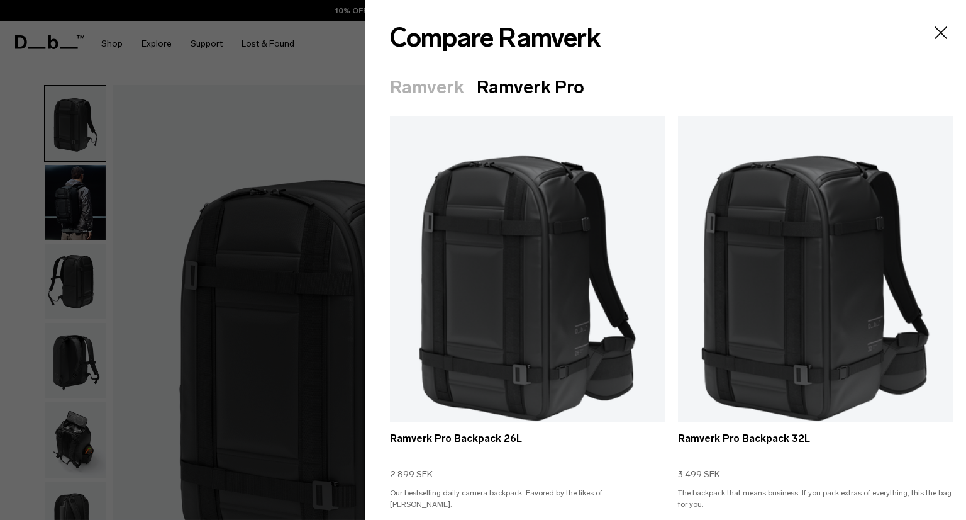
click at [429, 79] on button "Ramverk" at bounding box center [427, 87] width 74 height 20
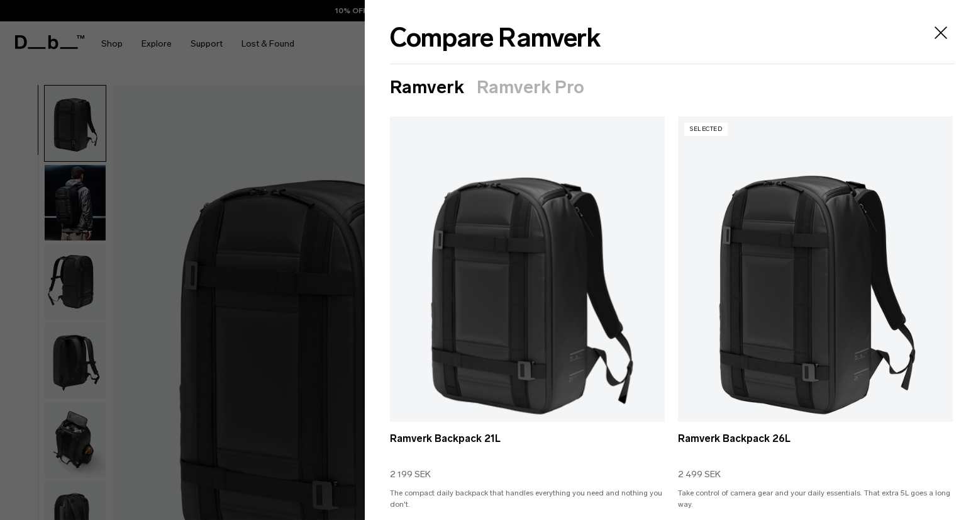
click at [493, 79] on button "Ramverk Pro" at bounding box center [531, 87] width 108 height 20
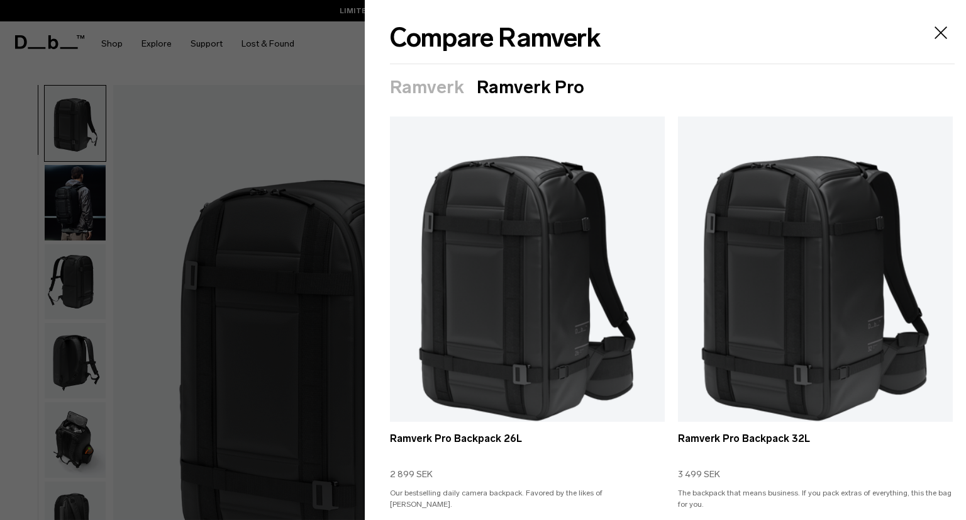
click at [459, 92] on button "Ramverk" at bounding box center [427, 87] width 74 height 20
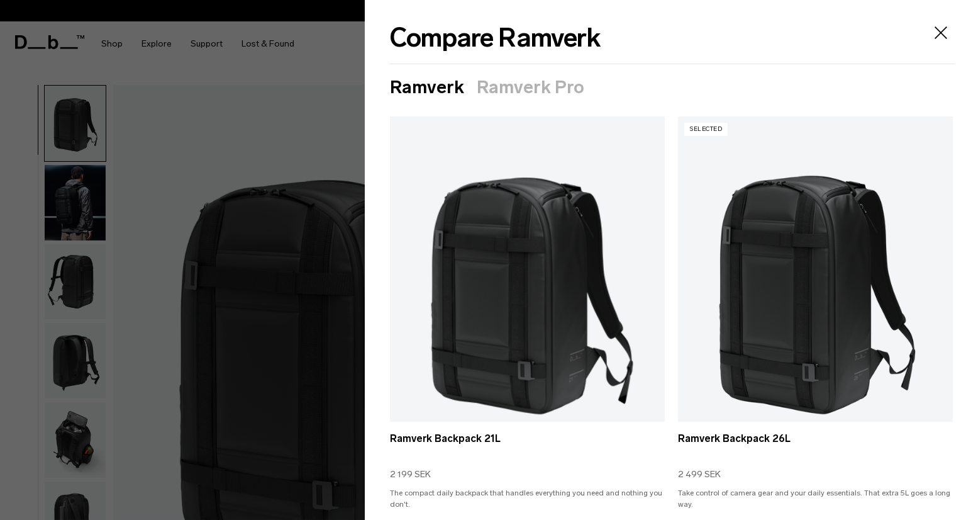
click at [143, 229] on div at bounding box center [483, 260] width 966 height 520
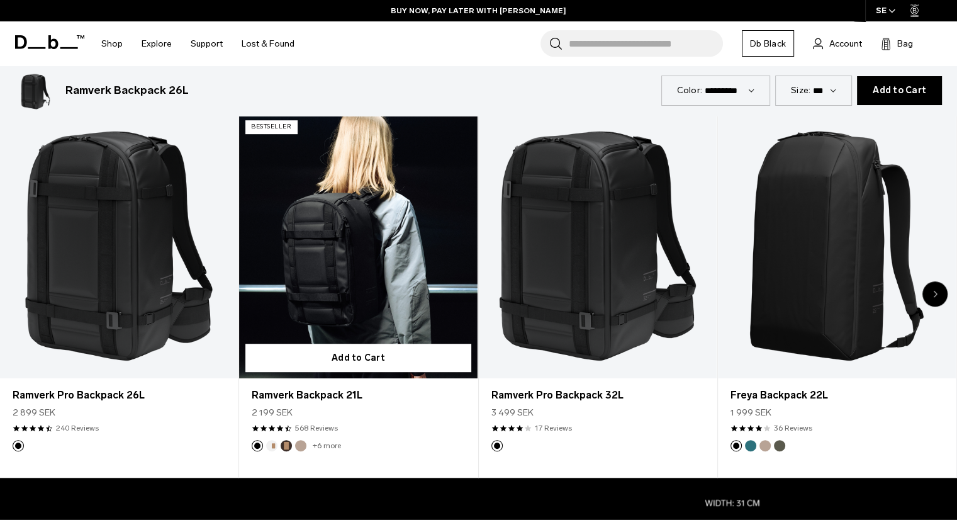
scroll to position [629, 0]
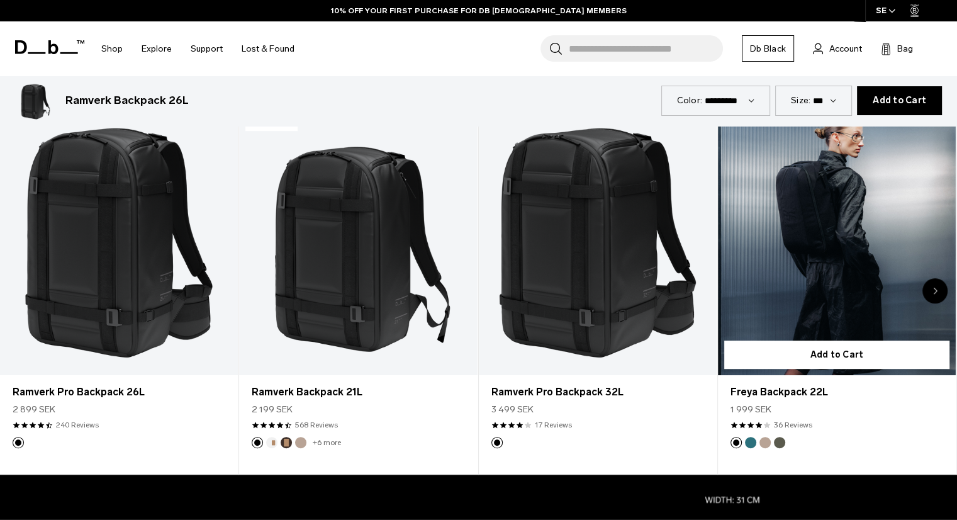
click at [776, 239] on link "Freya Backpack 22L" at bounding box center [837, 243] width 238 height 264
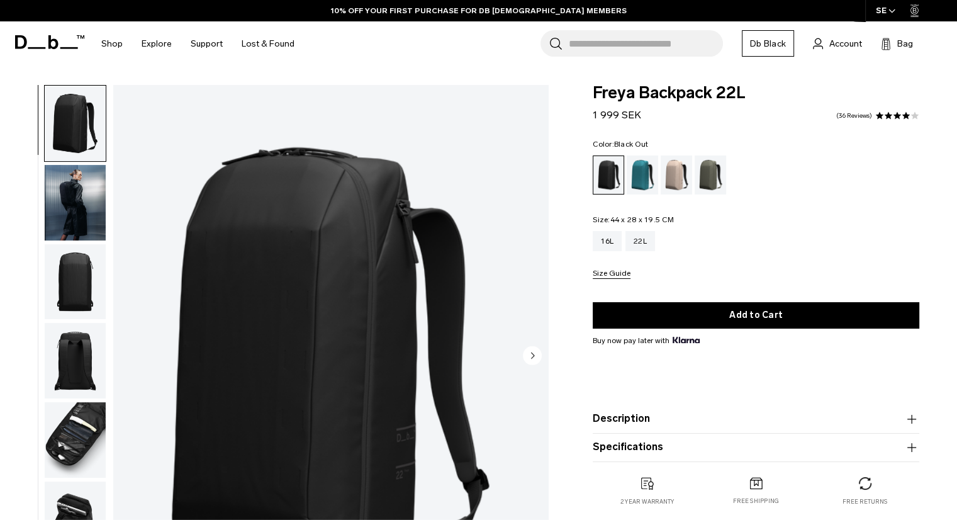
click at [65, 274] on img "button" at bounding box center [75, 281] width 61 height 75
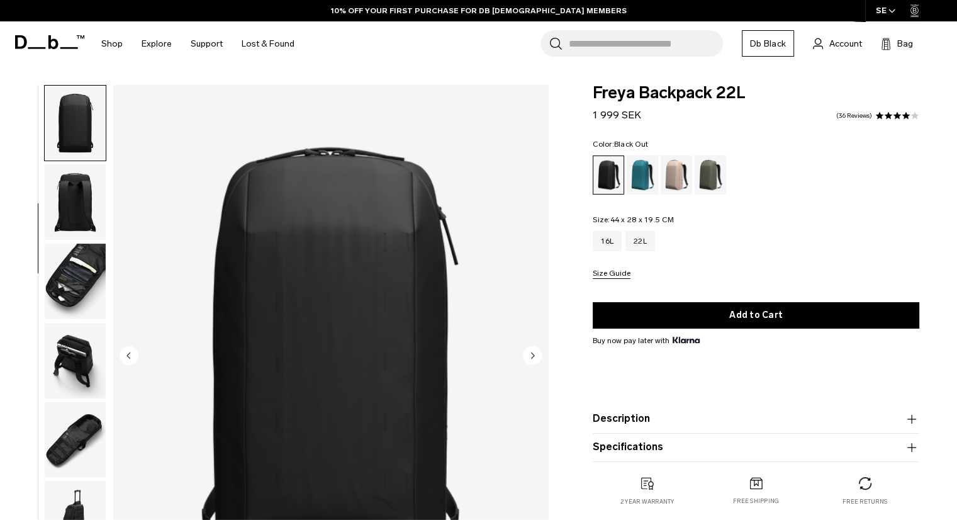
click at [96, 259] on img "button" at bounding box center [75, 280] width 61 height 75
